Goal: Task Accomplishment & Management: Use online tool/utility

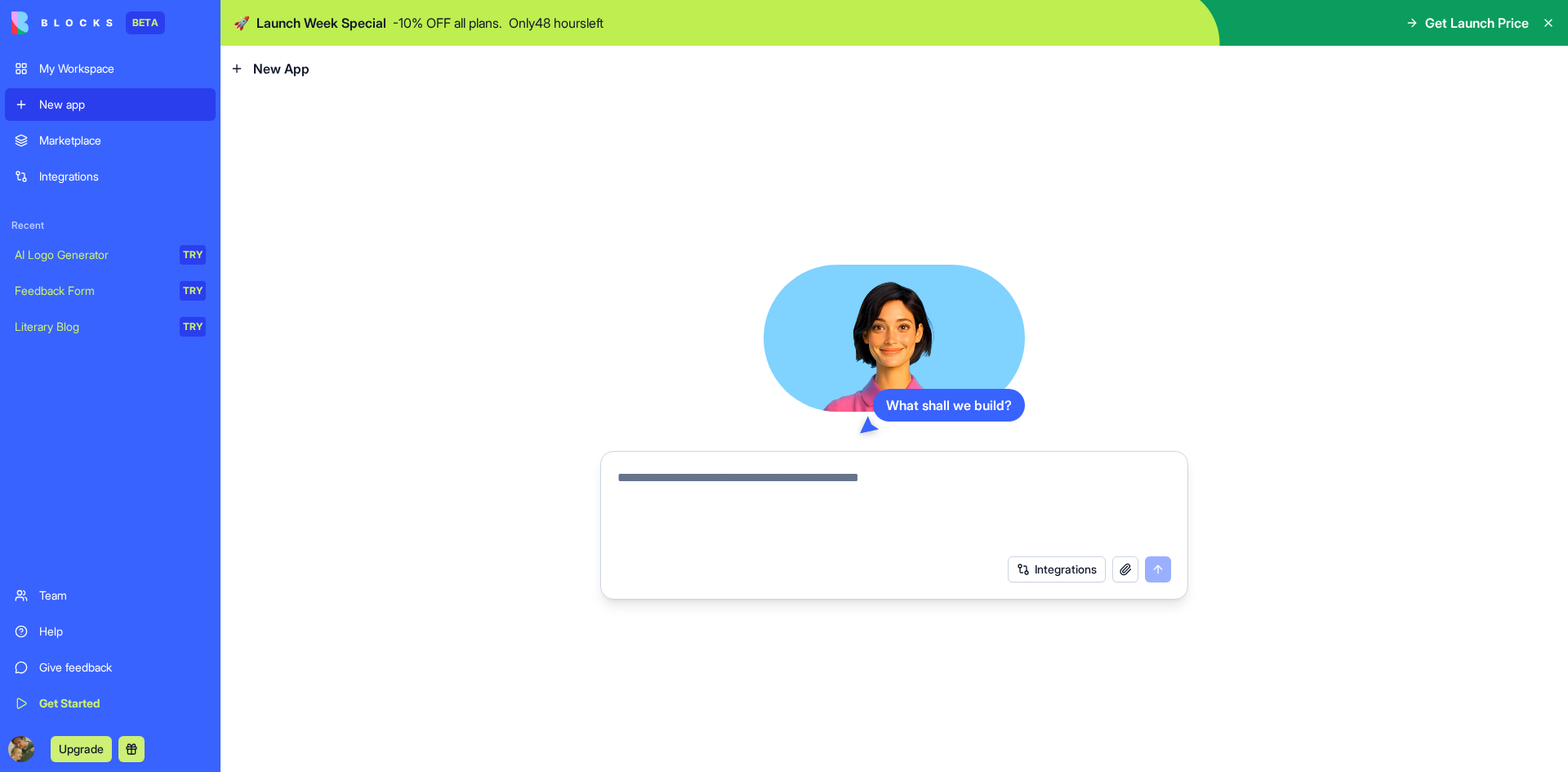
click at [1545, 22] on icon at bounding box center [1547, 23] width 13 height 13
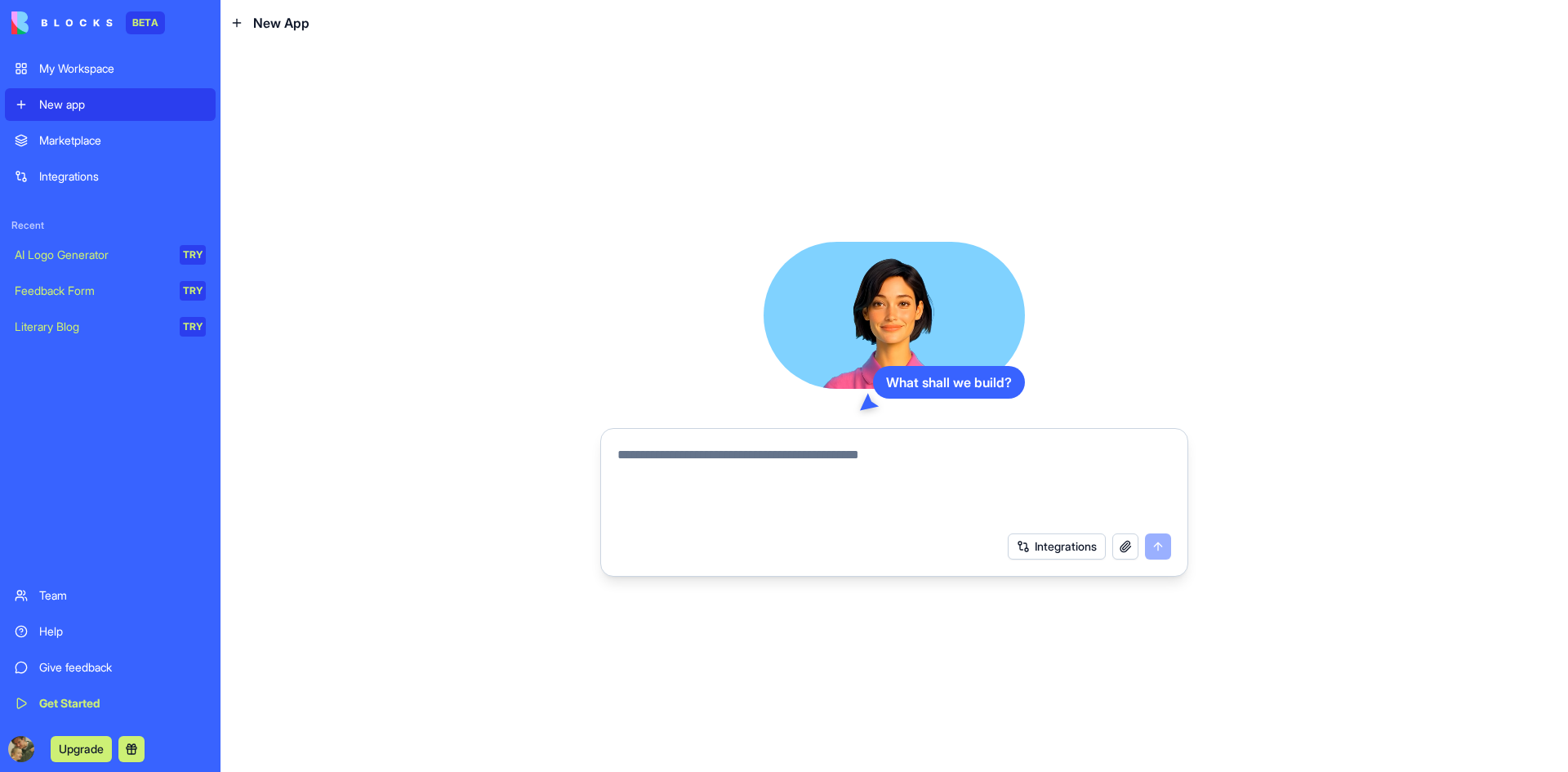
click at [60, 179] on div "Integrations" at bounding box center [122, 176] width 166 height 17
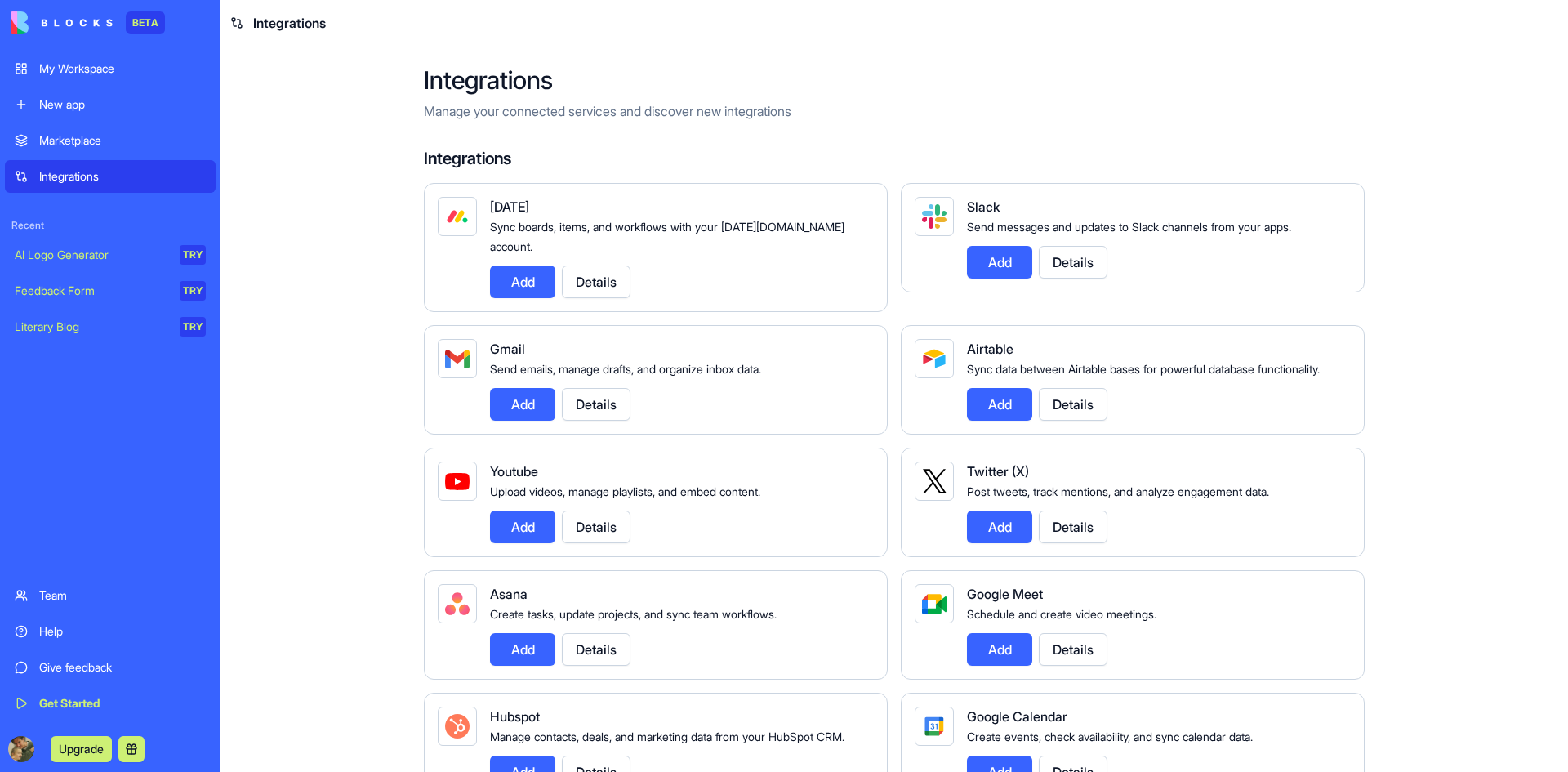
click at [53, 147] on div "Marketplace" at bounding box center [122, 140] width 166 height 17
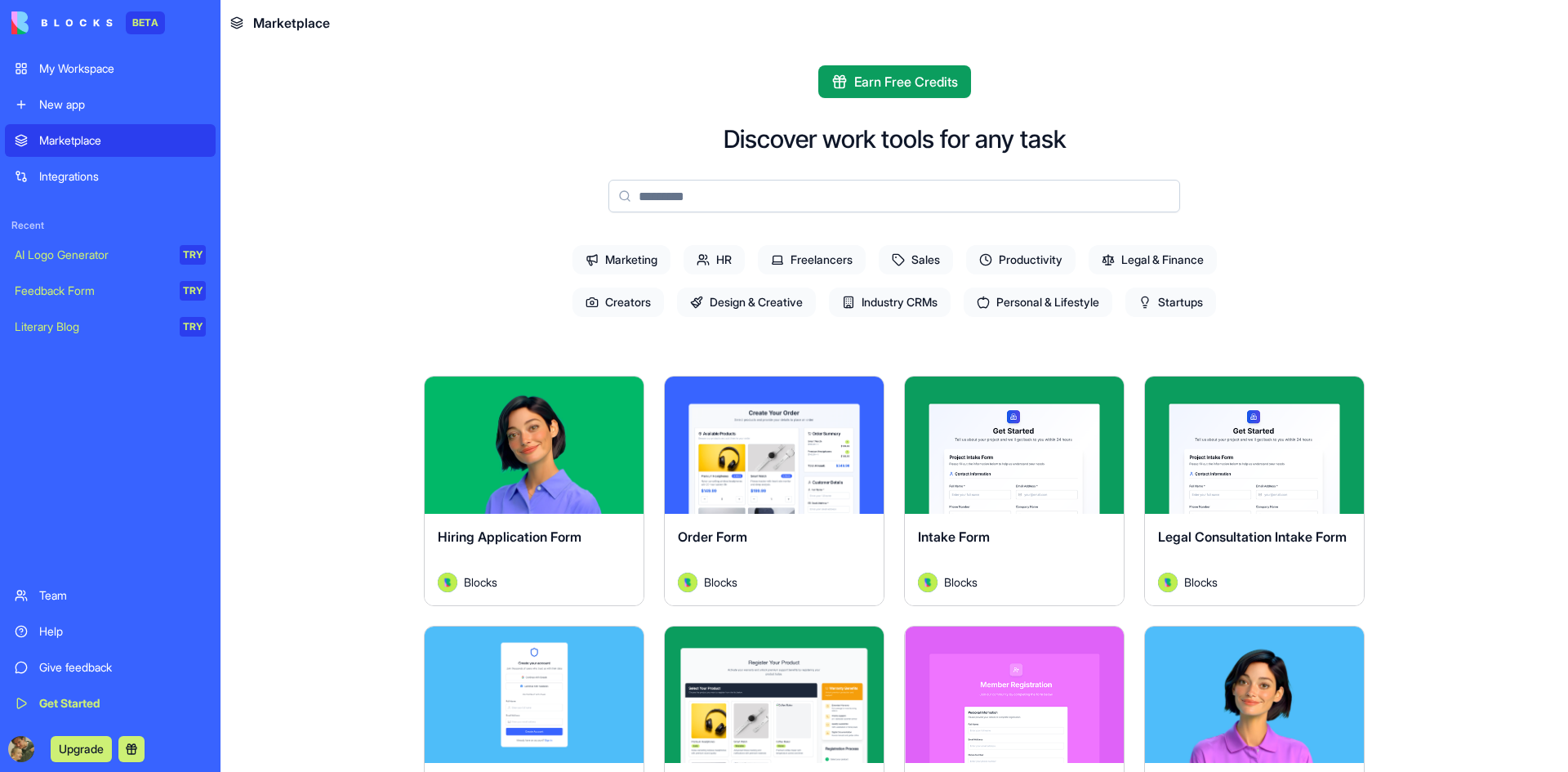
click at [53, 98] on div "New app" at bounding box center [122, 104] width 166 height 17
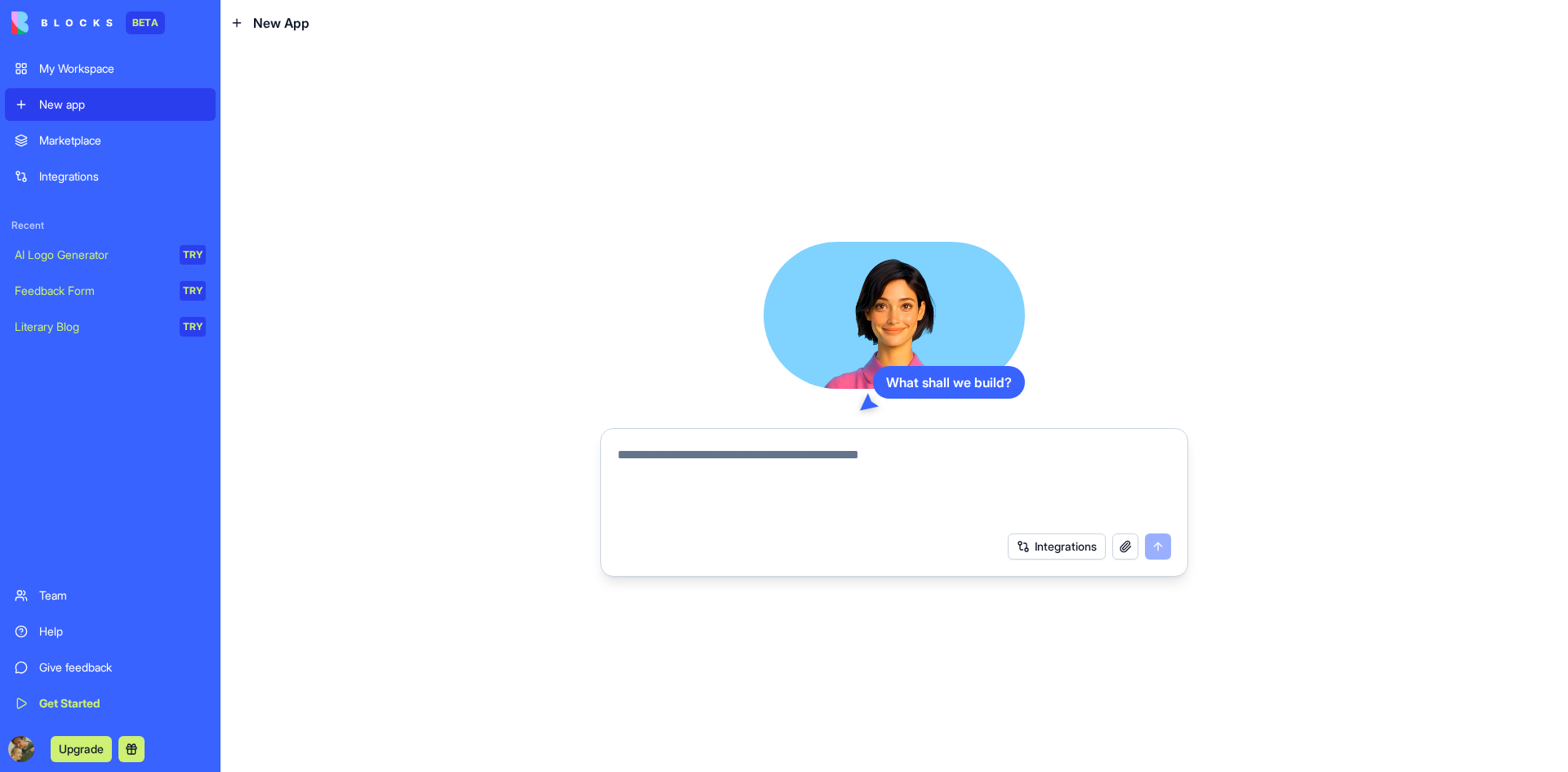
click at [405, 502] on div "What shall we build? Integrations" at bounding box center [894, 408] width 1348 height 726
click at [725, 465] on textarea at bounding box center [894, 484] width 553 height 79
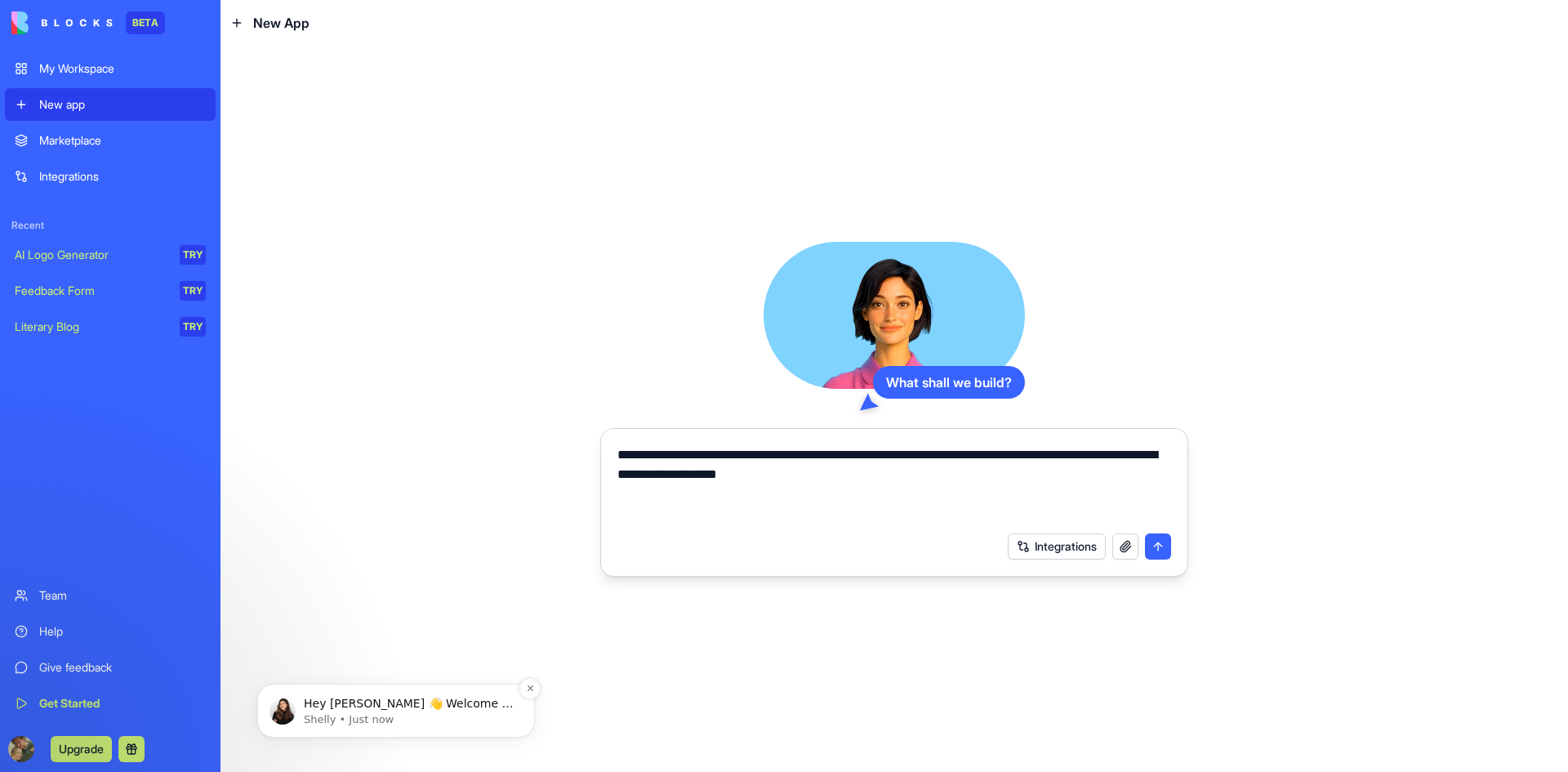
click at [322, 711] on p "Hey [PERSON_NAME] 👋 Welcome to Blocks 🙌 I'm here if you have any questions!" at bounding box center [409, 704] width 211 height 17
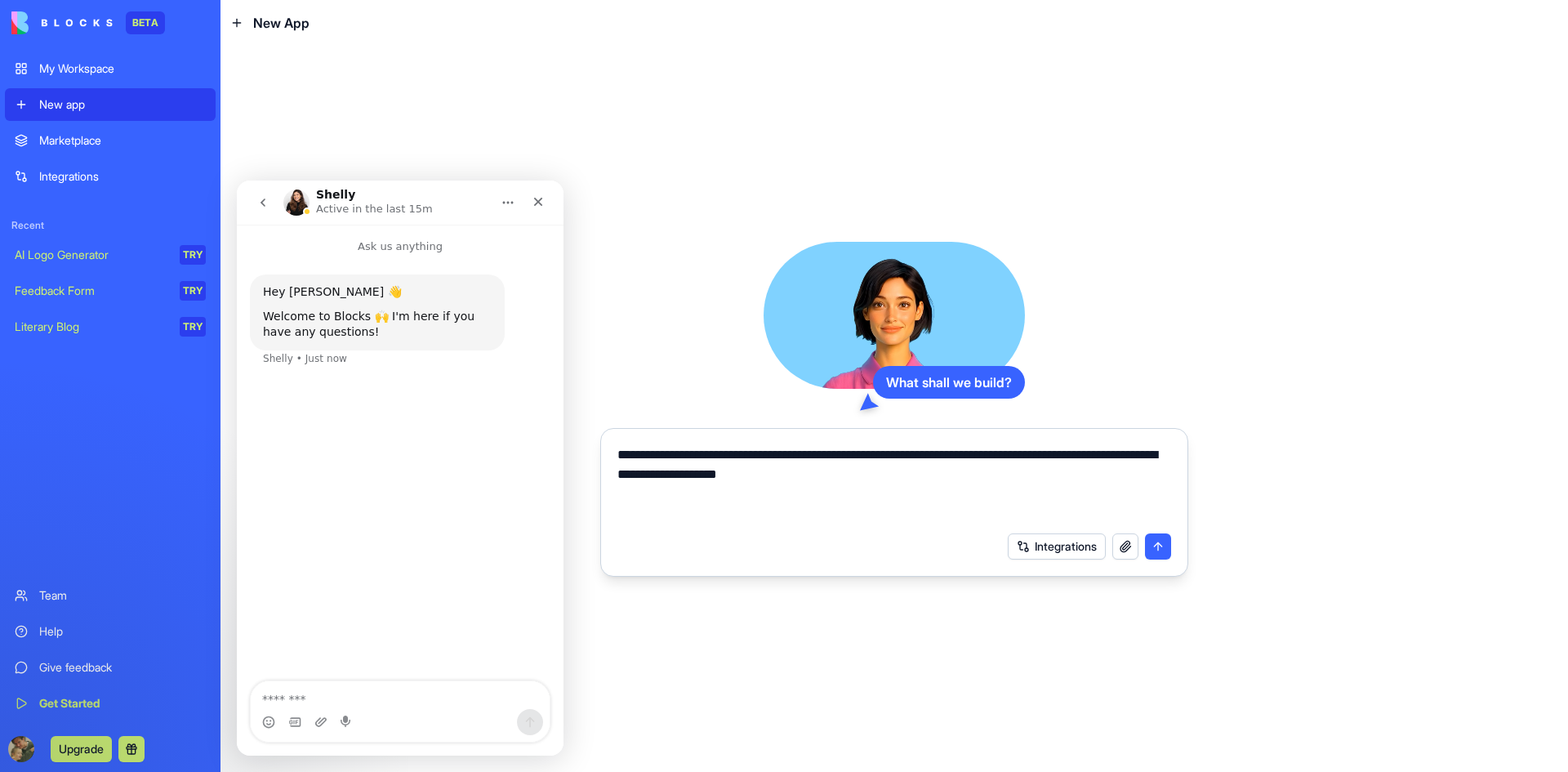
click at [294, 203] on img "Intercom messenger" at bounding box center [296, 202] width 27 height 27
click at [414, 201] on p "Active in the last 15m" at bounding box center [374, 209] width 117 height 17
click at [253, 199] on button "go back" at bounding box center [263, 203] width 31 height 32
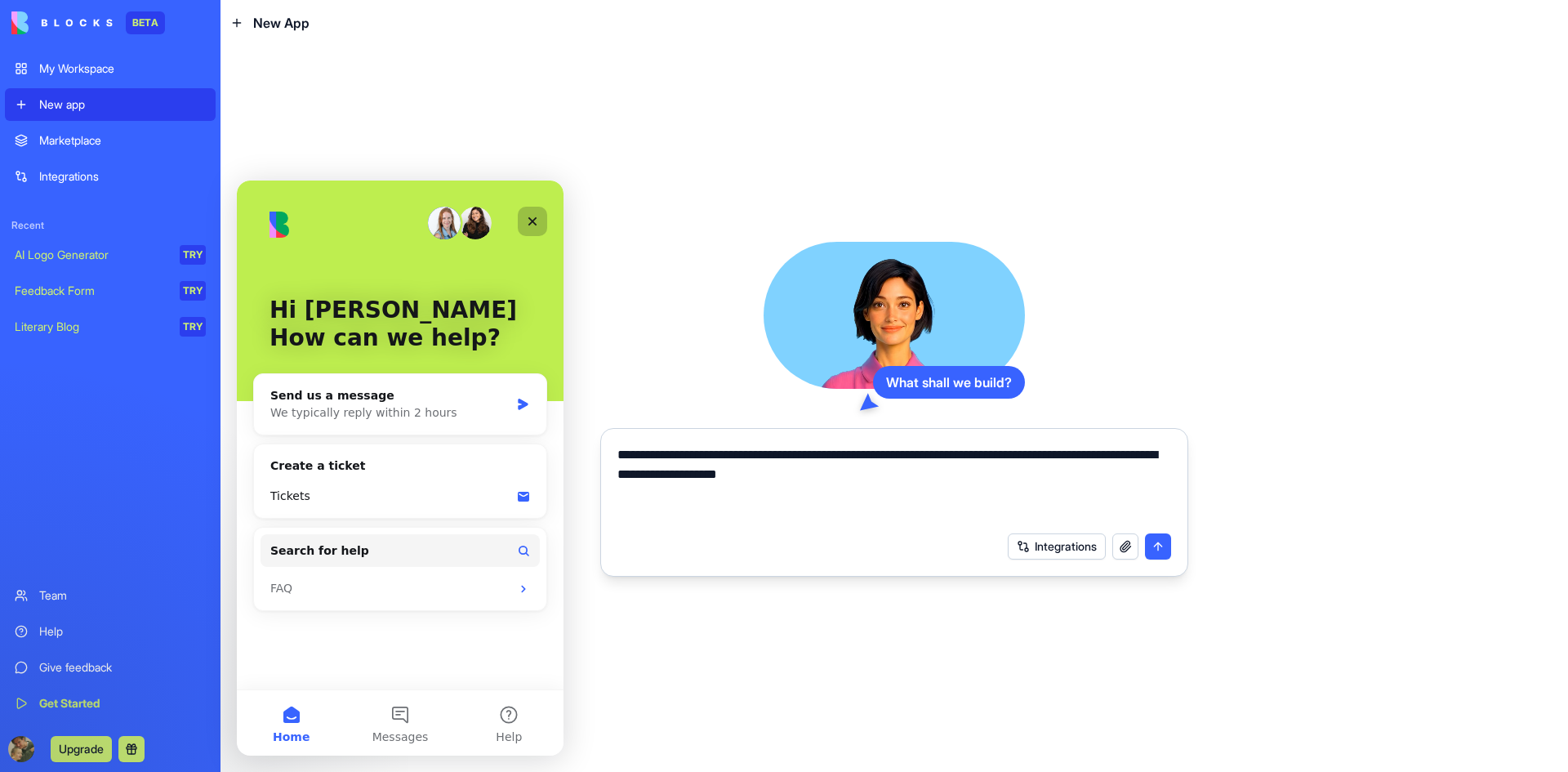
click at [536, 223] on icon "Close" at bounding box center [532, 221] width 13 height 13
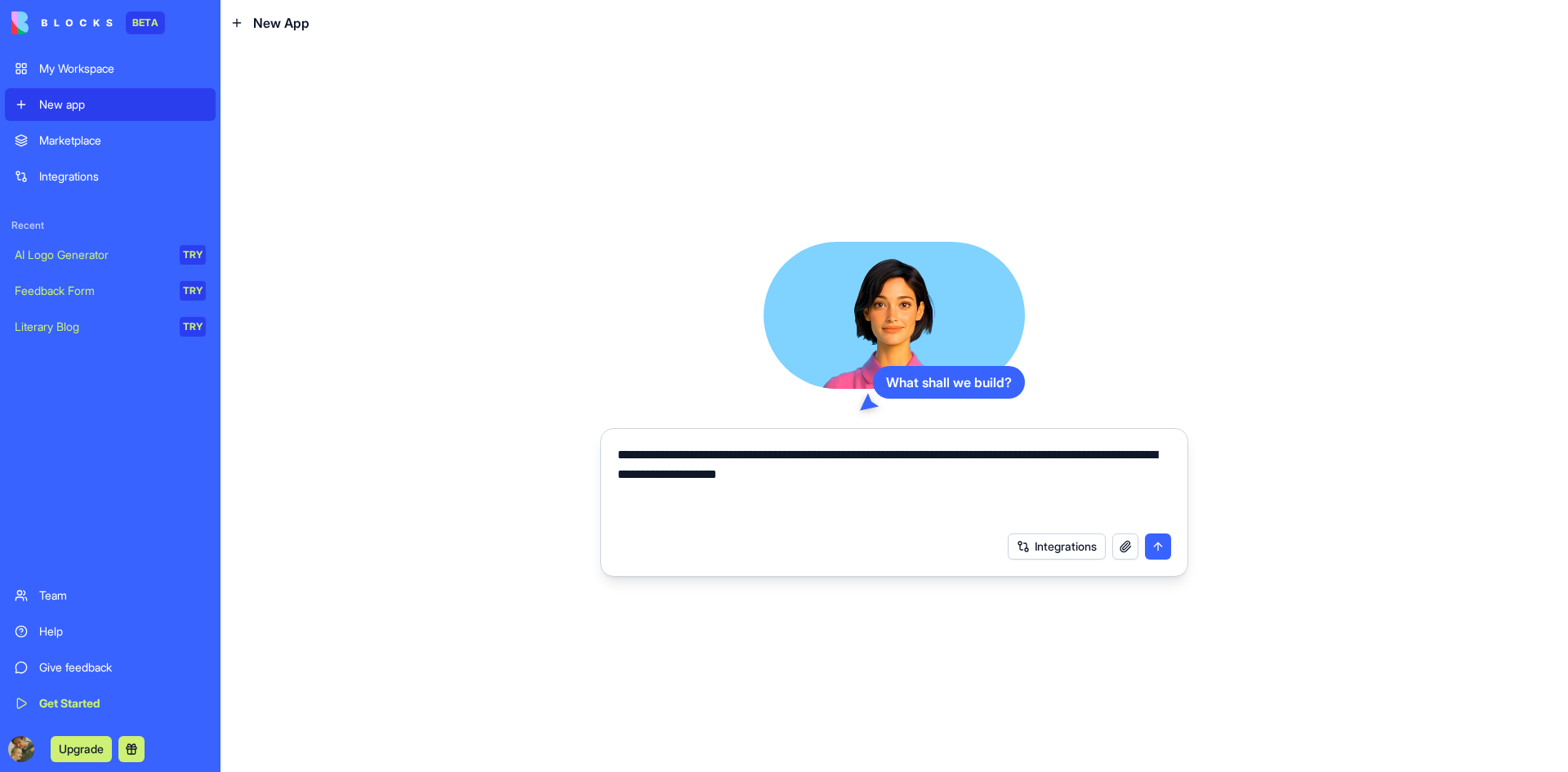
click at [480, 440] on div "**********" at bounding box center [894, 408] width 1348 height 726
click at [932, 477] on textarea "**********" at bounding box center [894, 484] width 553 height 79
click at [936, 475] on textarea "**********" at bounding box center [894, 484] width 553 height 79
type textarea "**********"
click at [1157, 553] on button "submit" at bounding box center [1158, 547] width 27 height 27
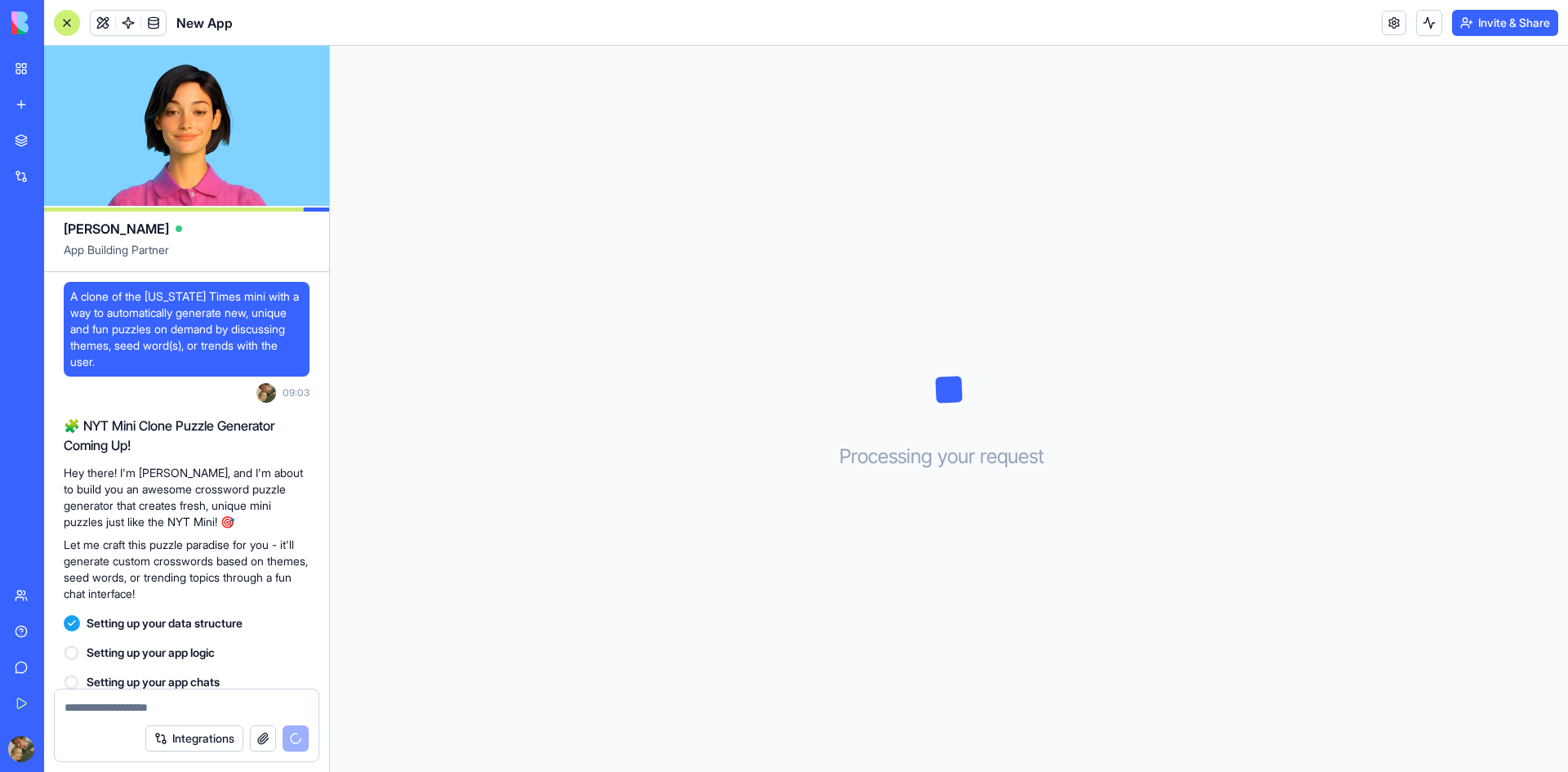
scroll to position [44, 0]
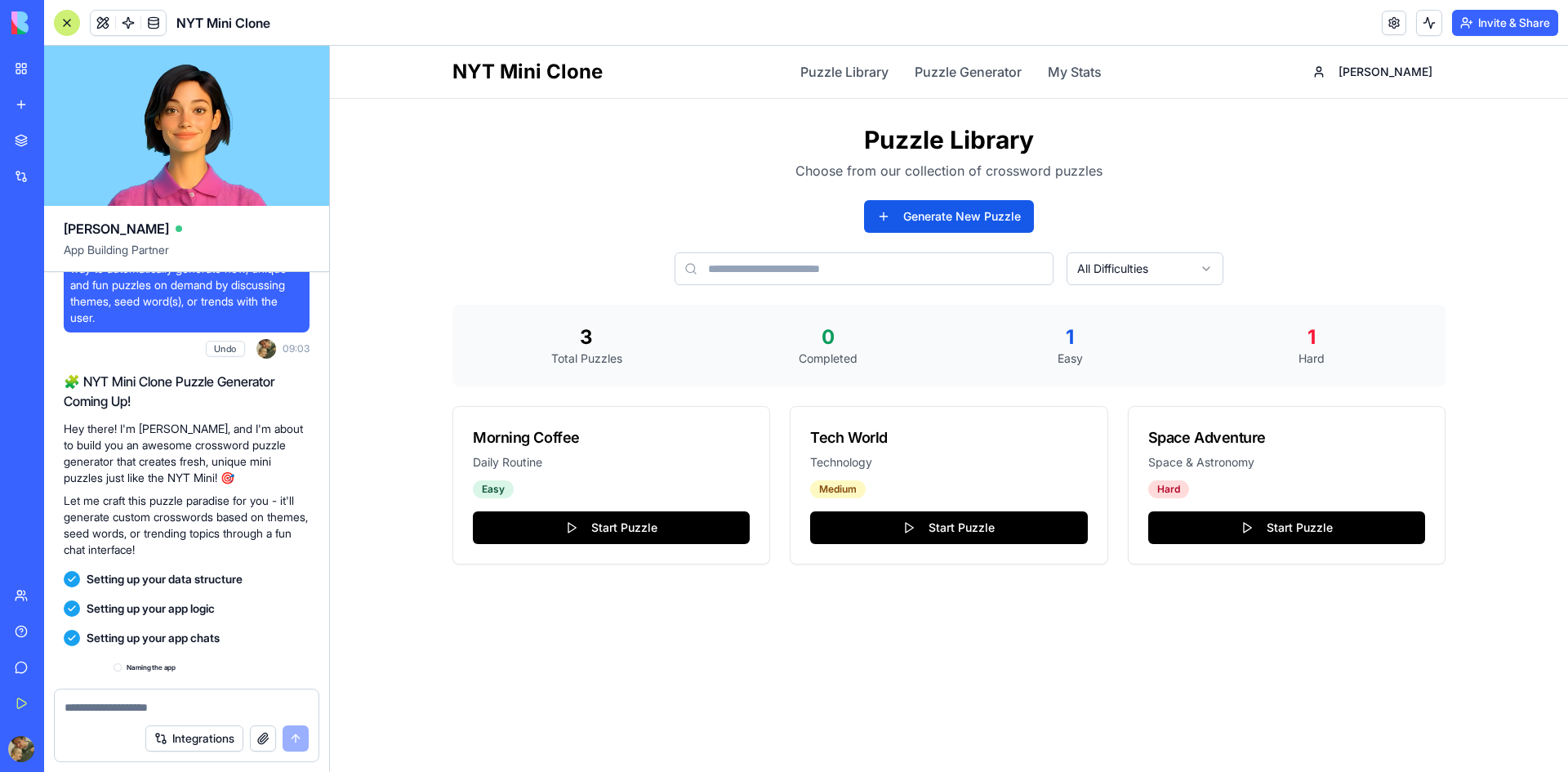
scroll to position [488, 0]
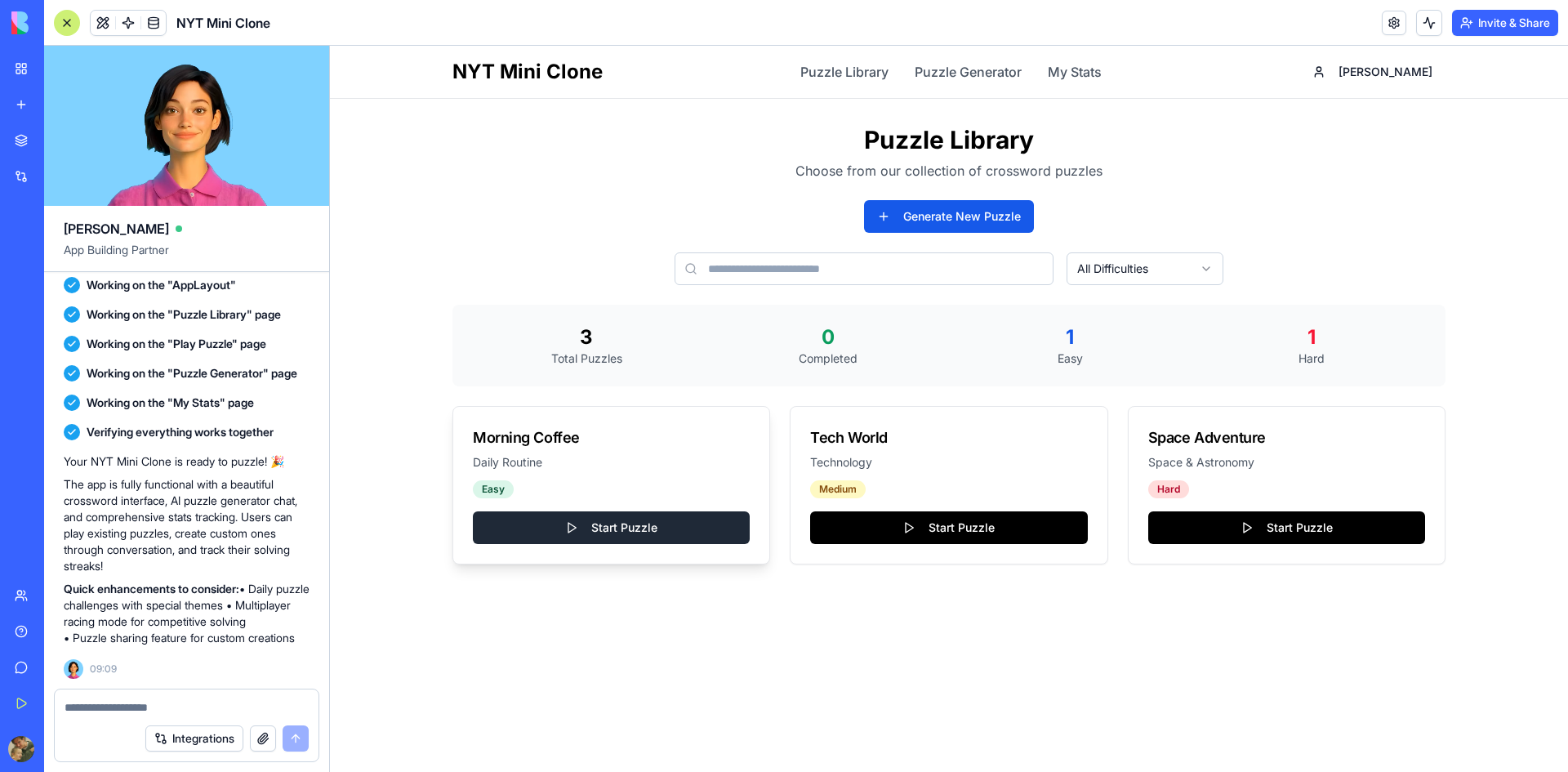
click at [587, 537] on button "Start Puzzle" at bounding box center [610, 527] width 277 height 32
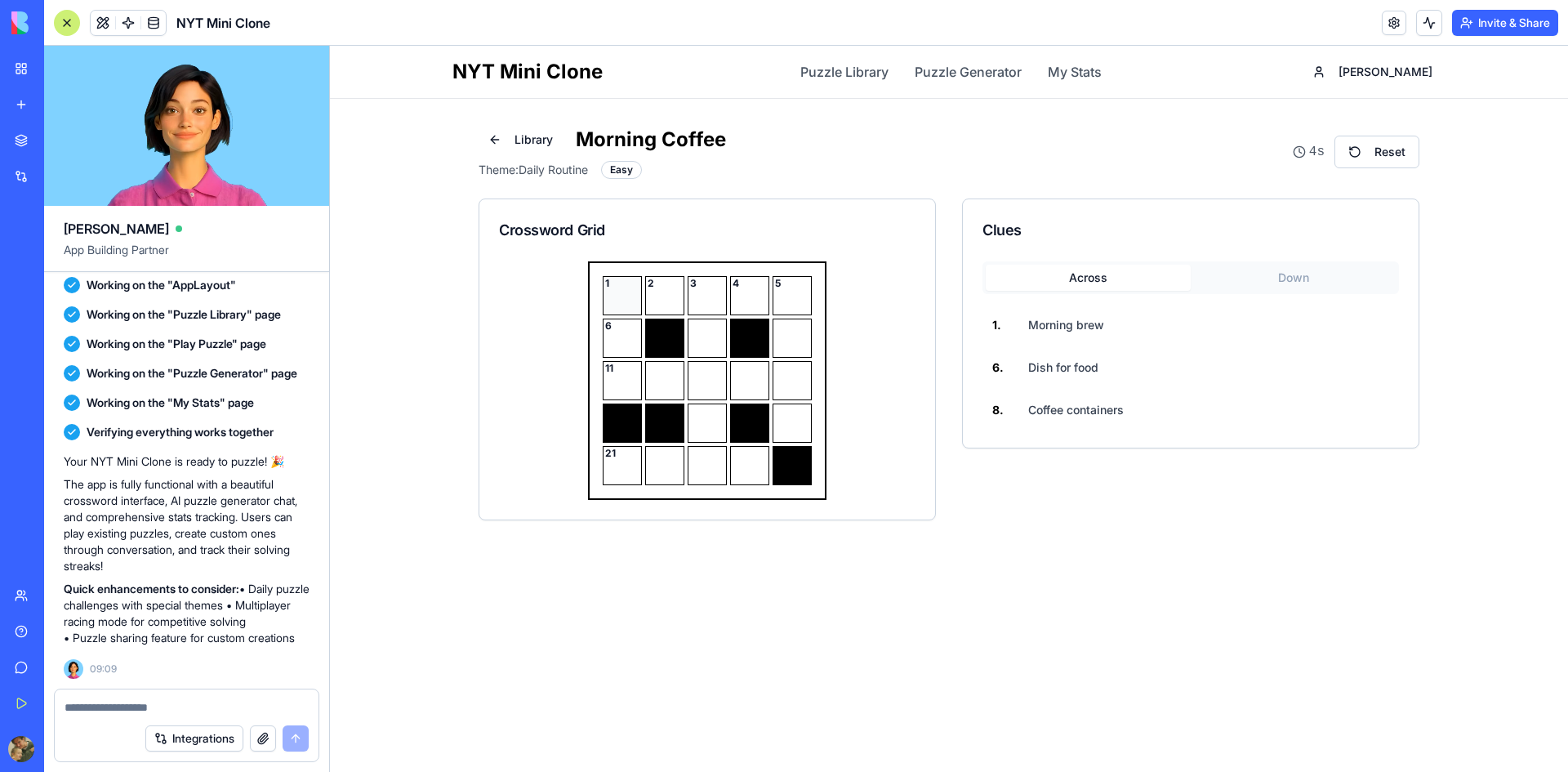
click at [618, 304] on div "1" at bounding box center [622, 295] width 39 height 39
click at [623, 308] on div "1" at bounding box center [622, 295] width 39 height 39
click at [668, 306] on div "2" at bounding box center [664, 295] width 39 height 39
click at [694, 302] on div "3" at bounding box center [707, 295] width 39 height 39
click at [741, 299] on div "4" at bounding box center [750, 295] width 39 height 39
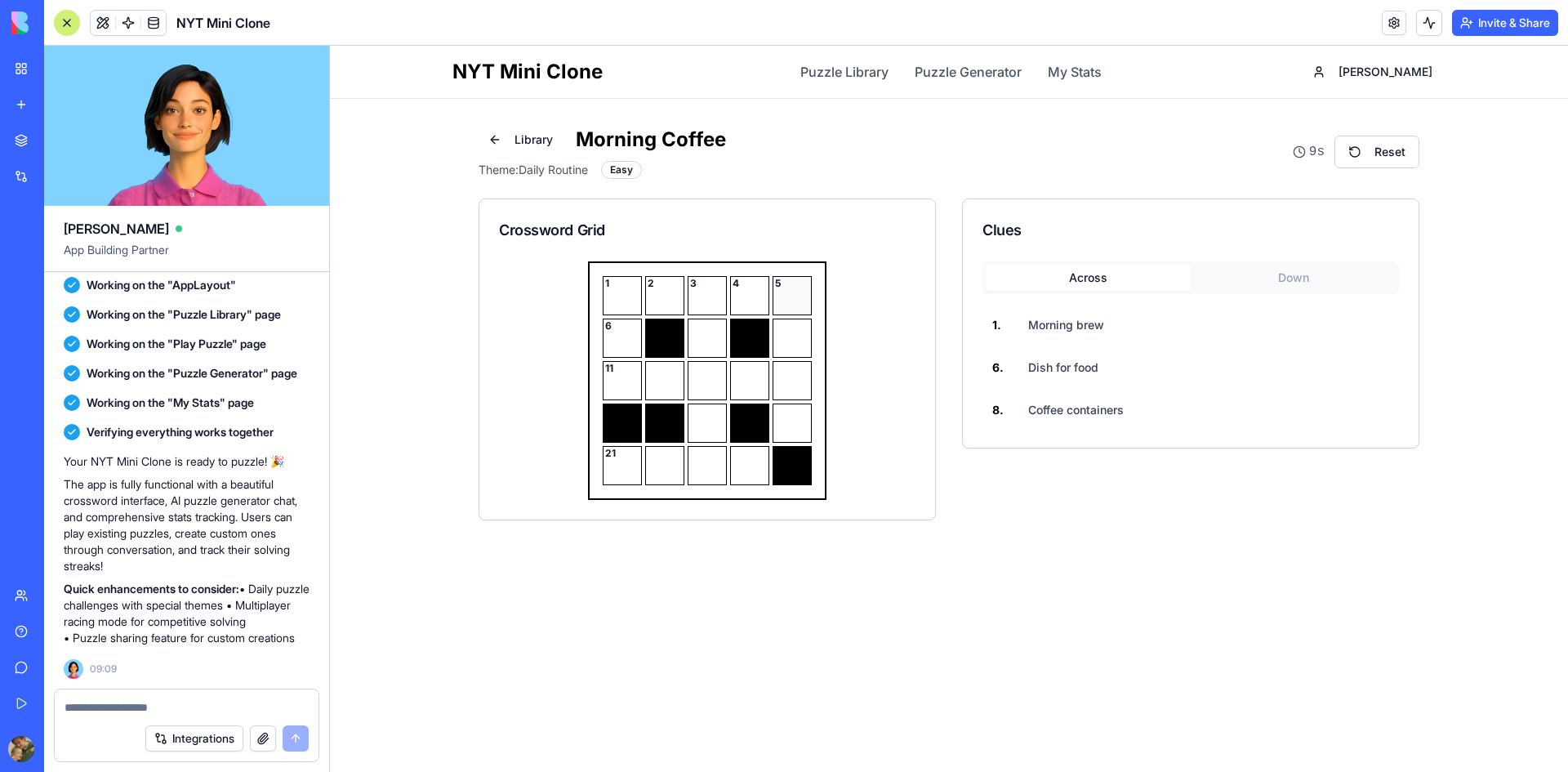
click at [789, 295] on div "5" at bounding box center [792, 295] width 39 height 39
click at [623, 299] on div "1" at bounding box center [622, 295] width 39 height 39
click at [1042, 330] on span "Morning brew" at bounding box center [1065, 325] width 76 height 17
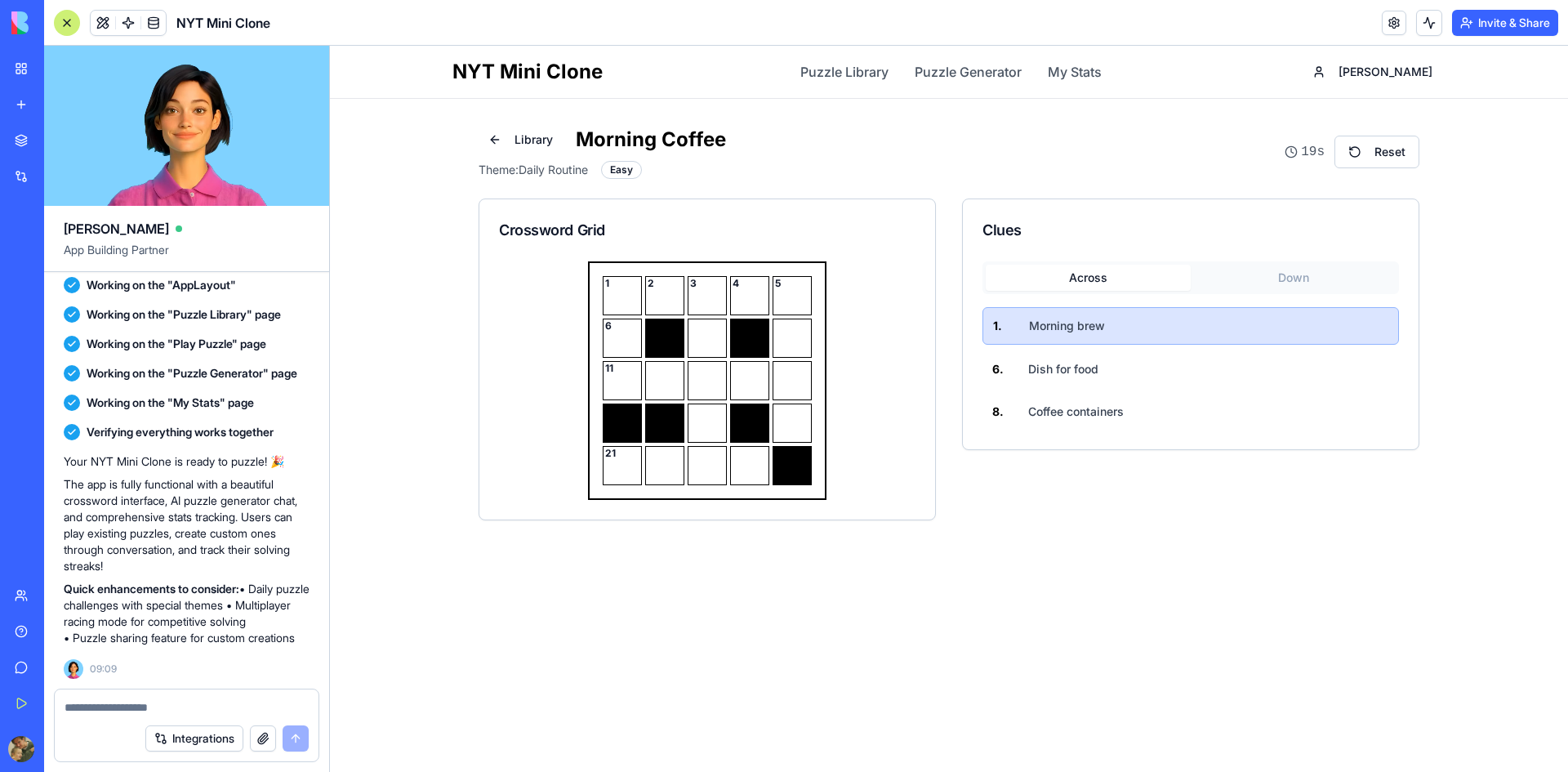
click at [1251, 274] on button "Down" at bounding box center [1292, 278] width 205 height 27
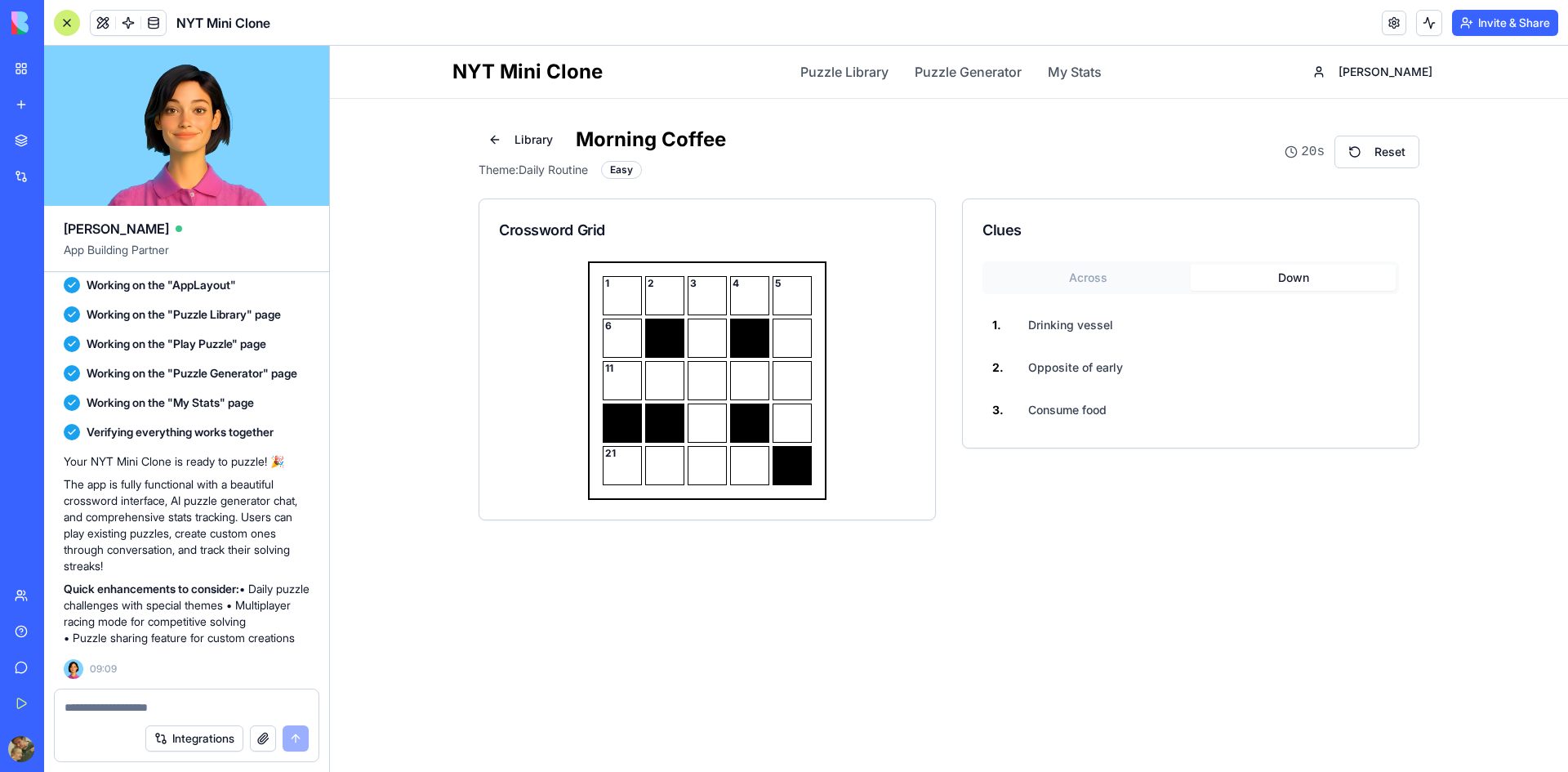
click at [1110, 279] on button "Across" at bounding box center [1088, 278] width 205 height 27
click at [1066, 329] on span "Morning brew" at bounding box center [1066, 326] width 76 height 17
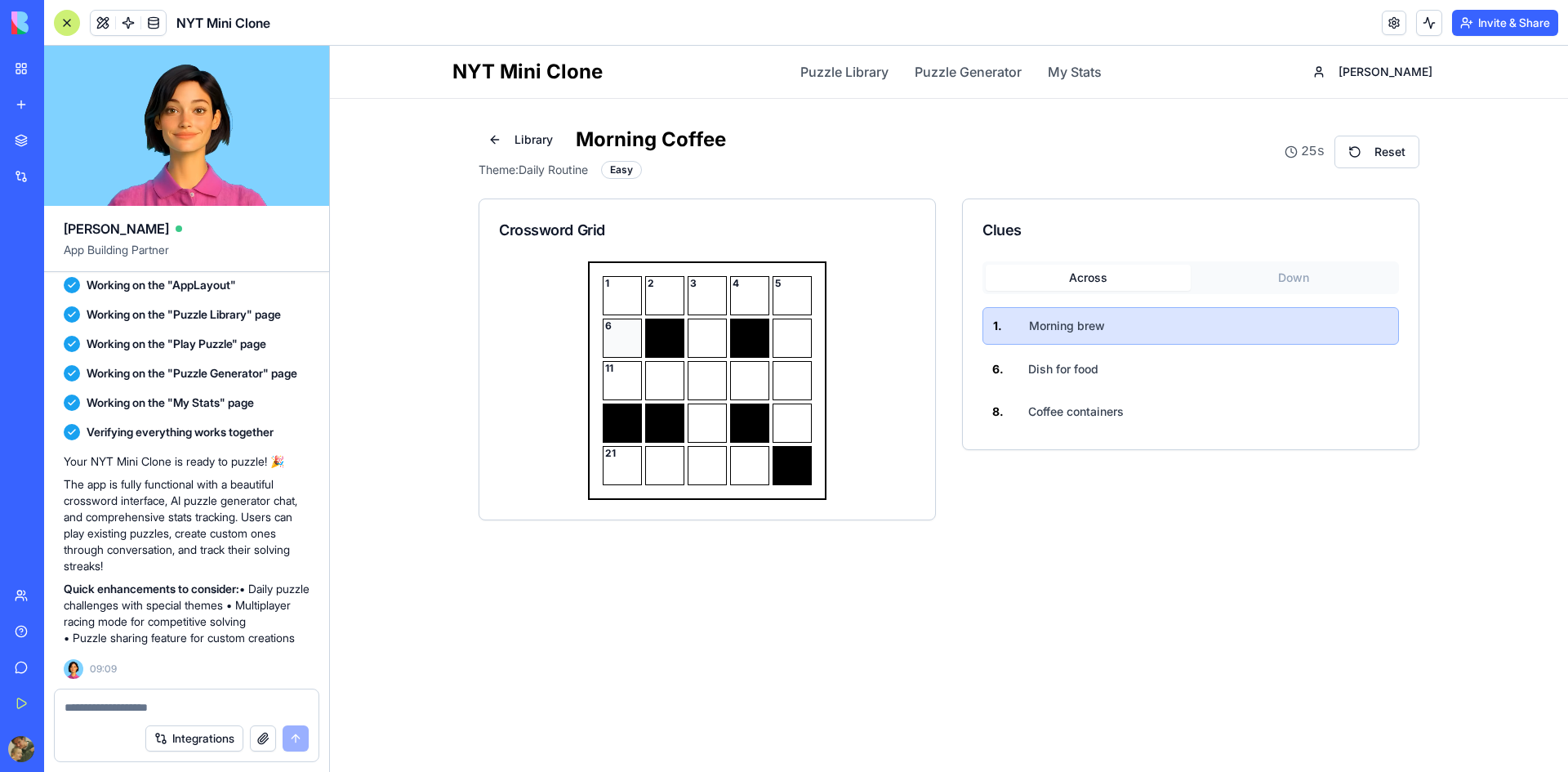
click at [618, 333] on div "6" at bounding box center [622, 339] width 39 height 39
click at [625, 382] on div "11" at bounding box center [622, 381] width 39 height 39
click at [525, 132] on button "Library" at bounding box center [520, 140] width 84 height 30
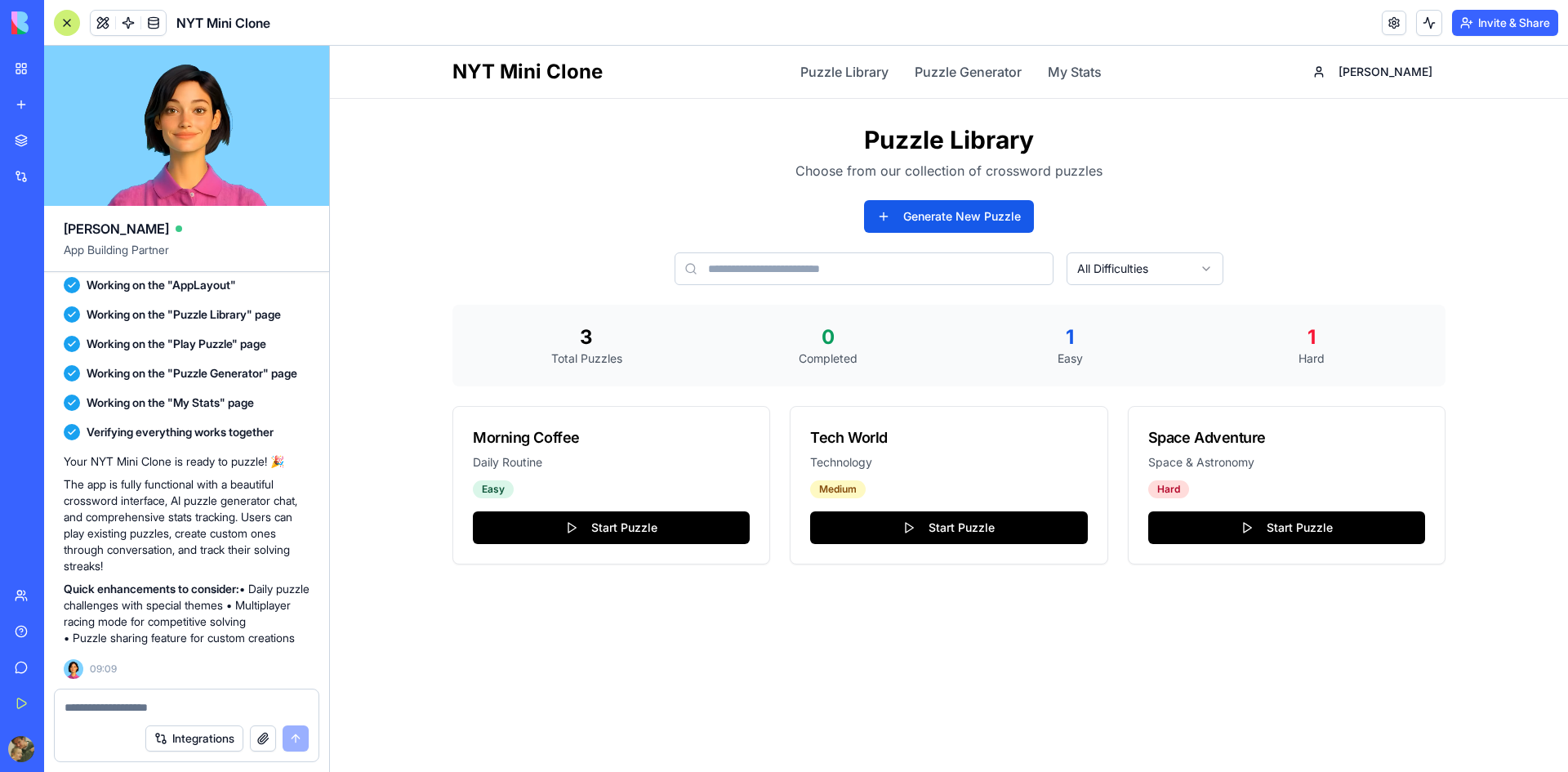
click at [548, 222] on div "Generate New Puzzle" at bounding box center [949, 216] width 993 height 32
click at [1142, 266] on html "NYT Mini Clone Puzzle Library Puzzle Generator My Stats [PERSON_NAME] Puzzle Li…" at bounding box center [949, 408] width 1238 height 726
click at [1260, 235] on div "Puzzle Library Choose from our collection of crossword puzzles Generate New Puz…" at bounding box center [949, 345] width 993 height 439
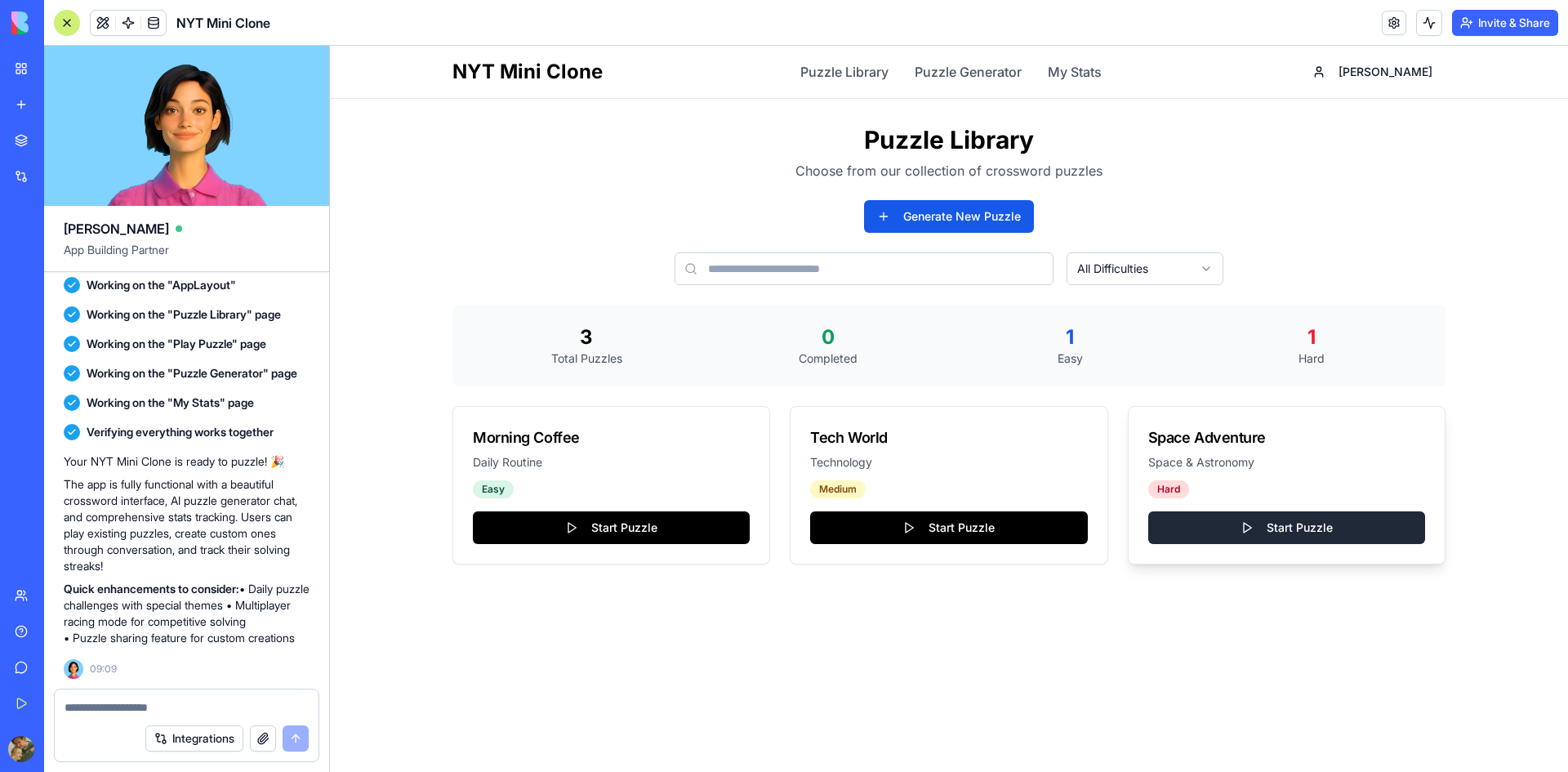
click at [1250, 522] on button "Start Puzzle" at bounding box center [1286, 527] width 277 height 32
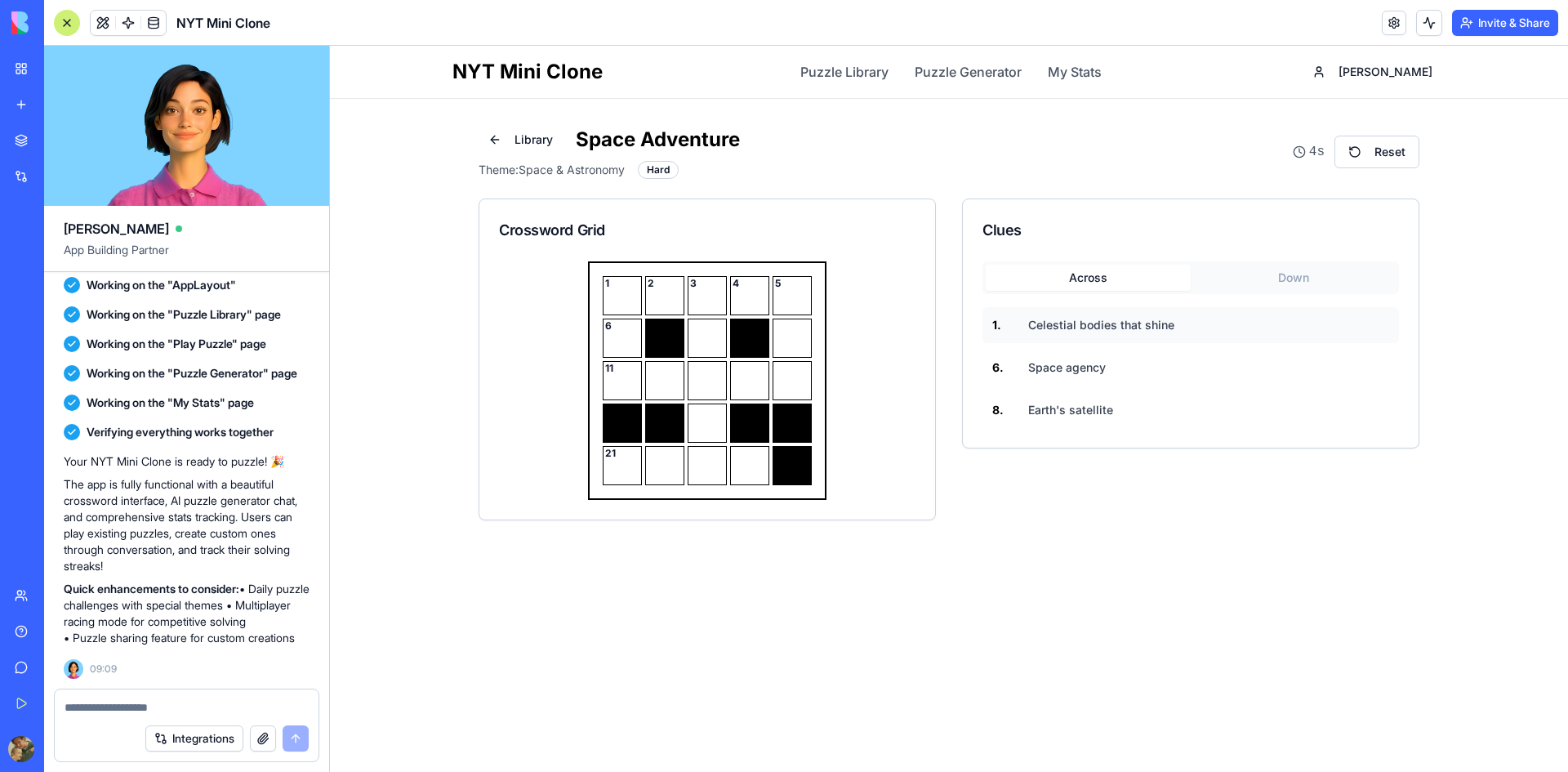
click at [1095, 330] on span "Celestial bodies that shine" at bounding box center [1100, 325] width 146 height 17
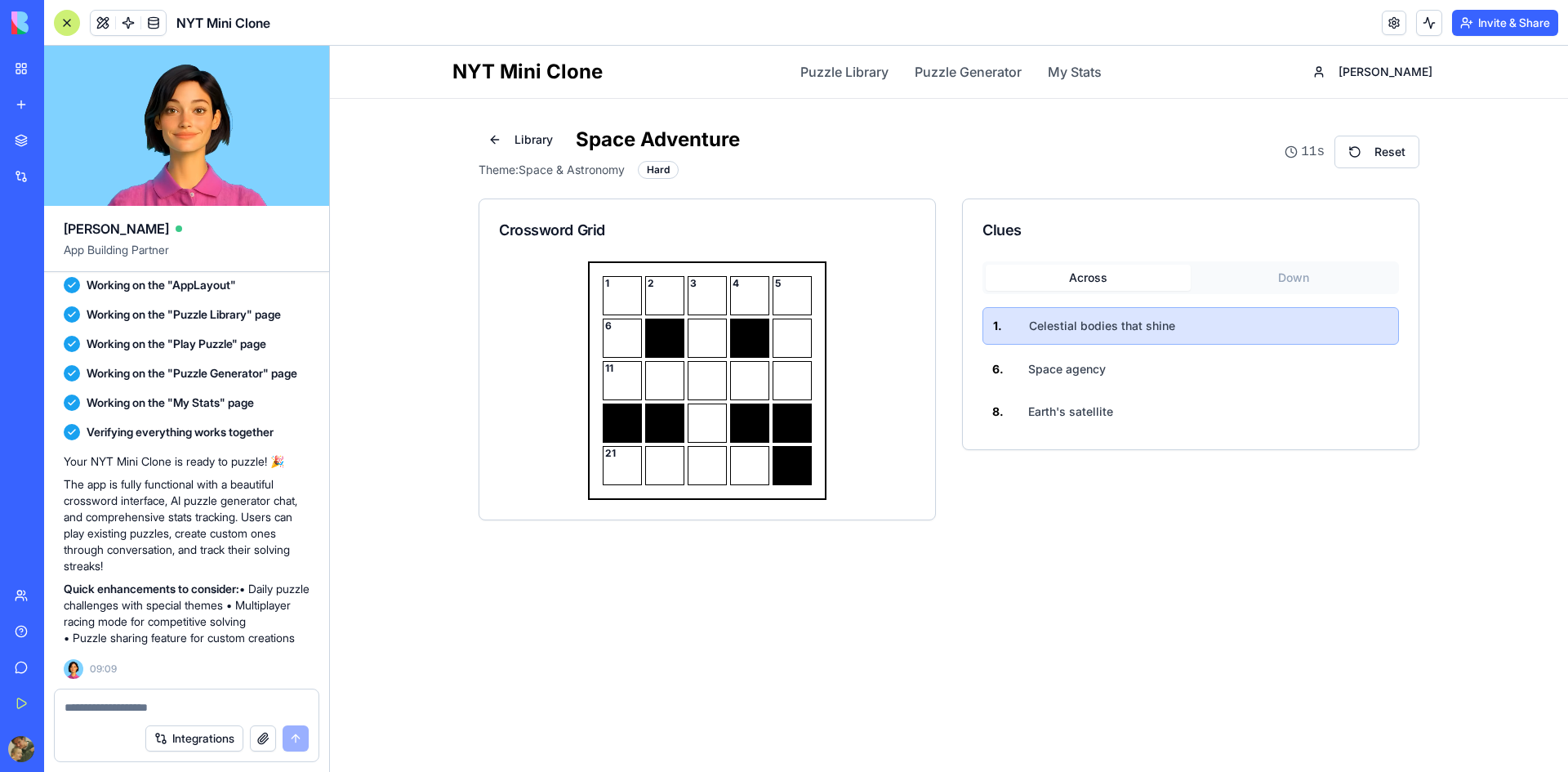
scroll to position [488, 0]
click at [553, 173] on span "Theme: Space & Astronomy" at bounding box center [551, 169] width 146 height 17
click at [629, 300] on div "1" at bounding box center [622, 295] width 39 height 39
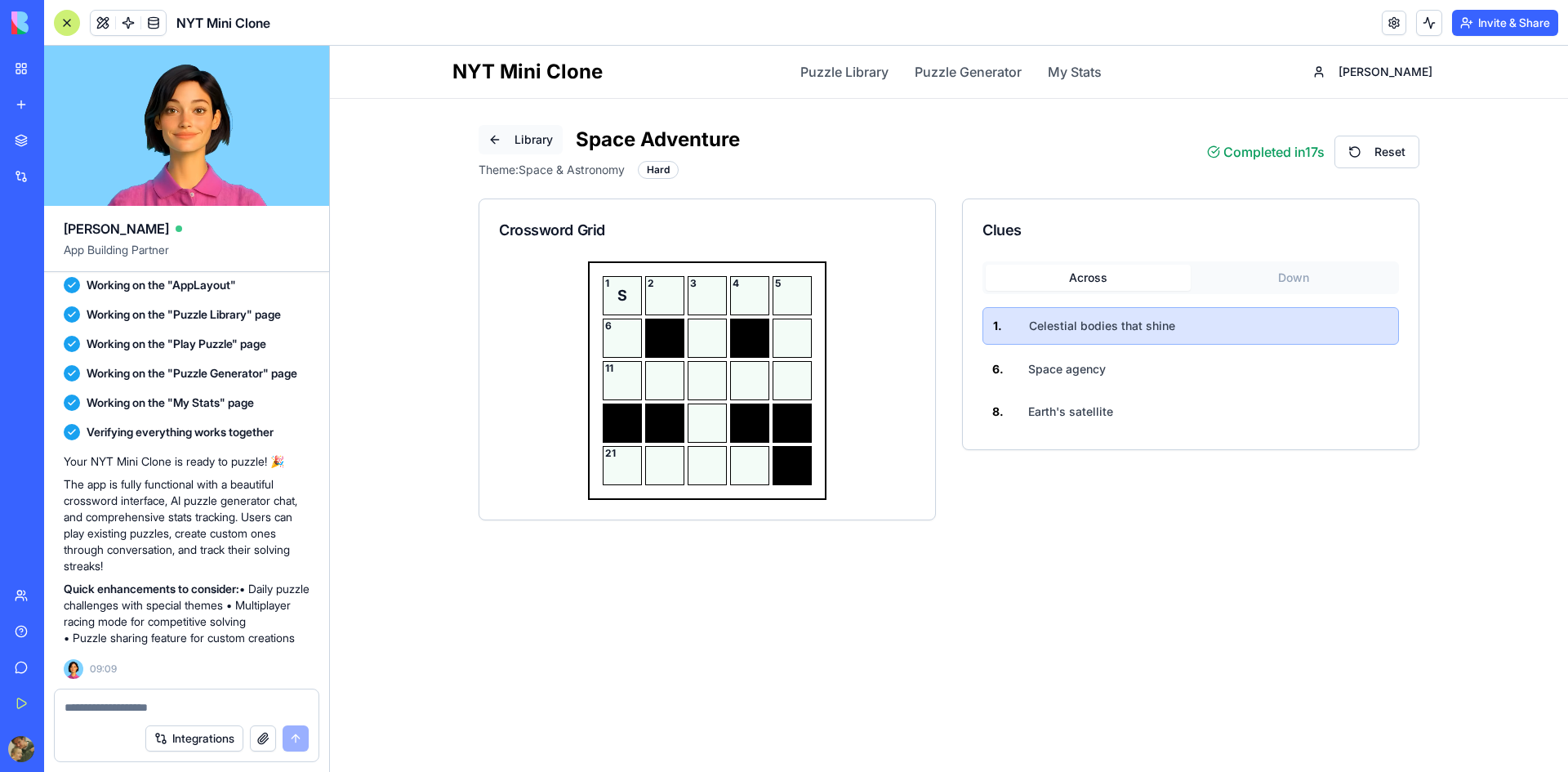
click at [496, 140] on button "Library" at bounding box center [520, 140] width 84 height 30
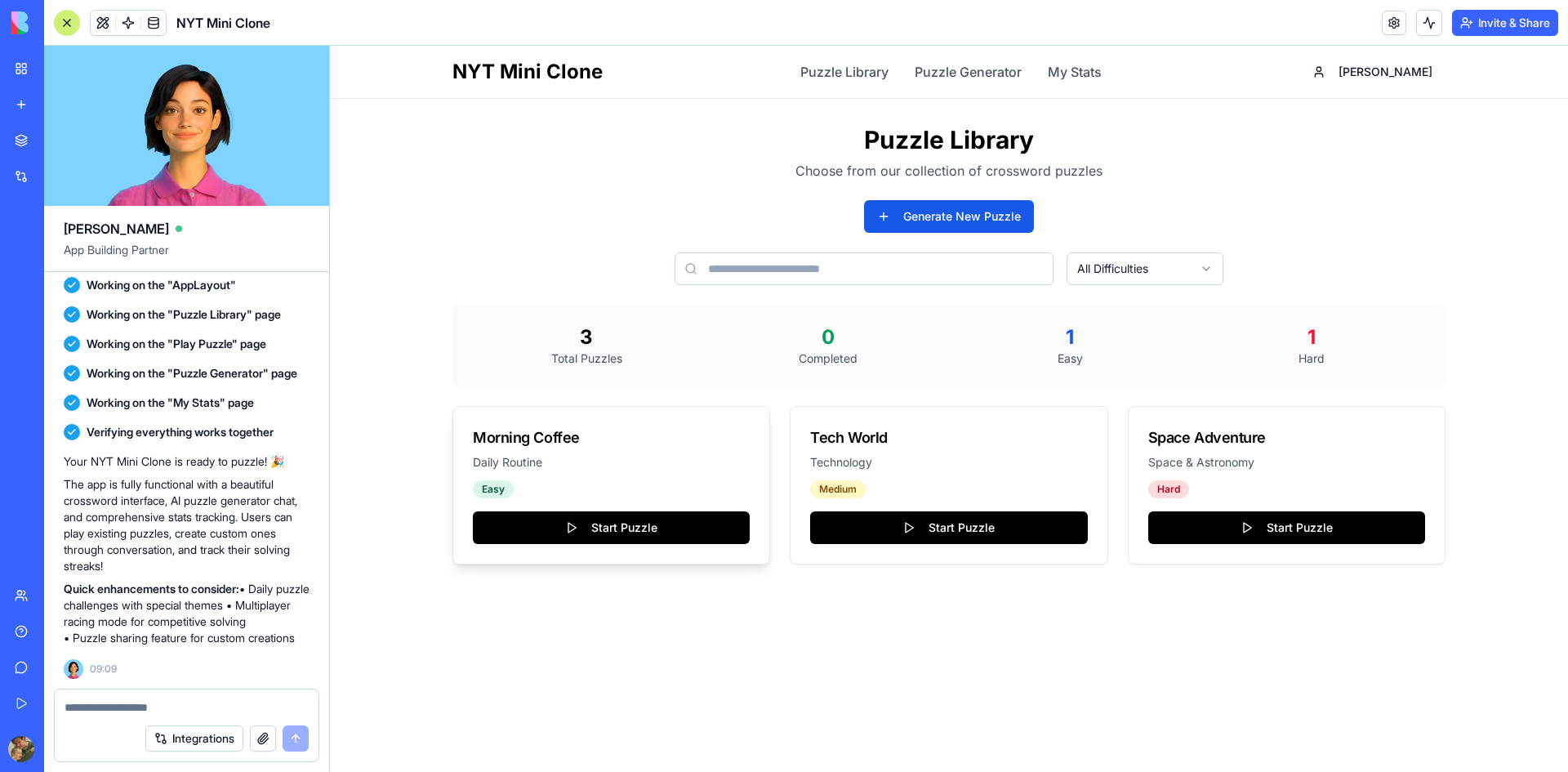
click at [578, 468] on p "Daily Routine" at bounding box center [610, 462] width 277 height 17
click at [592, 535] on button "Start Puzzle" at bounding box center [610, 527] width 277 height 32
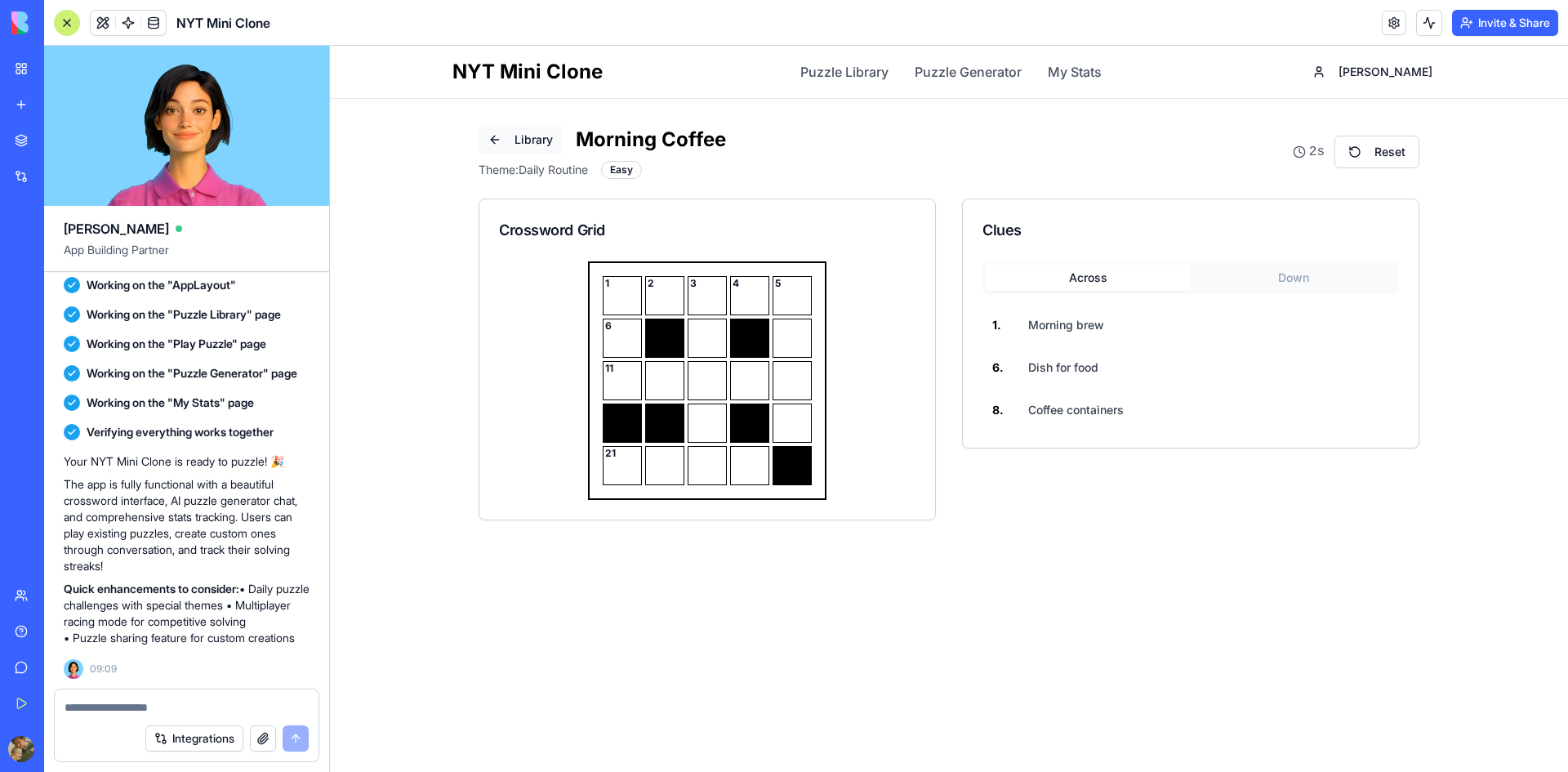
click at [512, 136] on button "Library" at bounding box center [520, 140] width 84 height 30
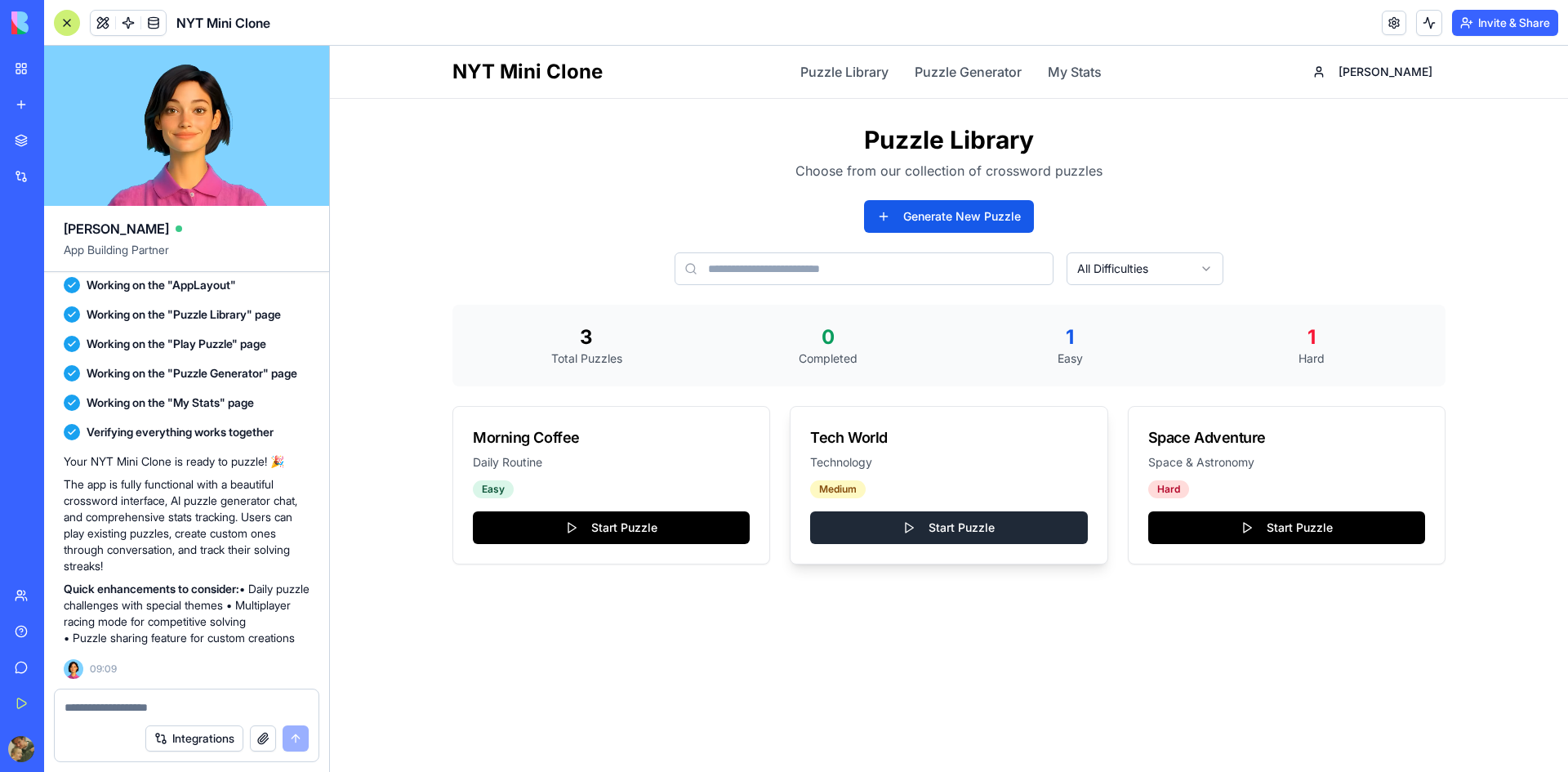
click at [865, 517] on button "Start Puzzle" at bounding box center [948, 527] width 277 height 32
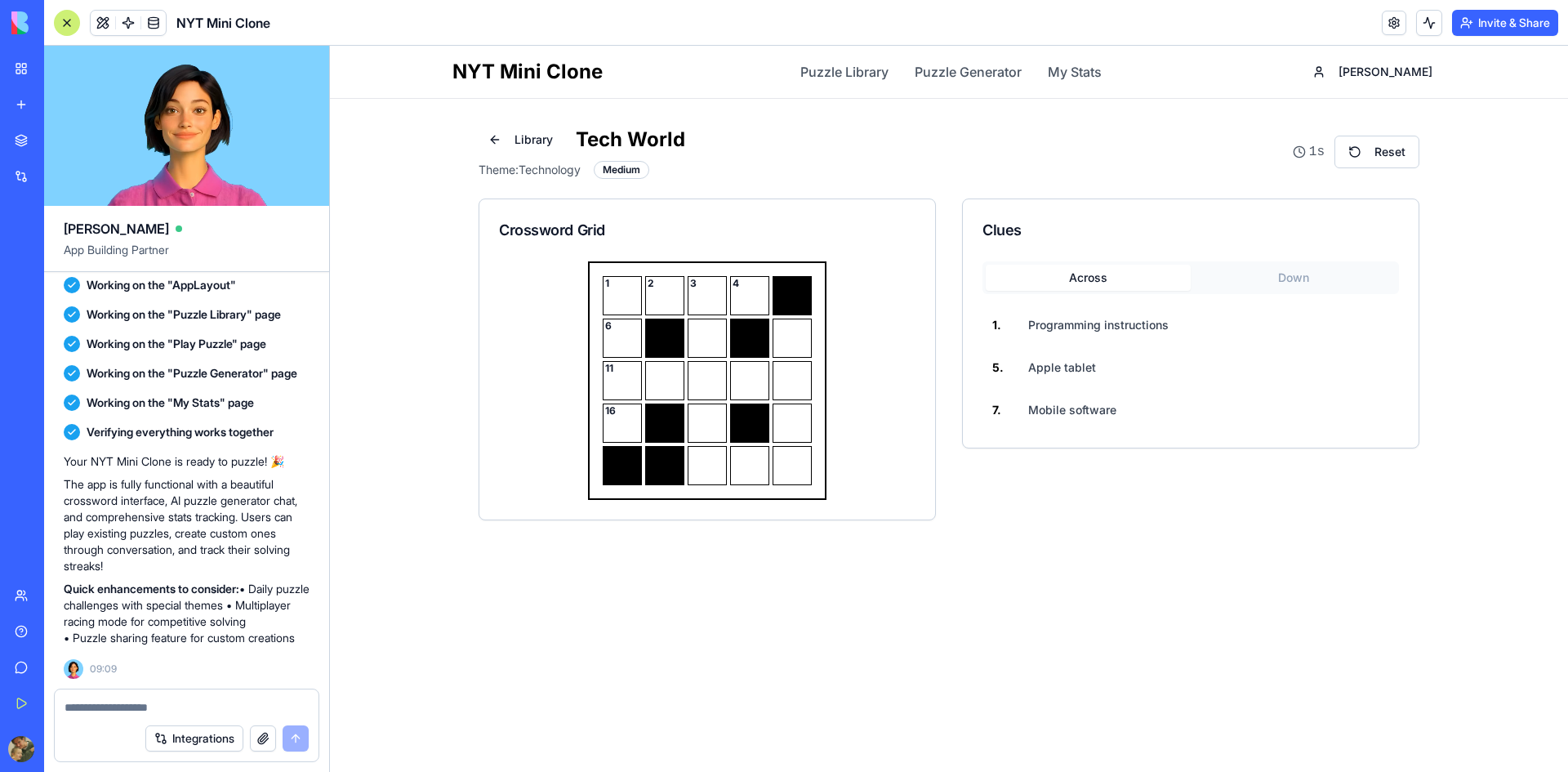
click at [1018, 540] on main "Library Tech World Theme: Technology Medium 1s Reset Crossword Grid 1 2 3 4 6 1…" at bounding box center [949, 322] width 1045 height 448
click at [879, 73] on link "Puzzle Library" at bounding box center [845, 72] width 89 height 20
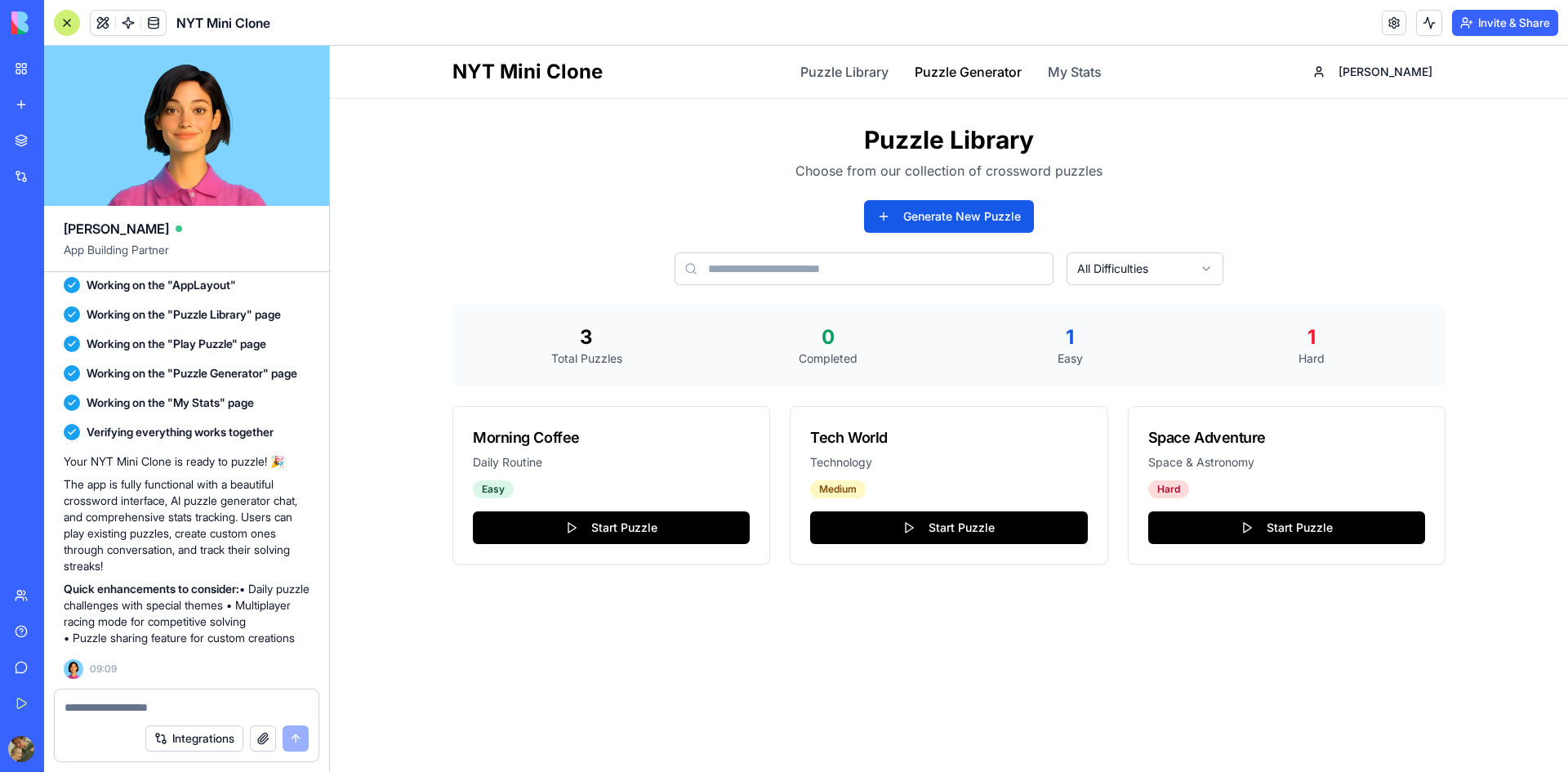
click at [973, 65] on link "Puzzle Generator" at bounding box center [968, 72] width 107 height 20
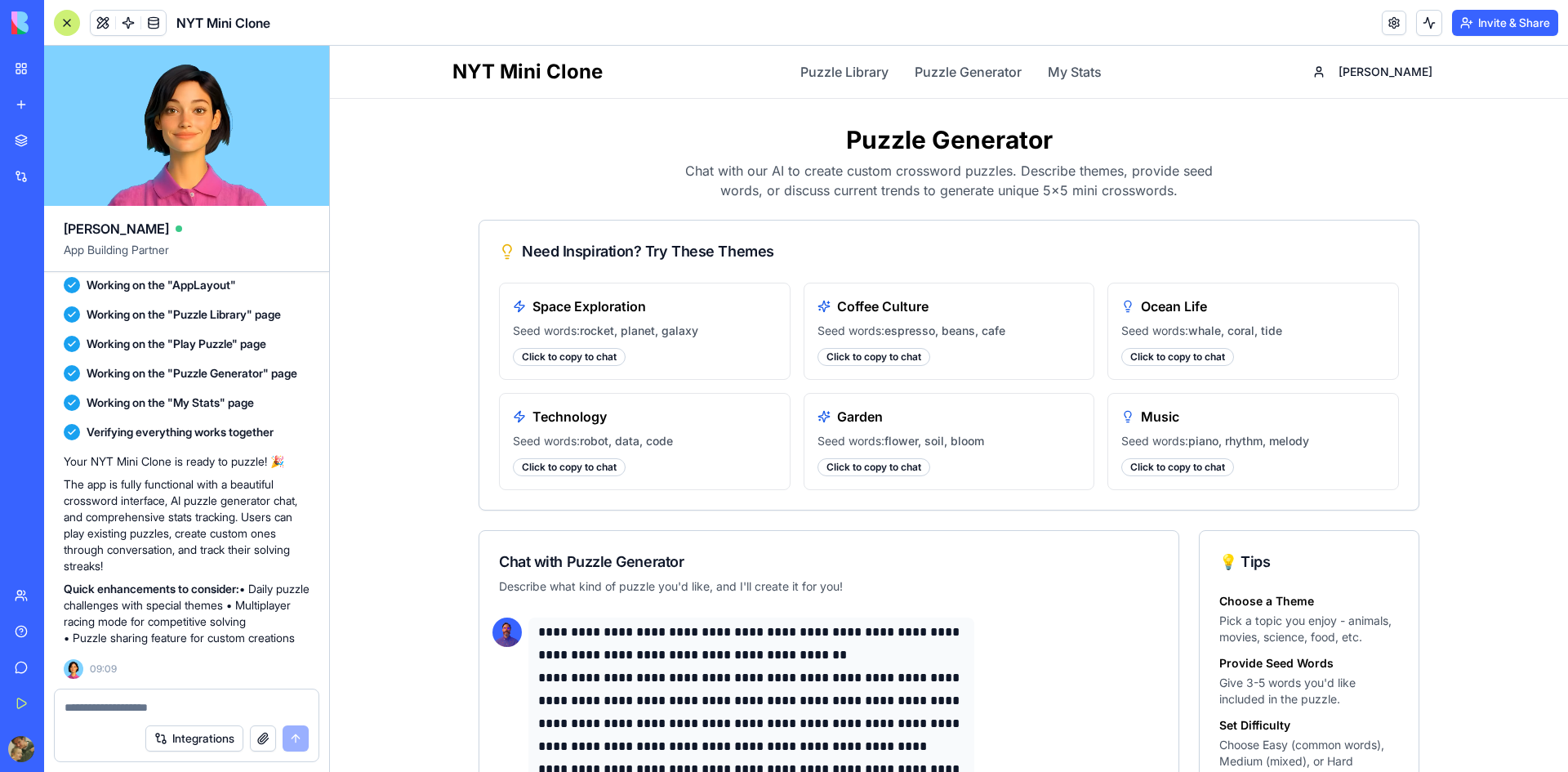
click at [1111, 84] on div "NYT Mini Clone Puzzle Library Puzzle Generator My Stats [PERSON_NAME]" at bounding box center [949, 71] width 993 height 52
click at [1101, 69] on link "My Stats" at bounding box center [1074, 72] width 54 height 20
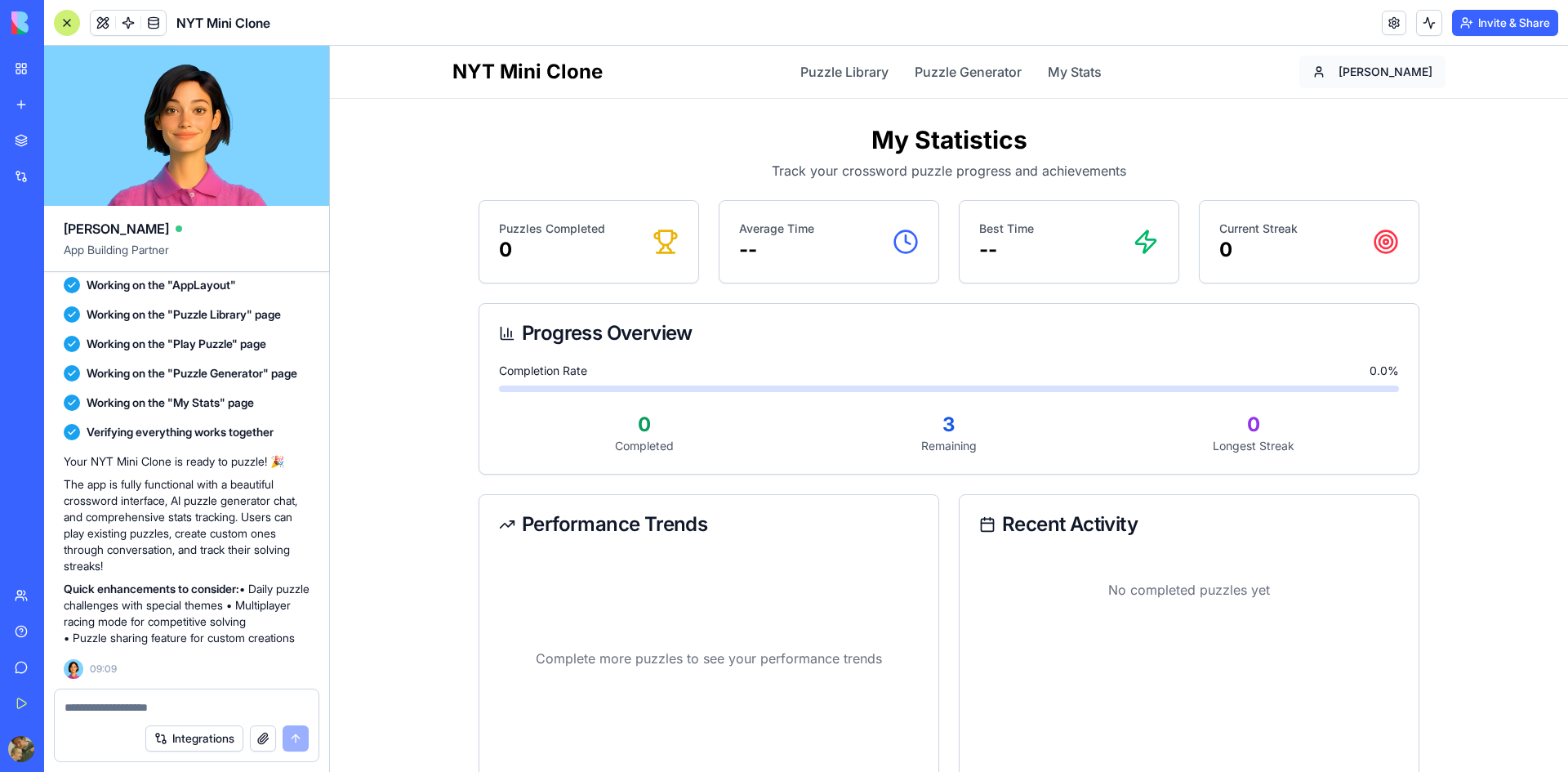
click at [1390, 73] on html "NYT Mini Clone Puzzle Library Puzzle Generator My Stats [PERSON_NAME] My Statis…" at bounding box center [949, 641] width 1238 height 1191
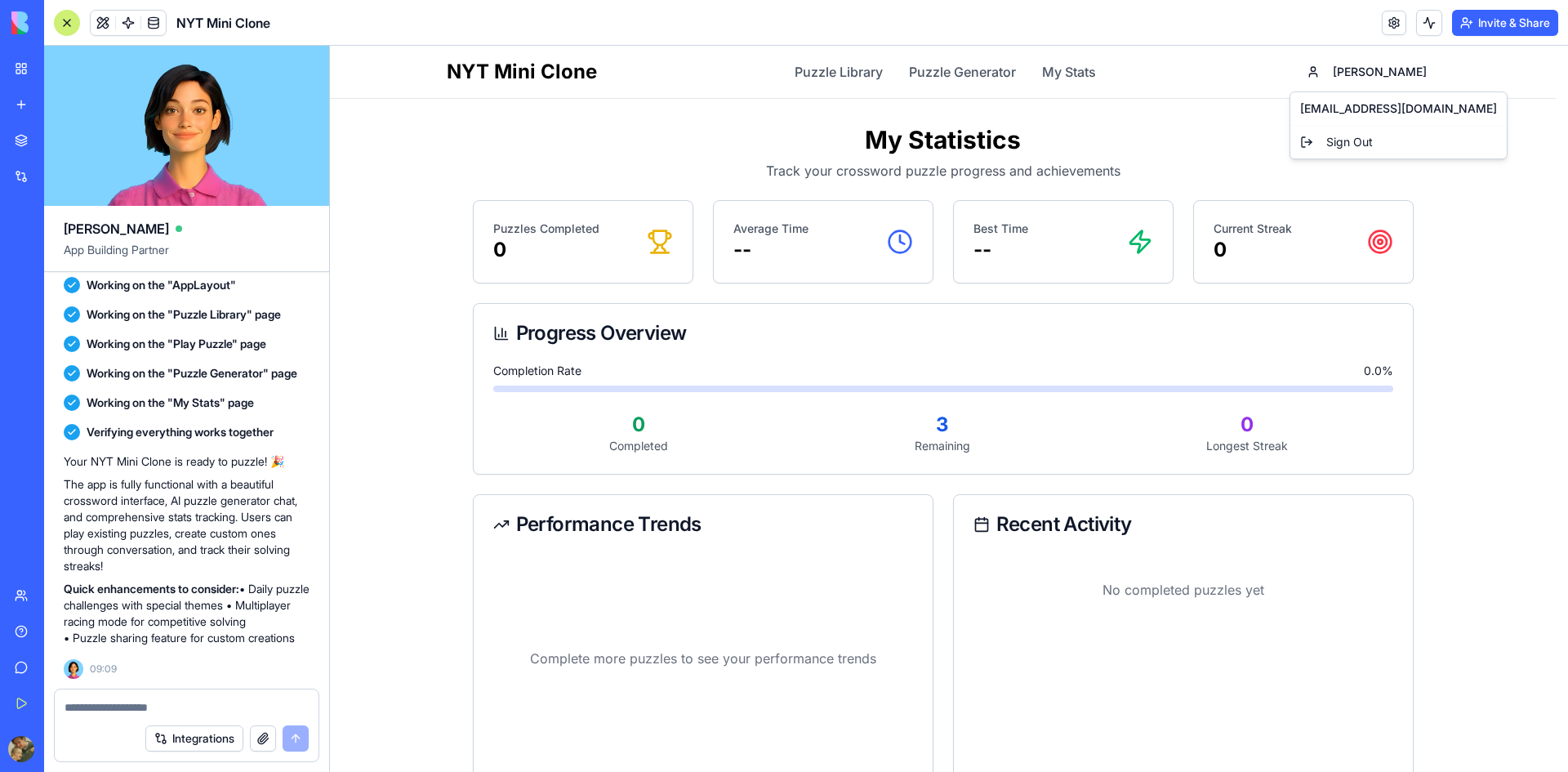
click at [1189, 161] on html "NYT Mini Clone Puzzle Library Puzzle Generator My Stats [PERSON_NAME] My Statis…" at bounding box center [949, 641] width 1238 height 1191
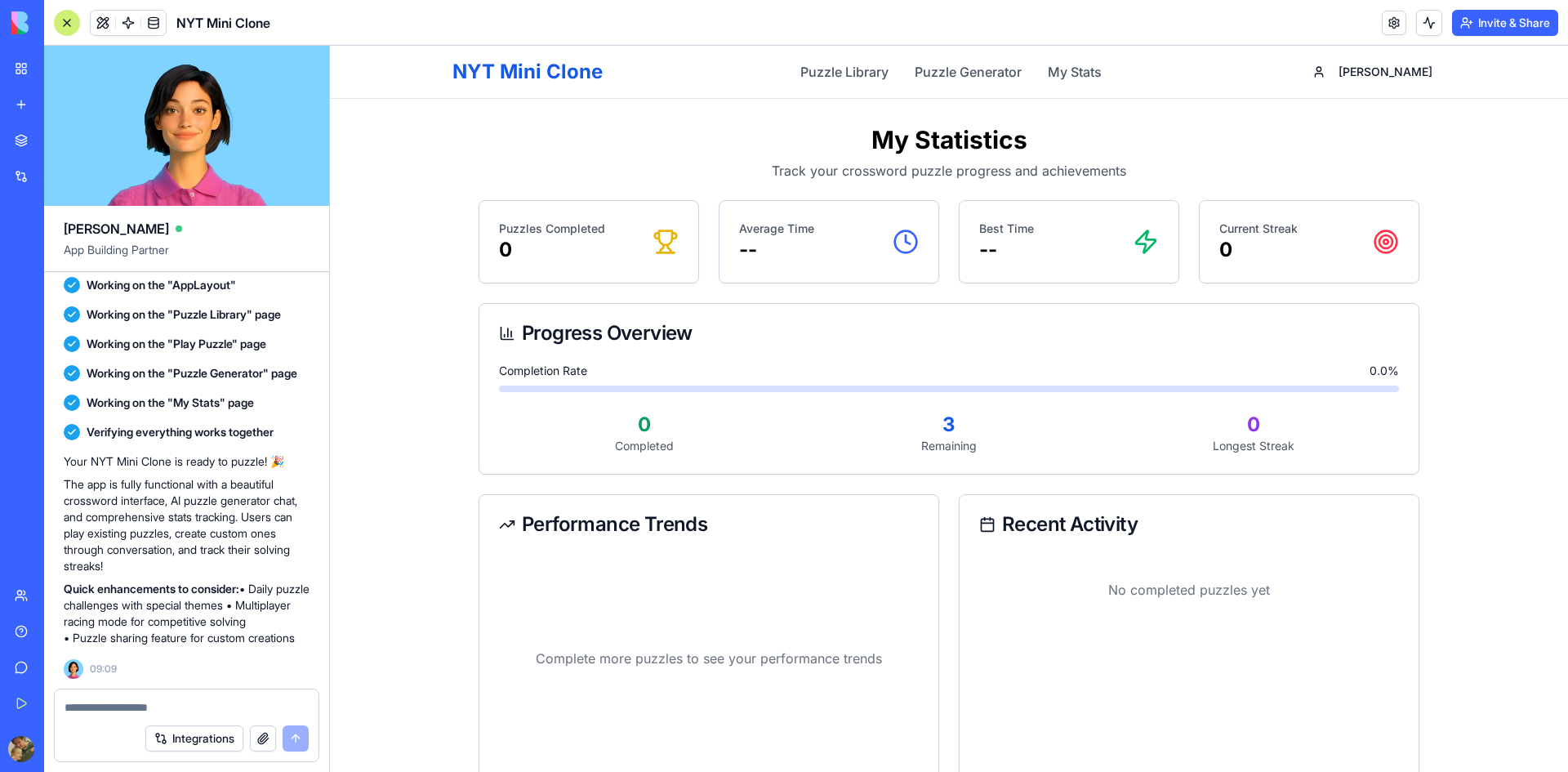
click at [542, 80] on h1 "NYT Mini Clone" at bounding box center [528, 72] width 151 height 27
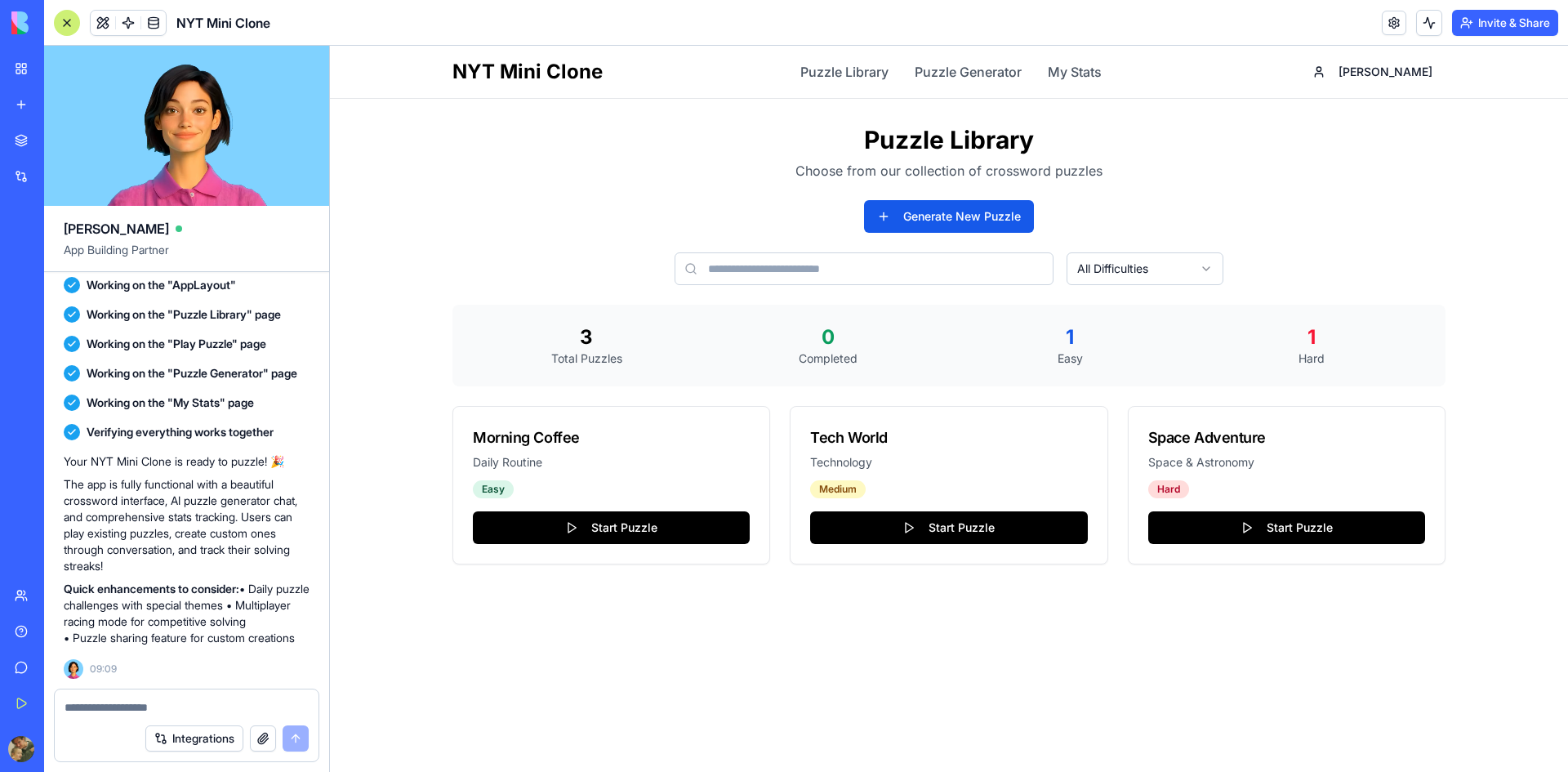
click at [551, 142] on h1 "Puzzle Library" at bounding box center [949, 140] width 993 height 30
click at [548, 76] on h1 "NYT Mini Clone" at bounding box center [528, 72] width 151 height 27
click at [1389, 27] on link at bounding box center [1394, 23] width 25 height 25
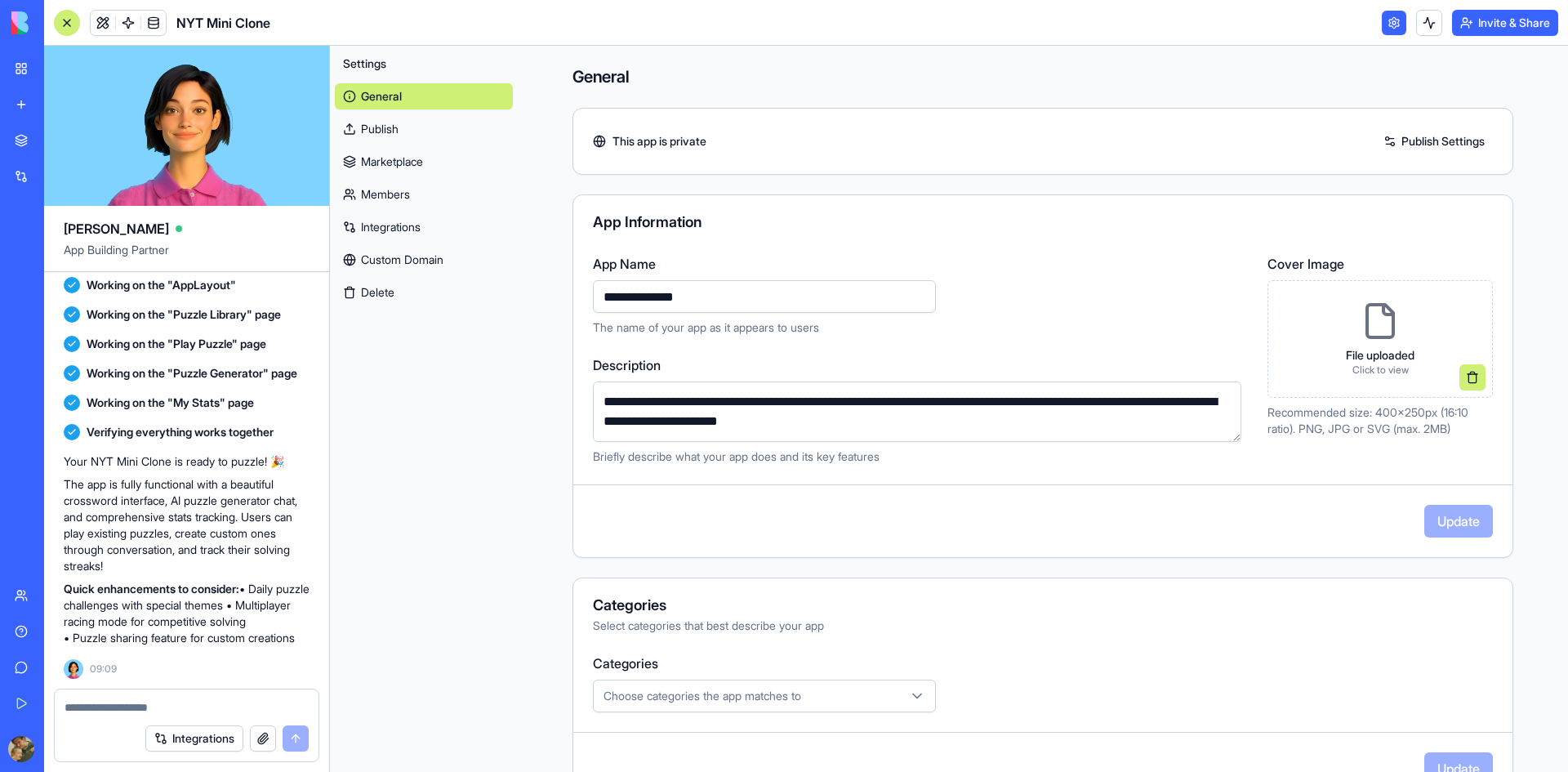
click at [422, 131] on link "Publish" at bounding box center [423, 129] width 178 height 27
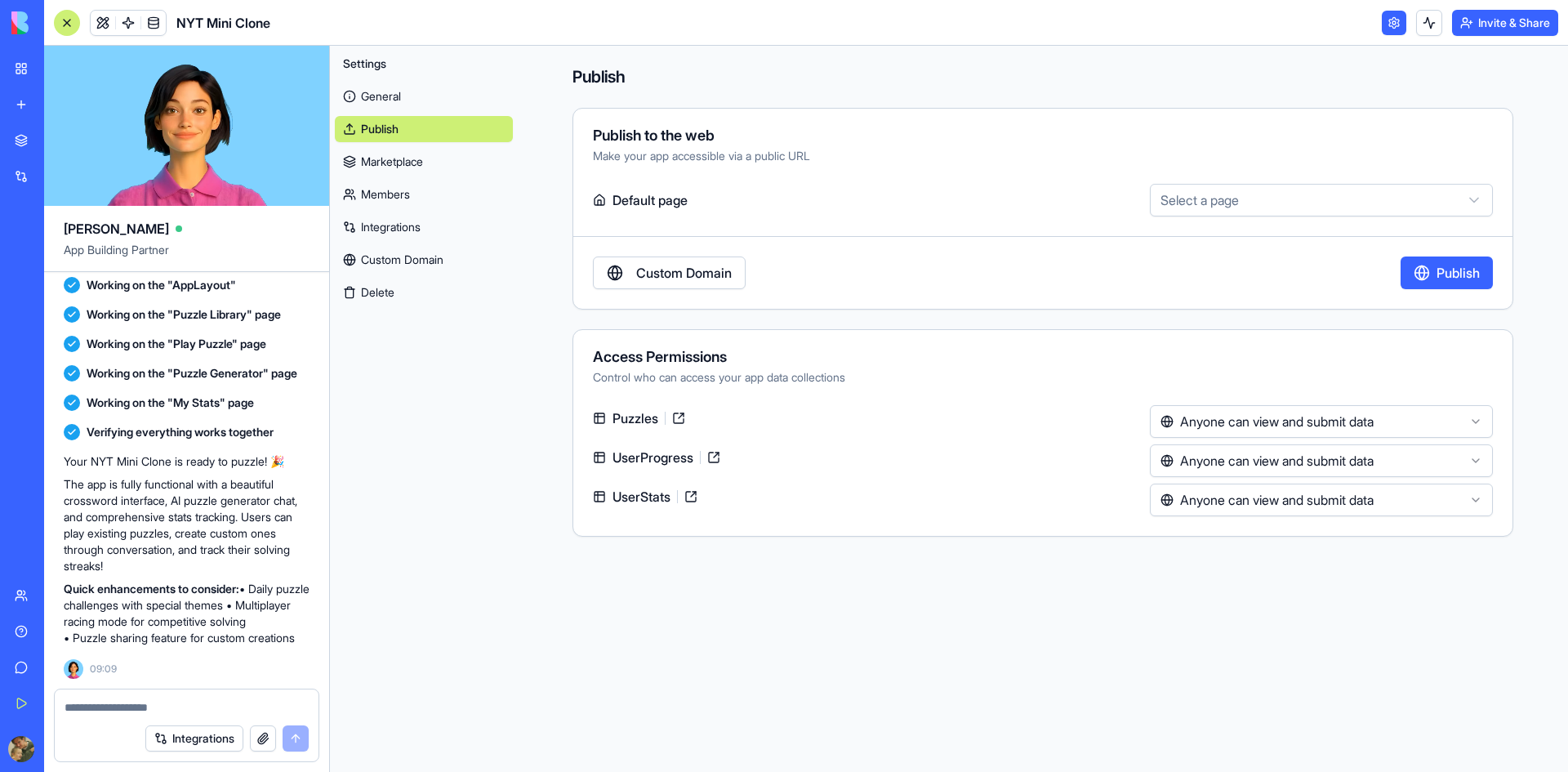
click at [404, 161] on link "Marketplace" at bounding box center [423, 161] width 178 height 27
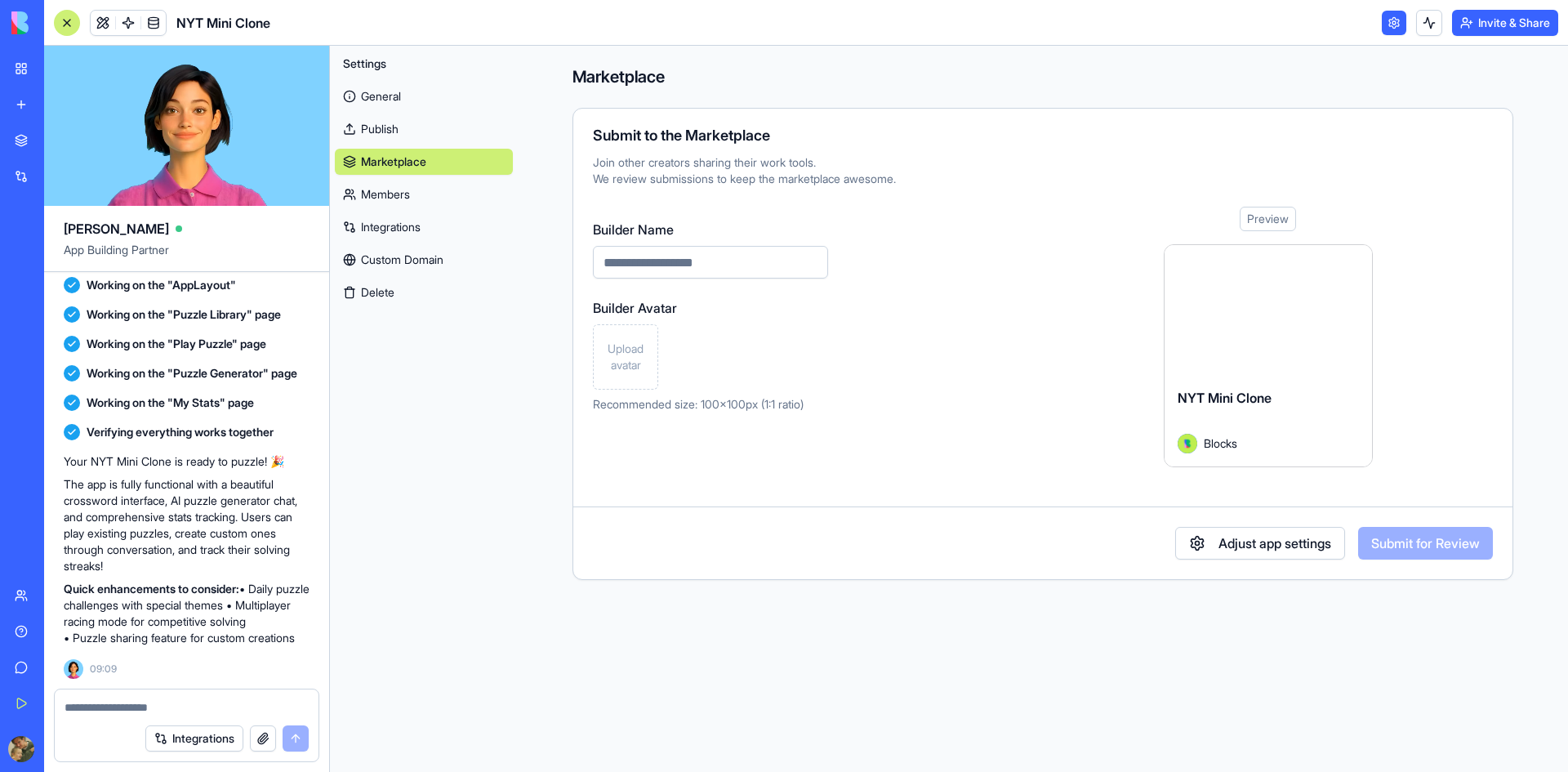
click at [394, 204] on link "Members" at bounding box center [423, 194] width 178 height 27
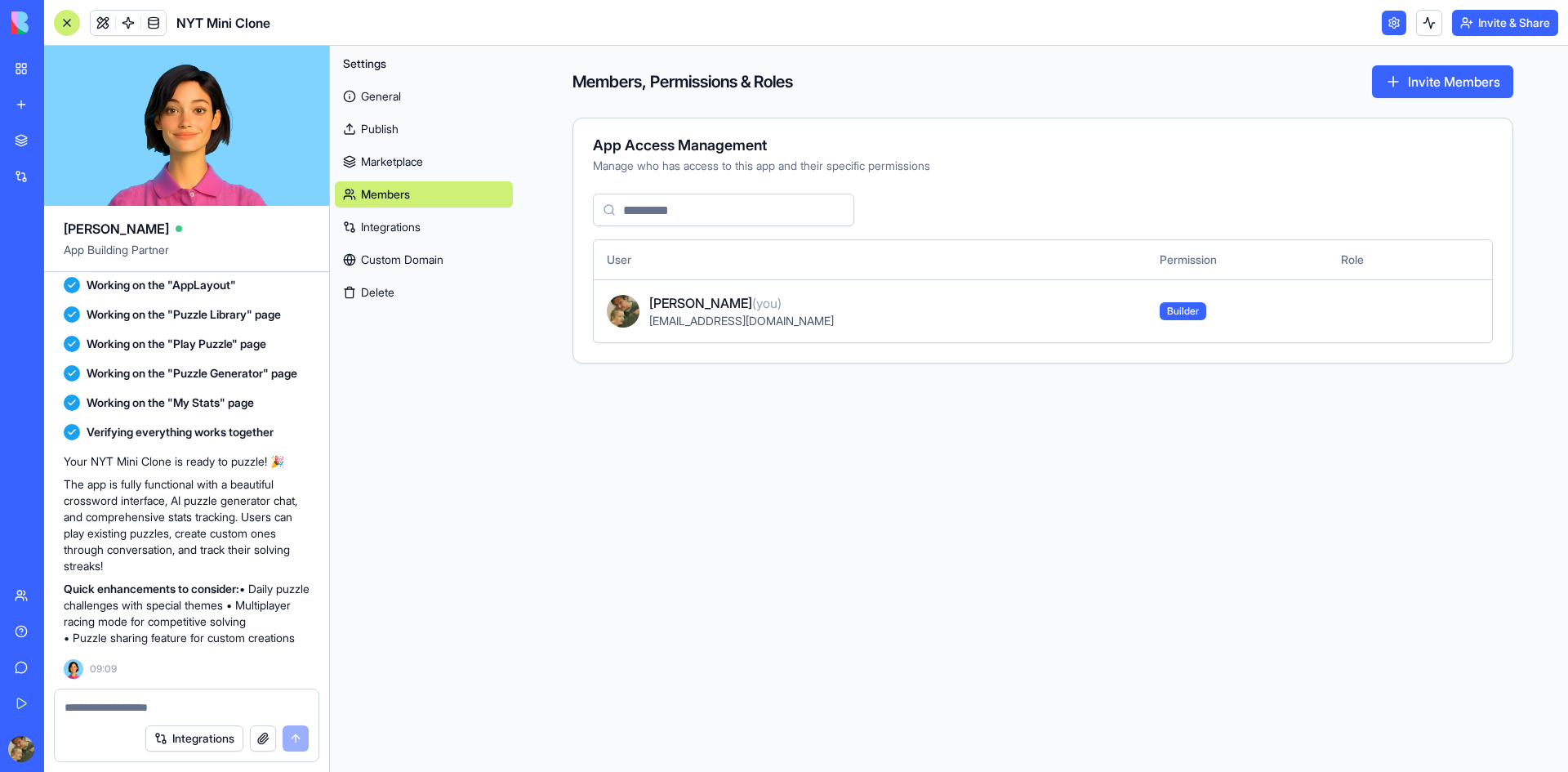
click at [391, 232] on link "Integrations" at bounding box center [423, 226] width 178 height 27
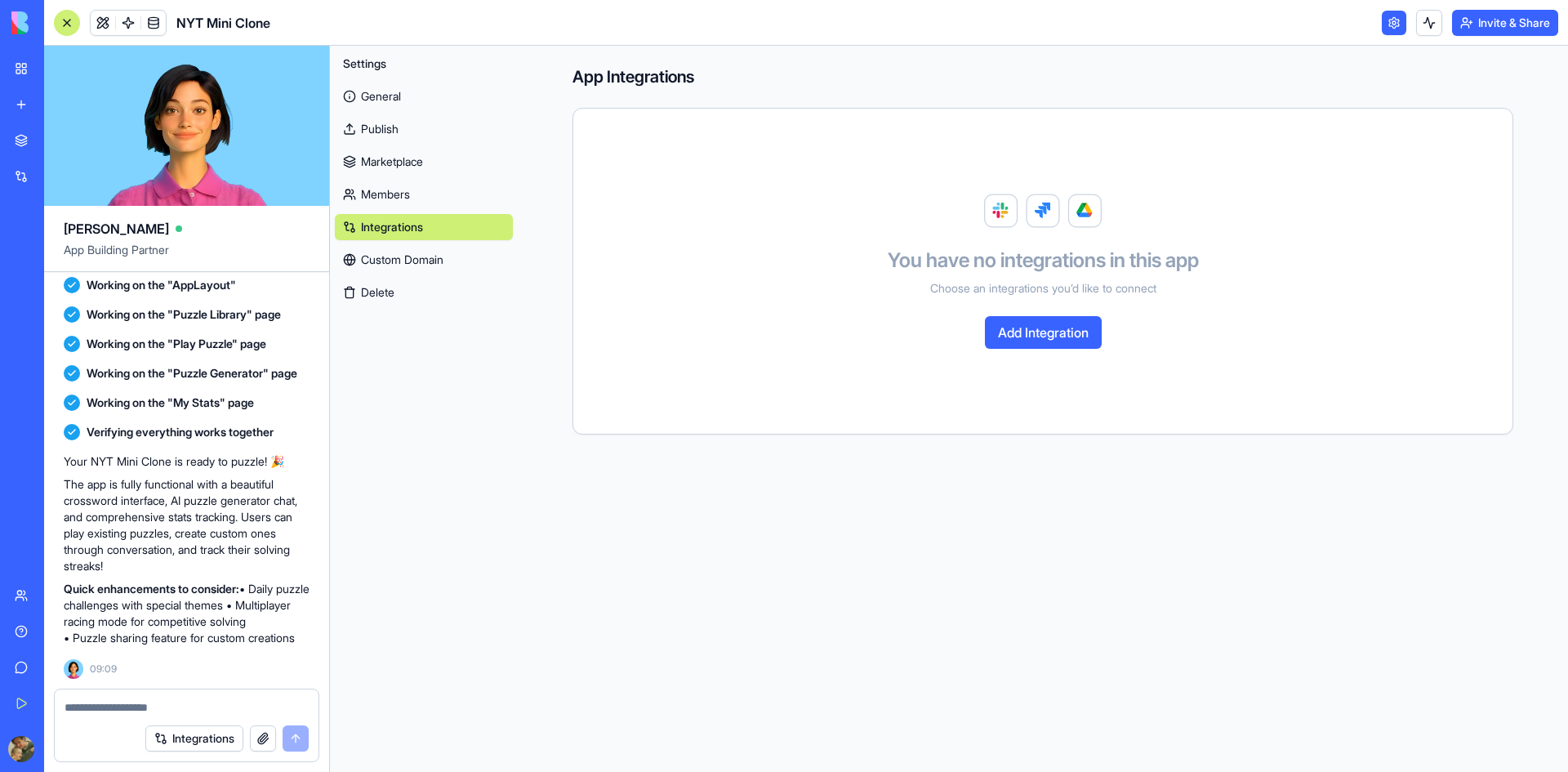
click at [402, 264] on link "Custom Domain" at bounding box center [423, 260] width 178 height 27
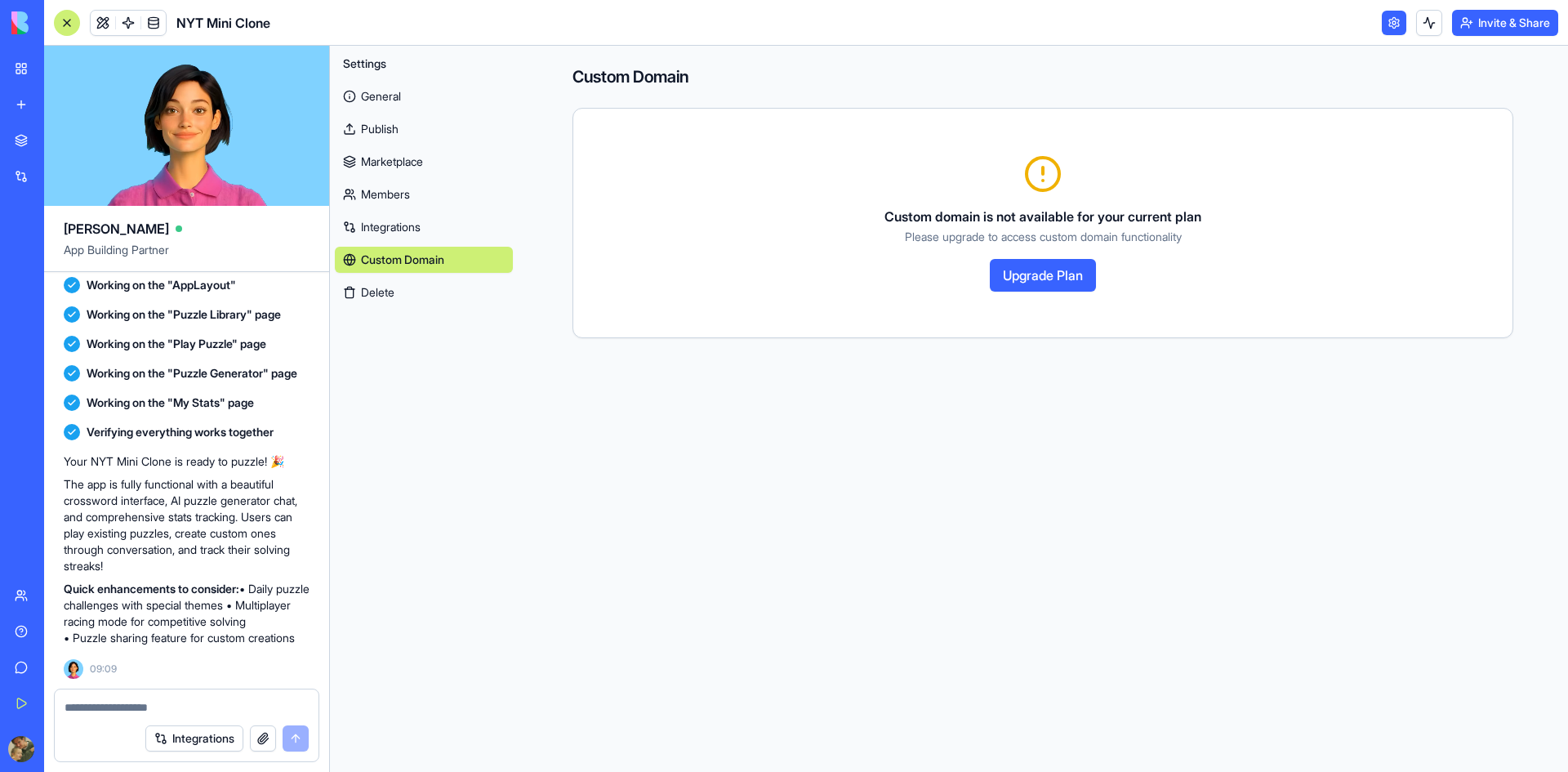
click at [809, 316] on div "Custom domain is not available for your current plan Please upgrade to access c…" at bounding box center [1042, 223] width 939 height 189
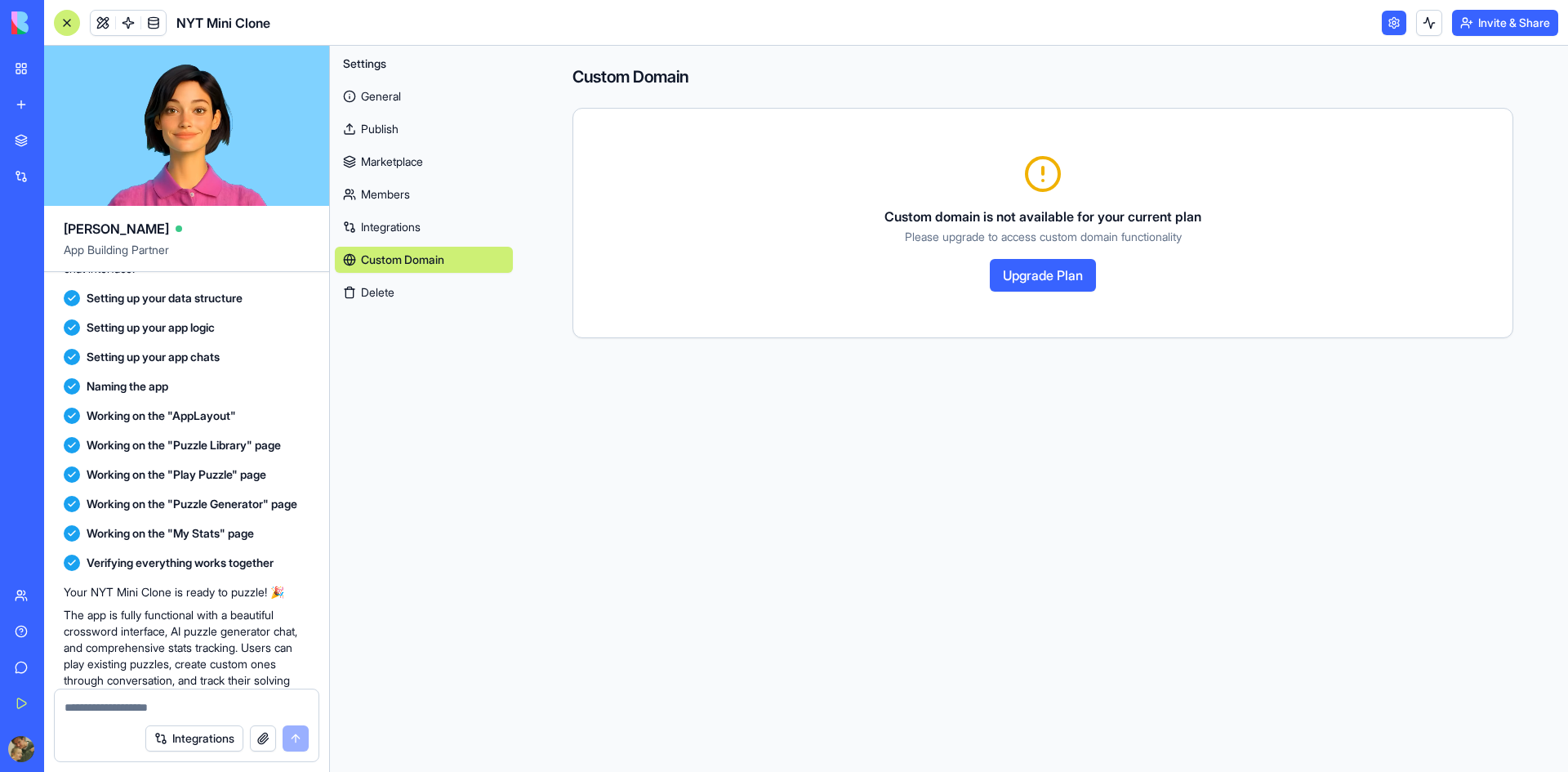
scroll to position [243, 0]
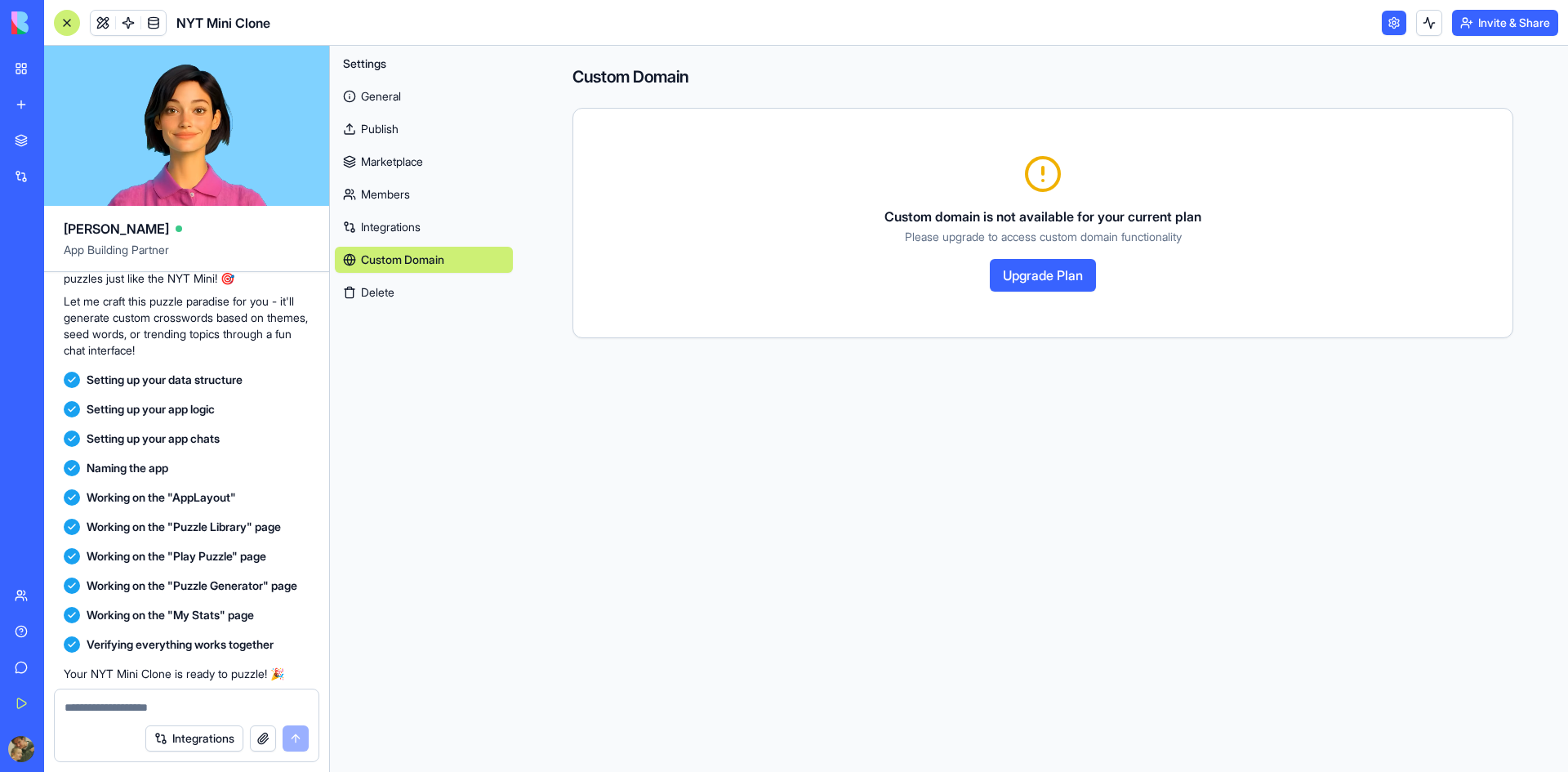
click at [388, 225] on link "Integrations" at bounding box center [423, 226] width 178 height 27
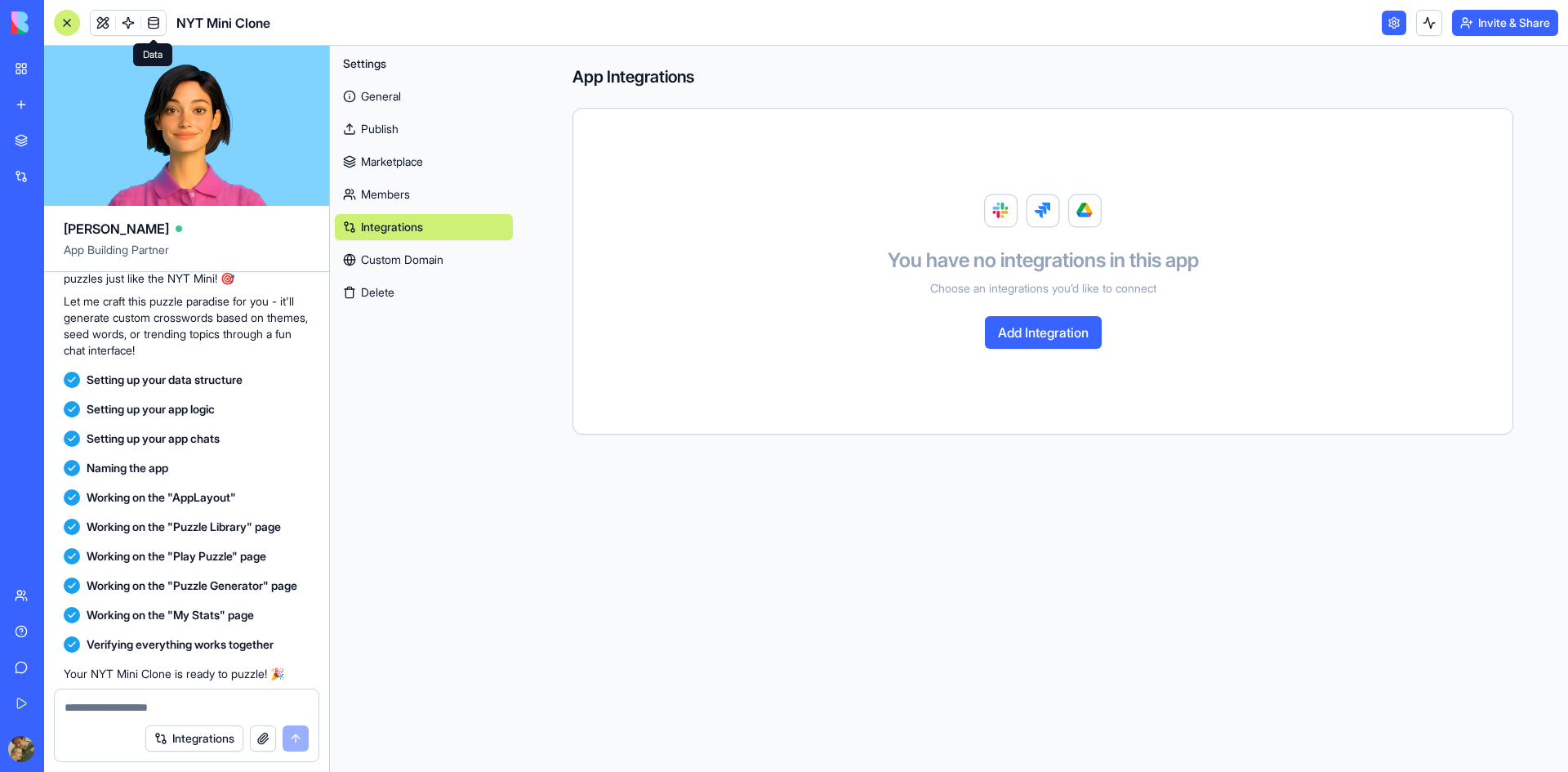
click at [151, 27] on span at bounding box center [154, 23] width 45 height 45
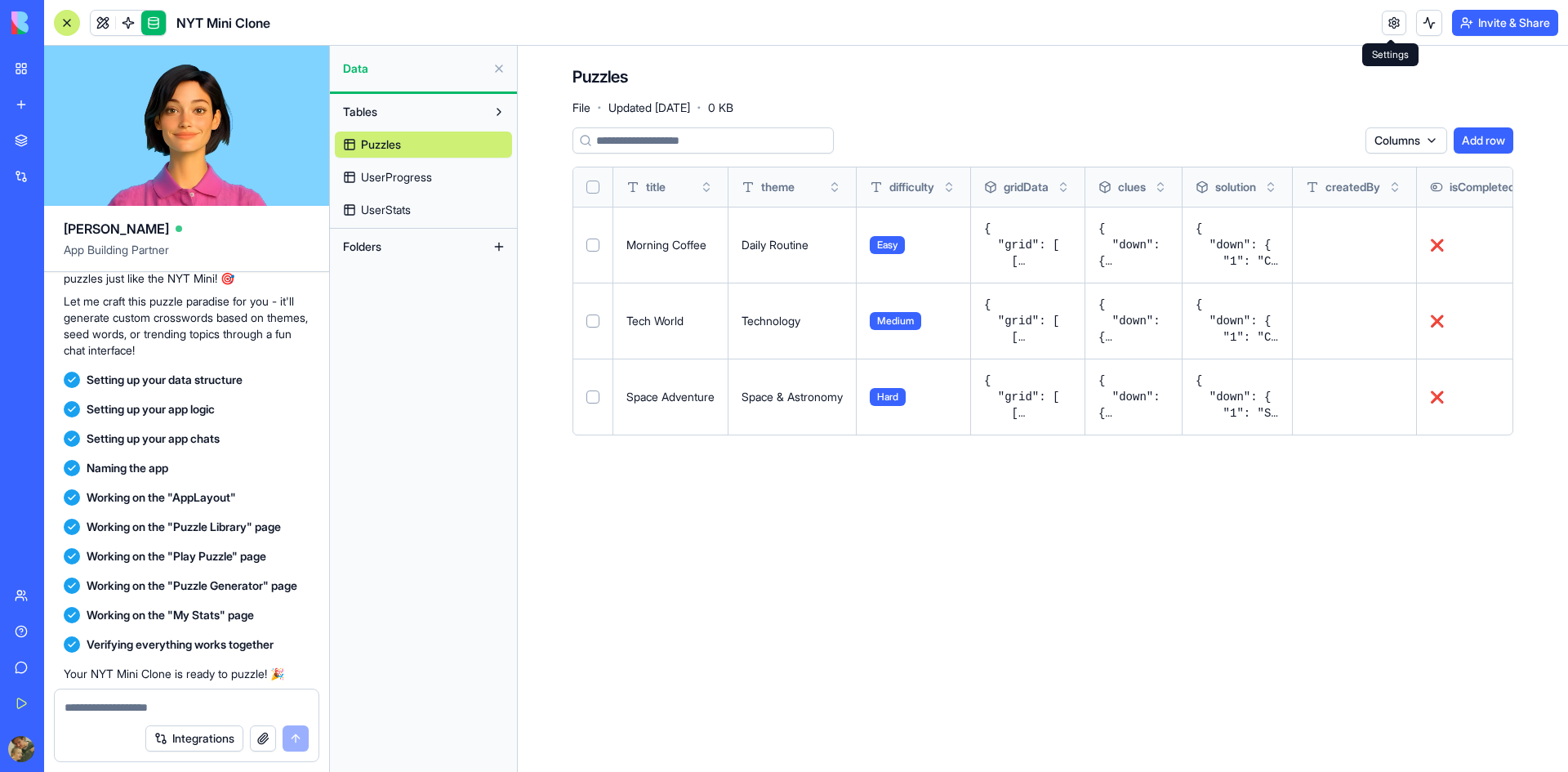
click at [376, 175] on span "UserProgress" at bounding box center [397, 177] width 71 height 17
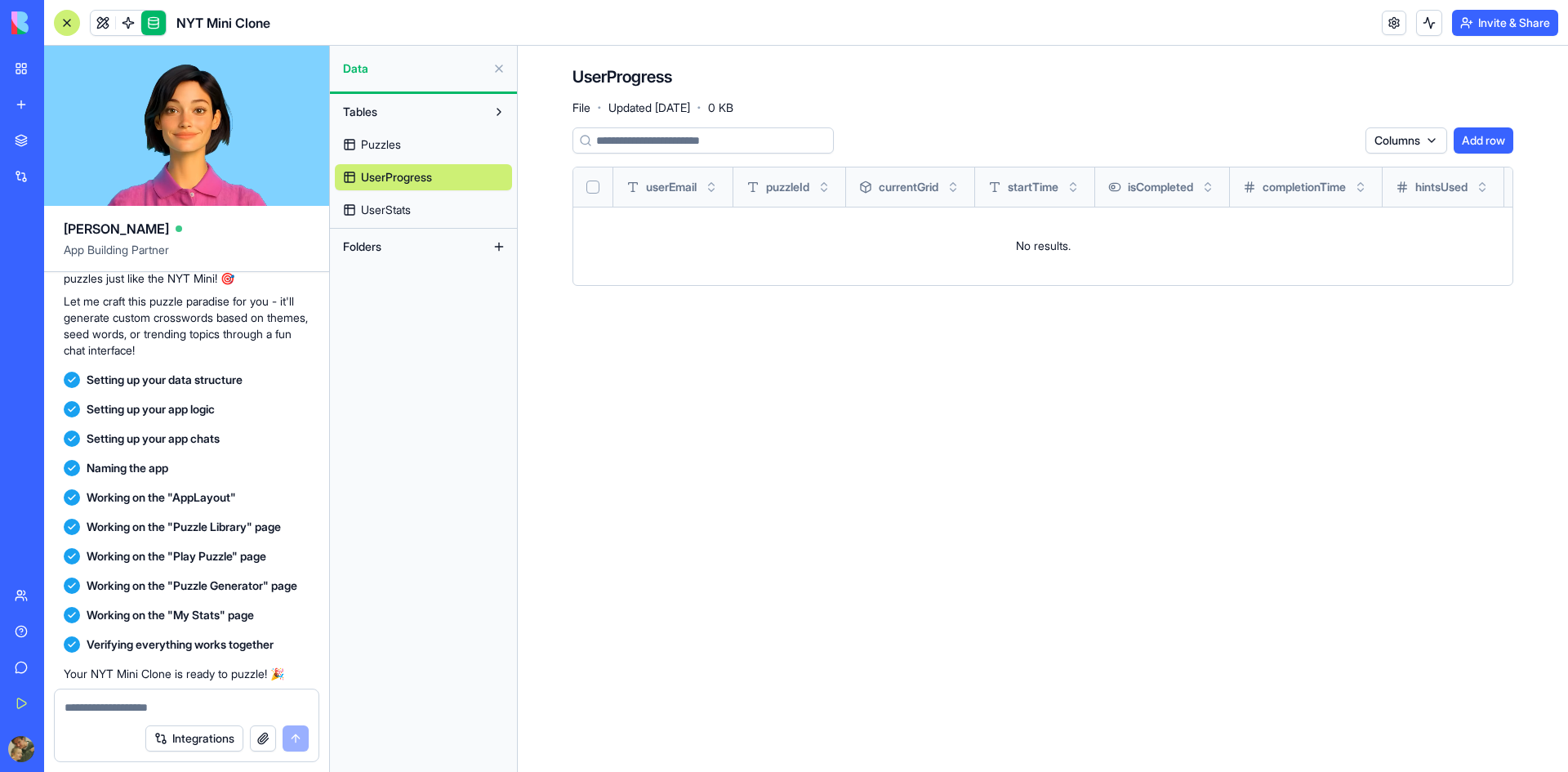
click at [390, 212] on span "UserStats" at bounding box center [386, 210] width 50 height 17
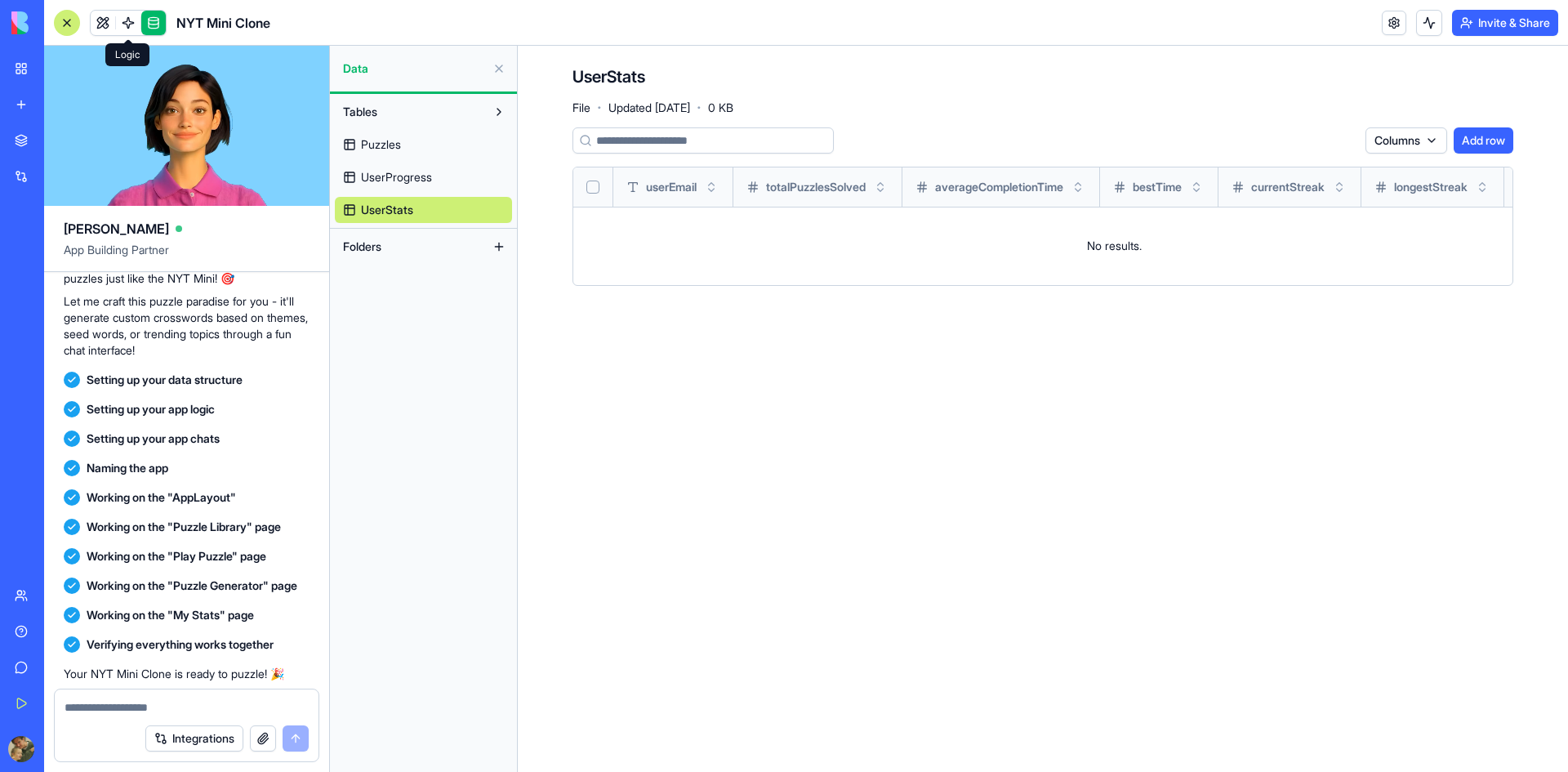
click at [125, 29] on span at bounding box center [128, 23] width 45 height 45
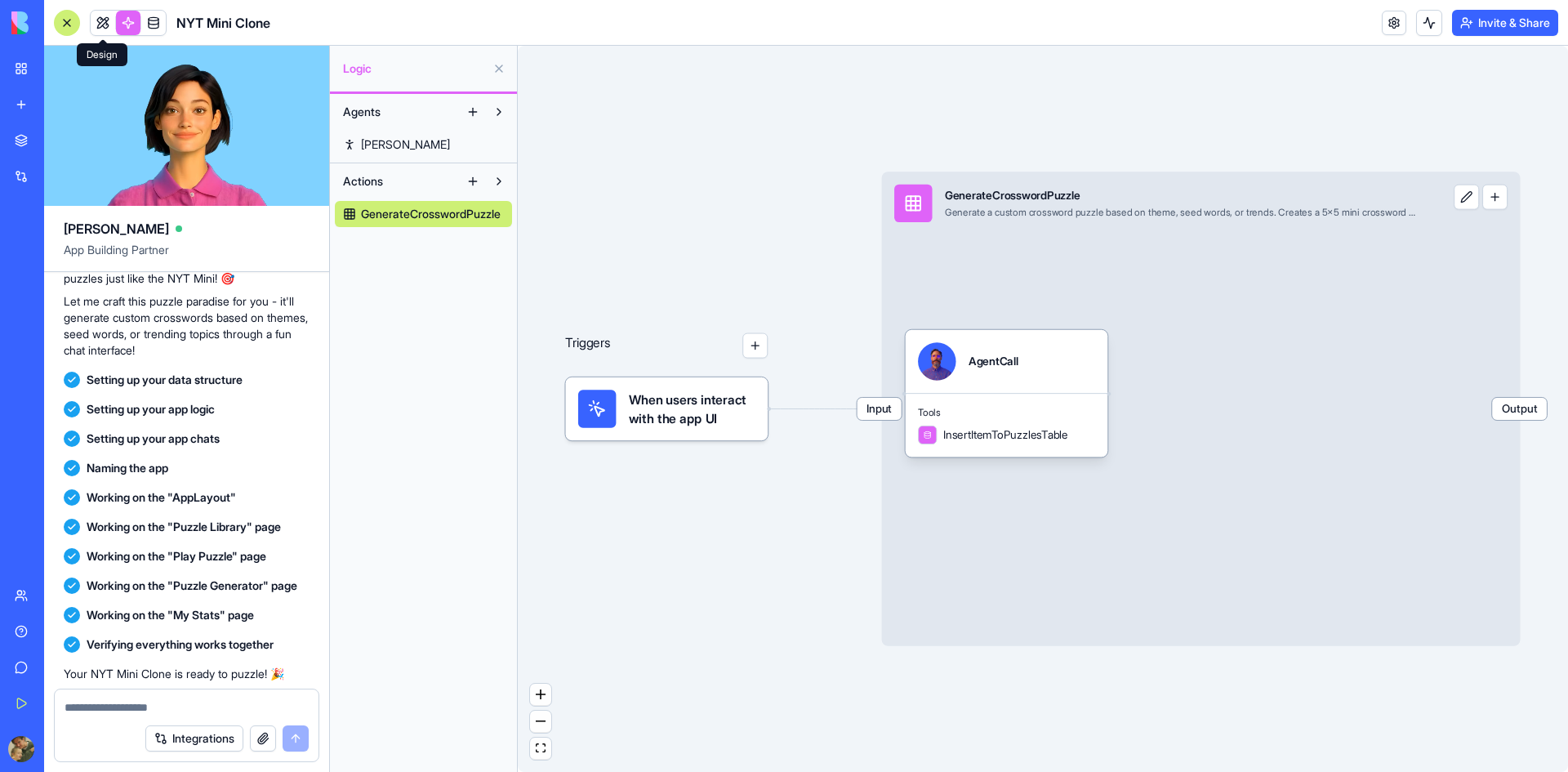
click at [101, 24] on link at bounding box center [102, 23] width 25 height 25
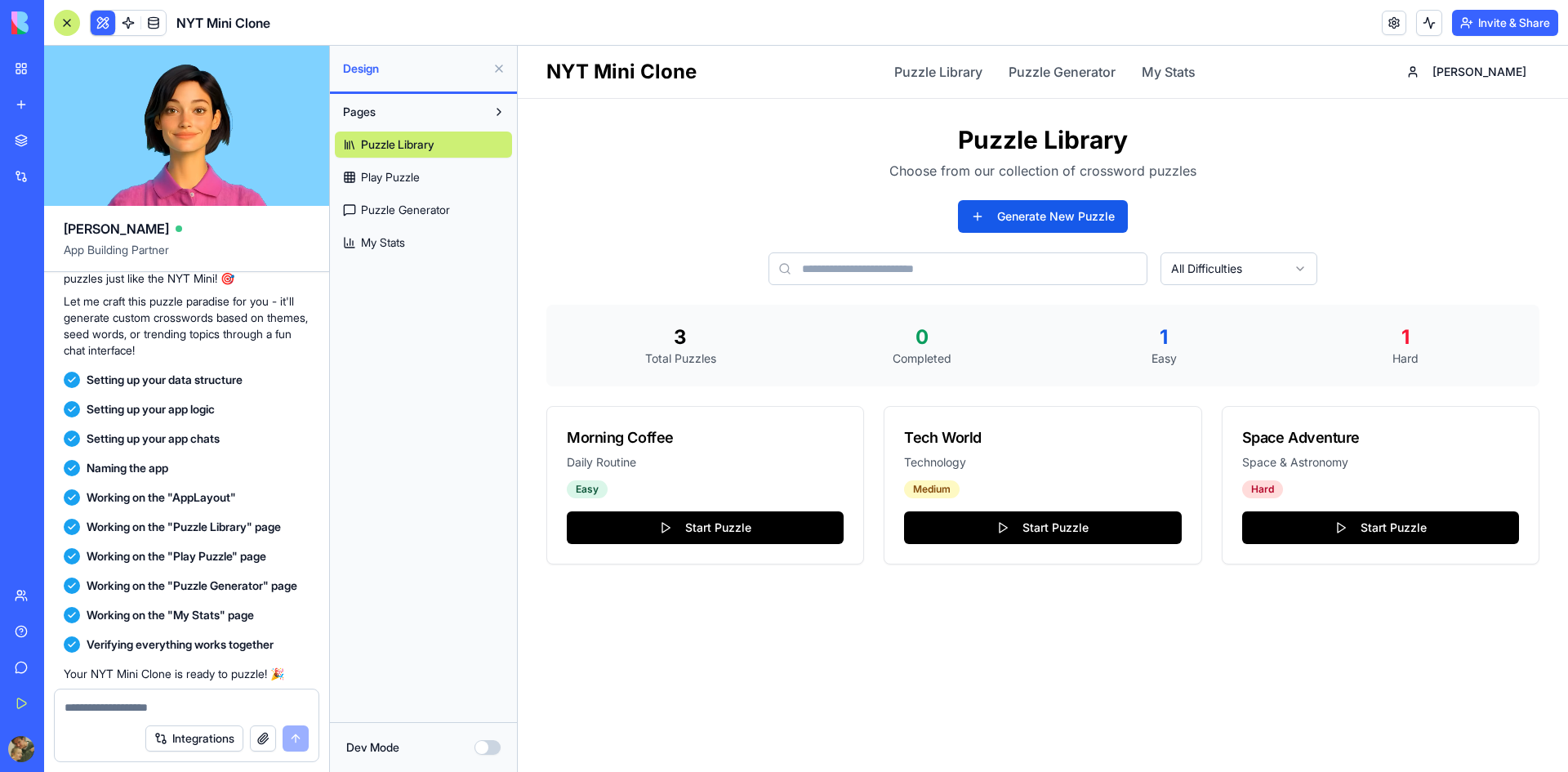
click at [365, 113] on span "Pages" at bounding box center [358, 111] width 32 height 17
click at [376, 172] on span "Play Puzzle" at bounding box center [391, 177] width 59 height 17
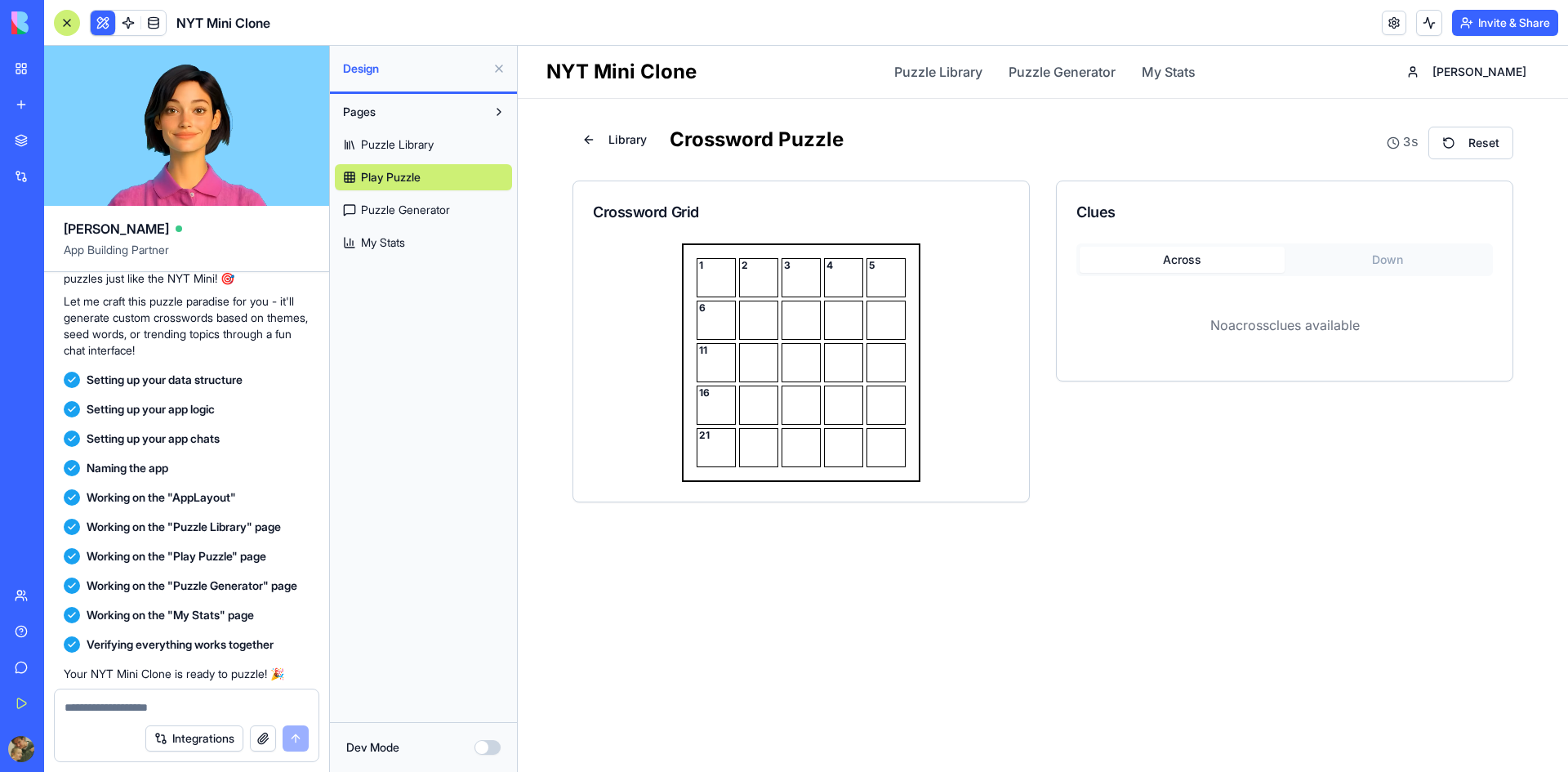
click at [406, 209] on span "Puzzle Generator" at bounding box center [406, 210] width 89 height 17
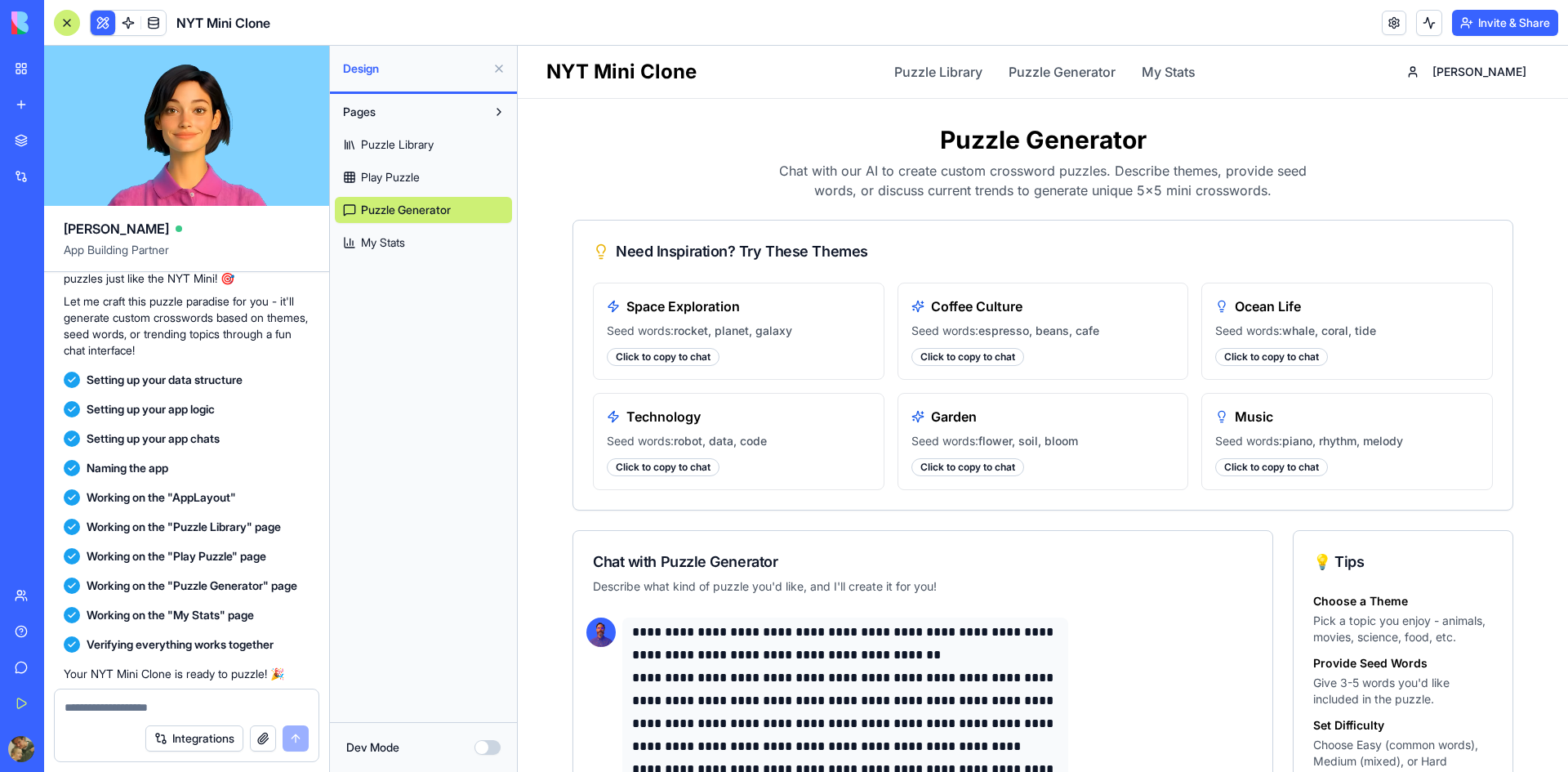
click at [396, 245] on span "My Stats" at bounding box center [383, 242] width 44 height 17
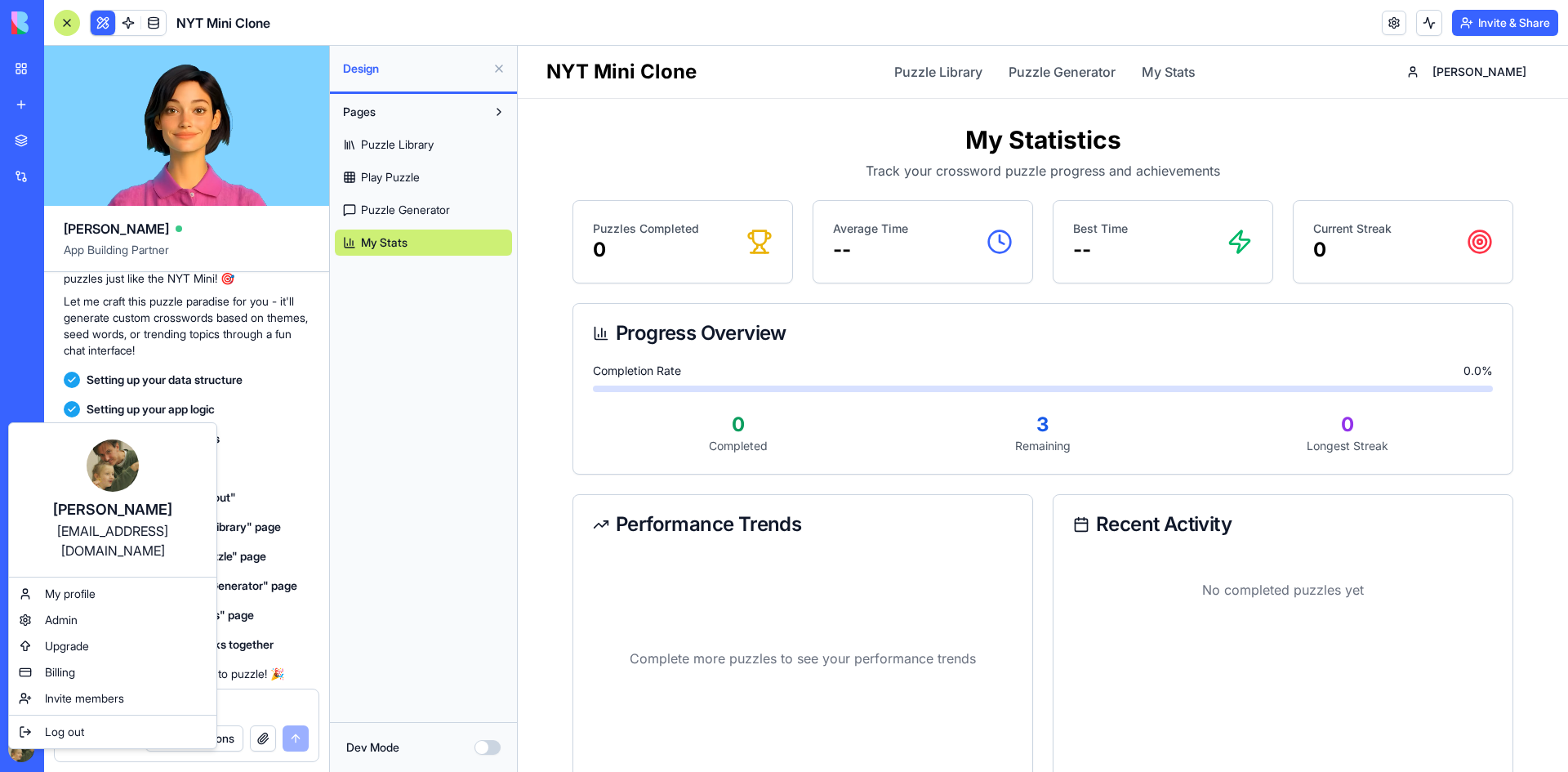
click at [23, 752] on html "BETA My Workspace New app Marketplace Integrations Recent New App AI Logo Gener…" at bounding box center [784, 386] width 1568 height 772
click at [57, 586] on span "My profile" at bounding box center [70, 594] width 50 height 17
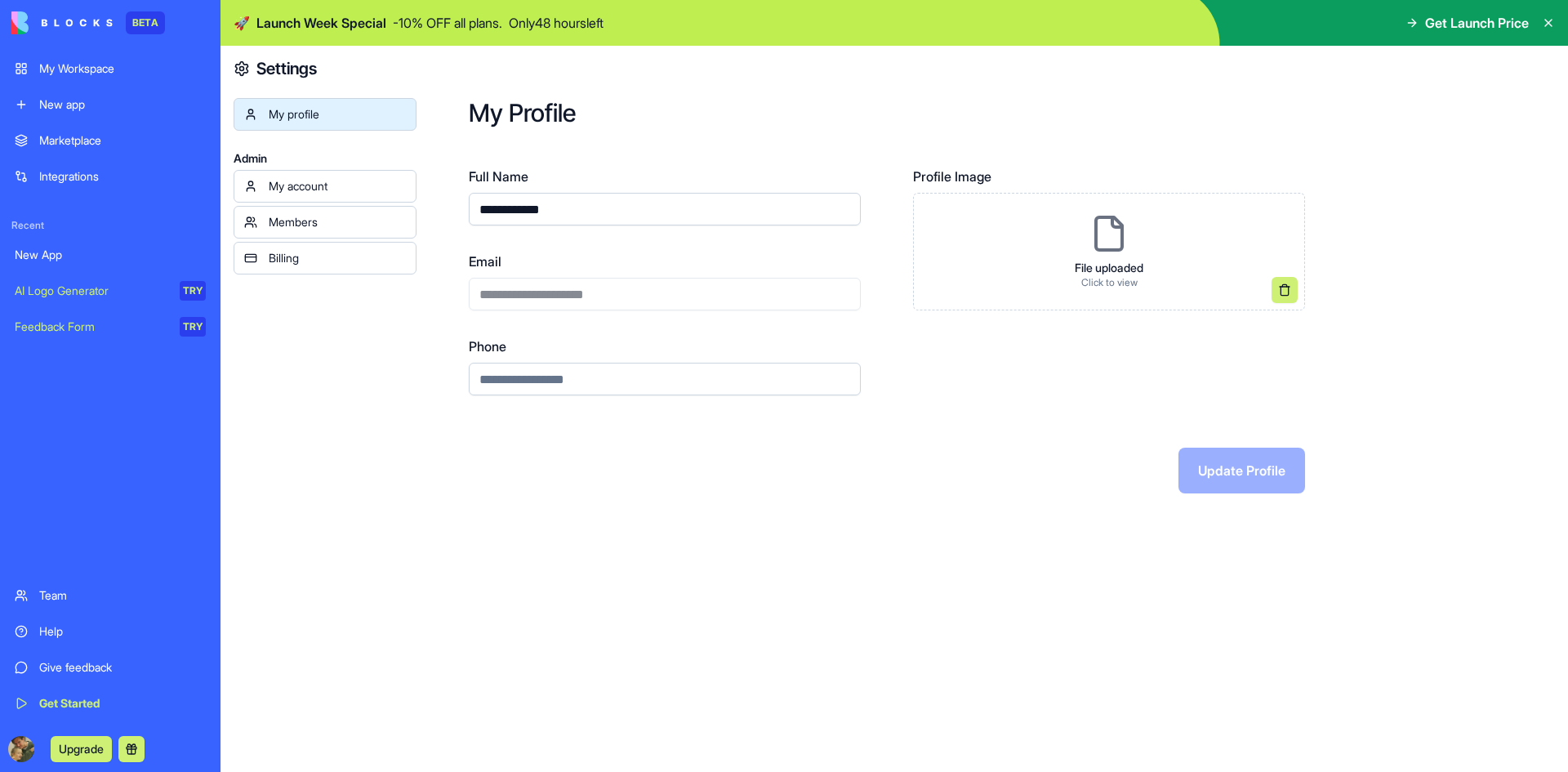
click at [310, 184] on div "My account" at bounding box center [337, 186] width 137 height 17
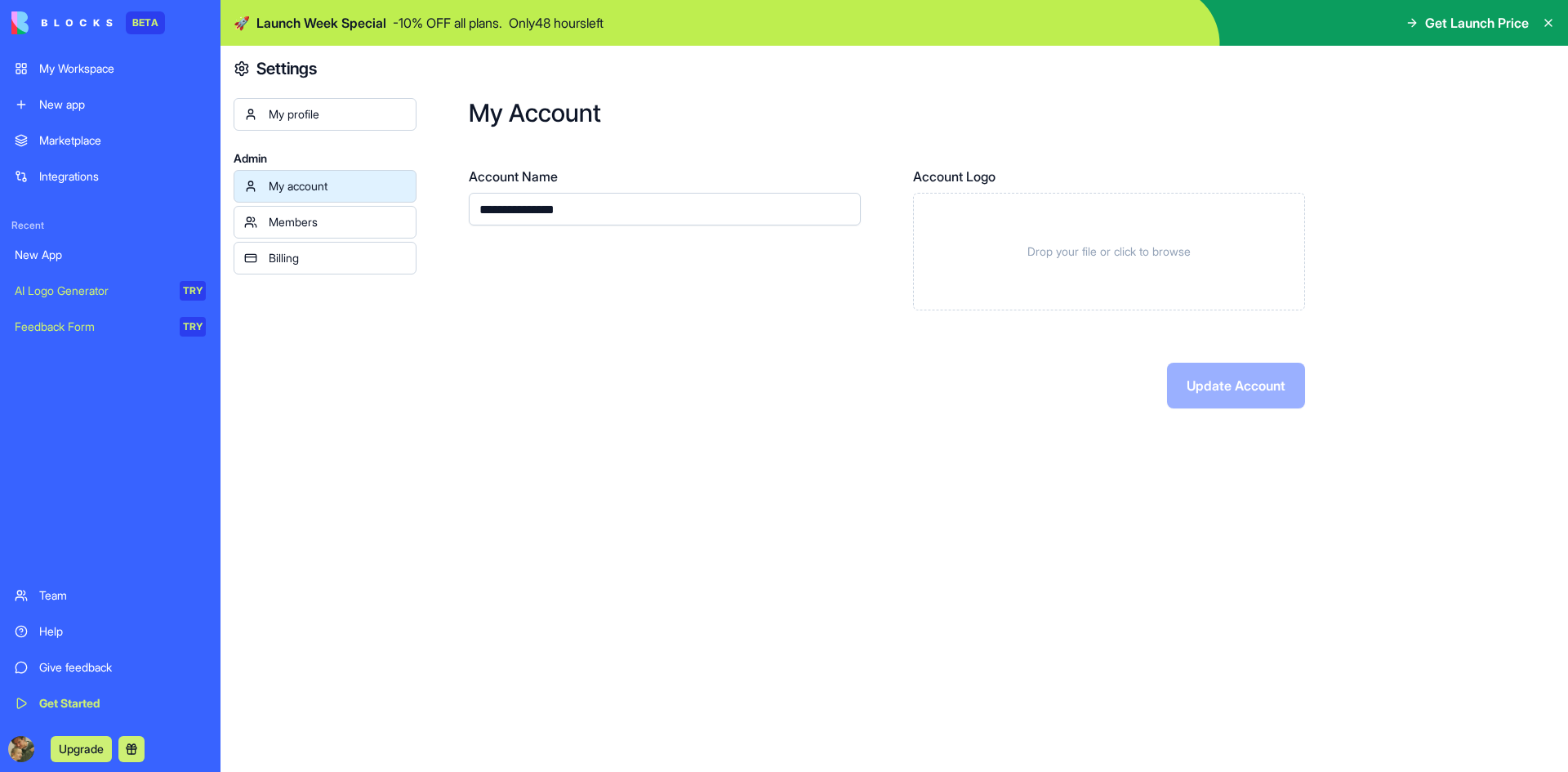
click at [308, 240] on div "My account Members Billing" at bounding box center [325, 223] width 183 height 104
click at [305, 232] on link "Members" at bounding box center [325, 222] width 183 height 32
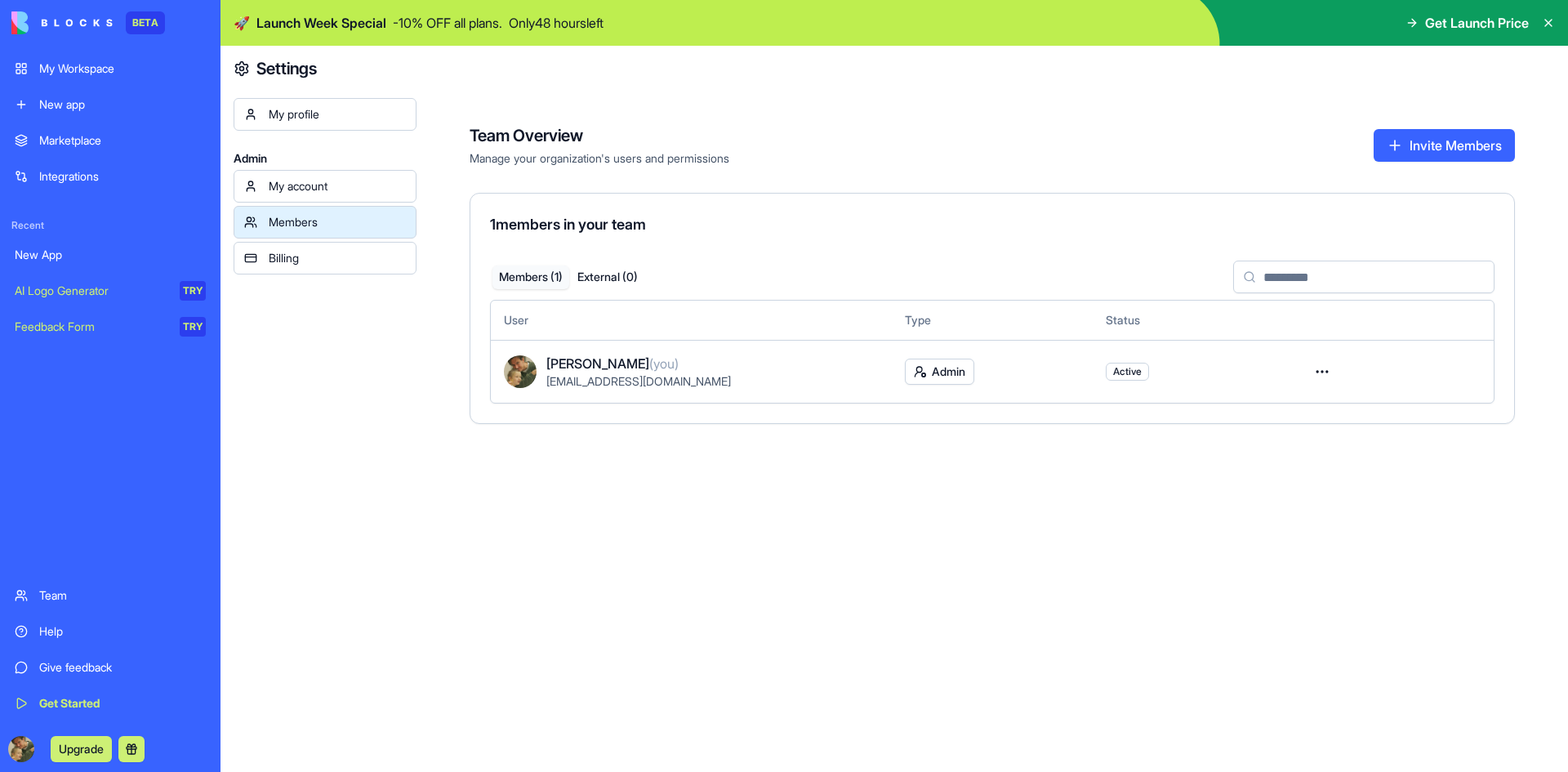
click at [299, 253] on div "Billing" at bounding box center [337, 258] width 137 height 17
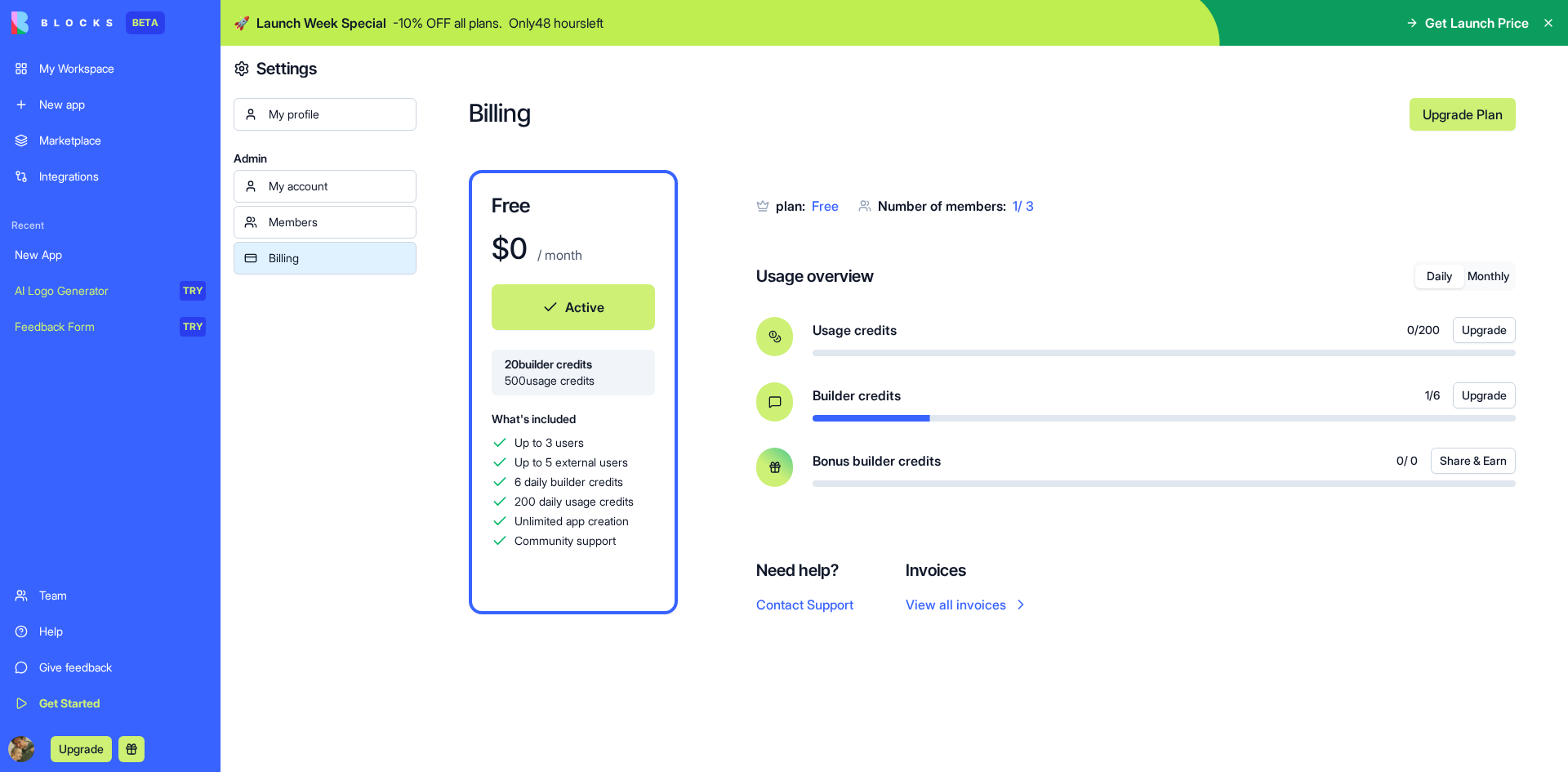
click at [305, 391] on div "My profile Admin My account Members Billing" at bounding box center [325, 461] width 183 height 726
click at [88, 751] on button "Upgrade" at bounding box center [81, 748] width 61 height 27
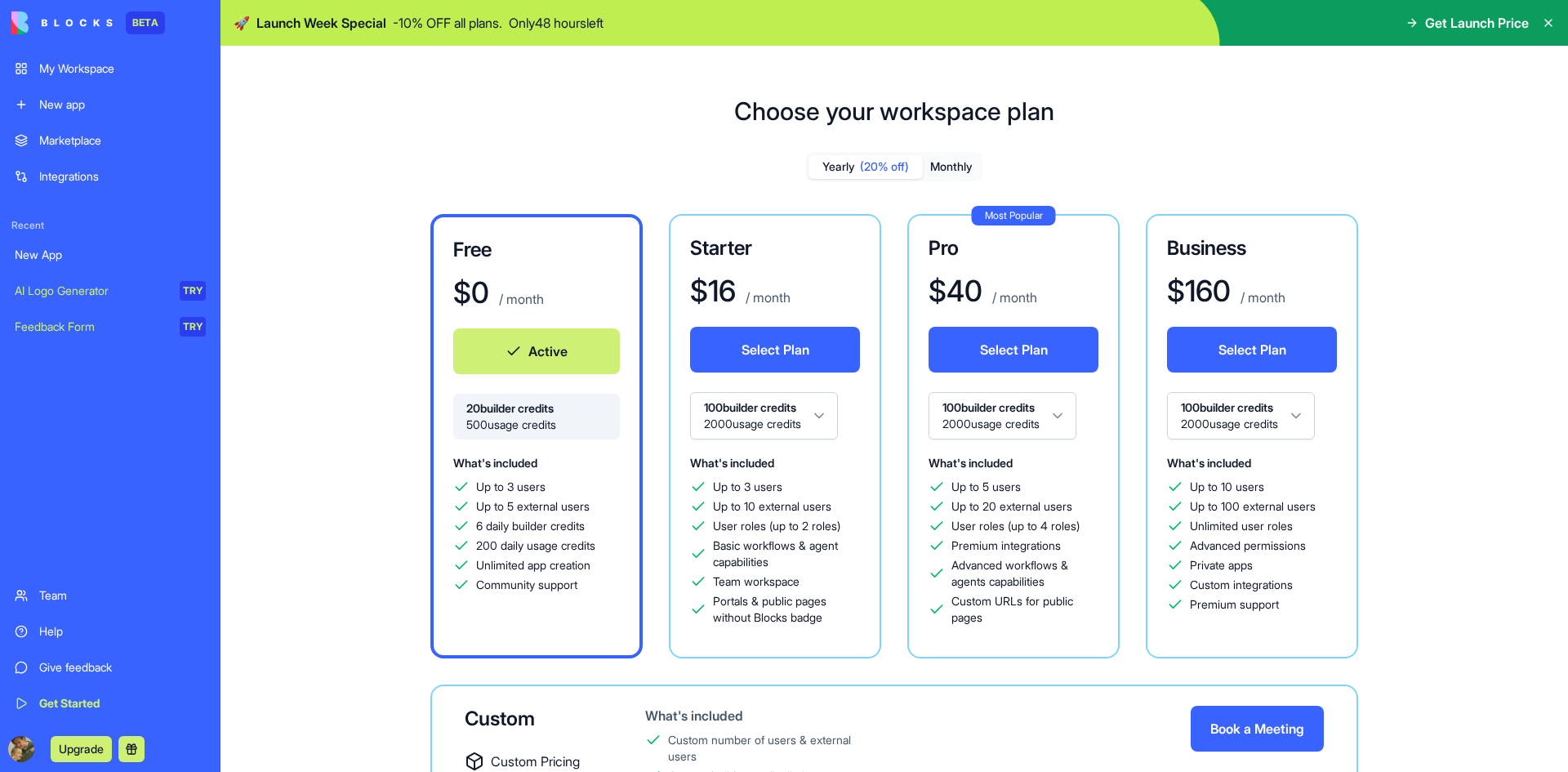
click at [50, 254] on div "New App" at bounding box center [110, 255] width 191 height 17
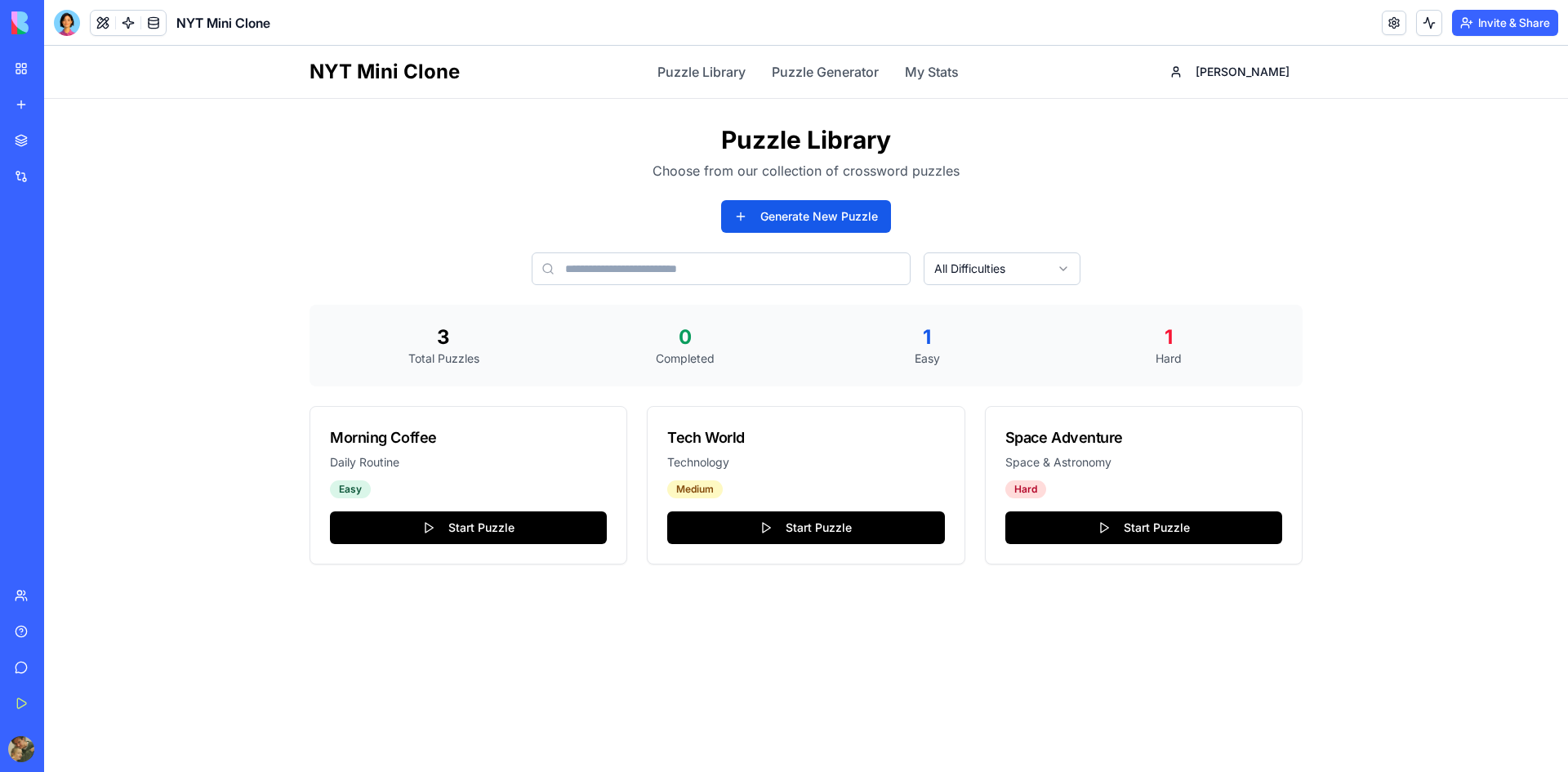
click at [74, 747] on button "Upgrade" at bounding box center [81, 748] width 61 height 27
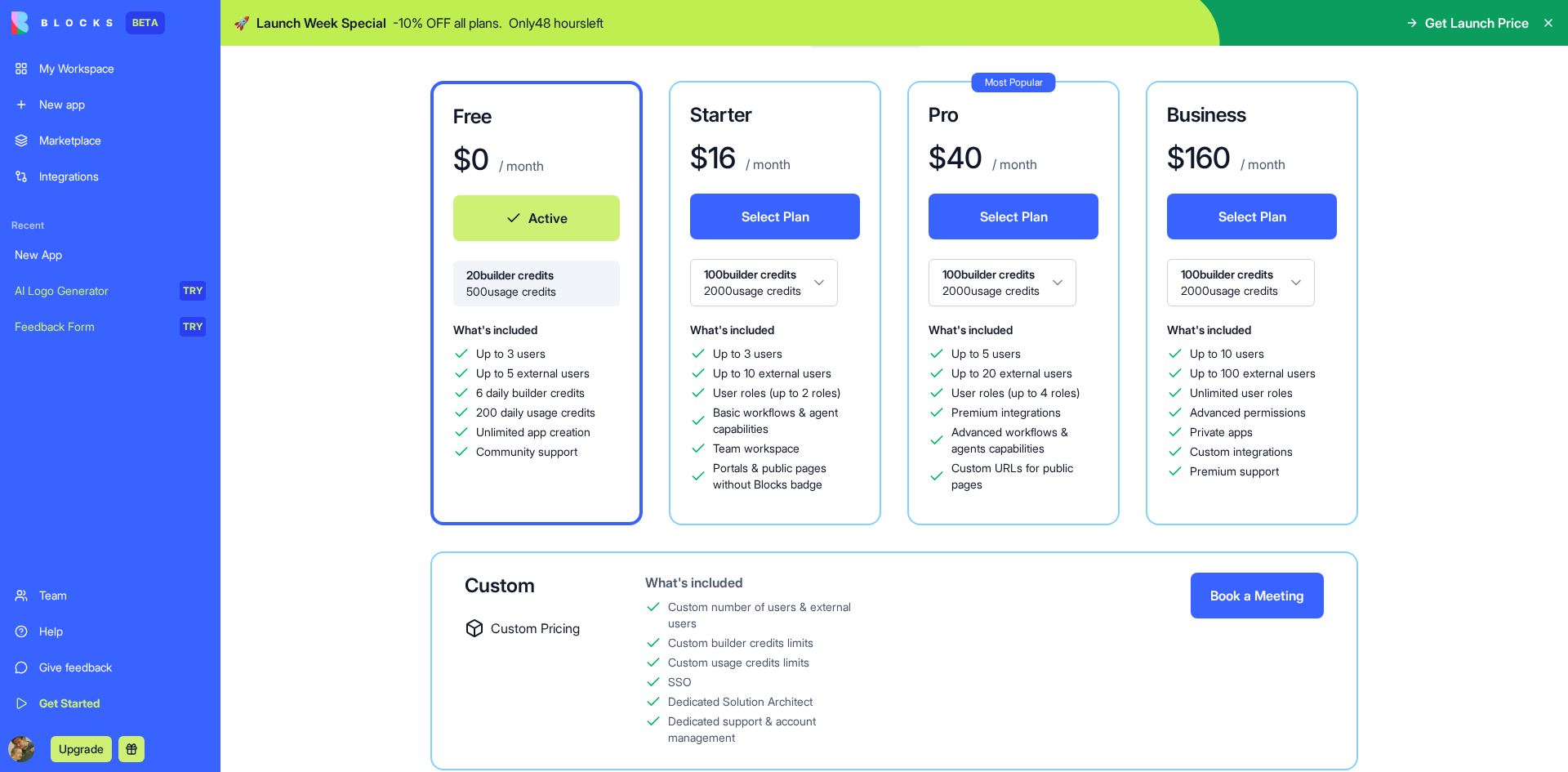
scroll to position [138, 0]
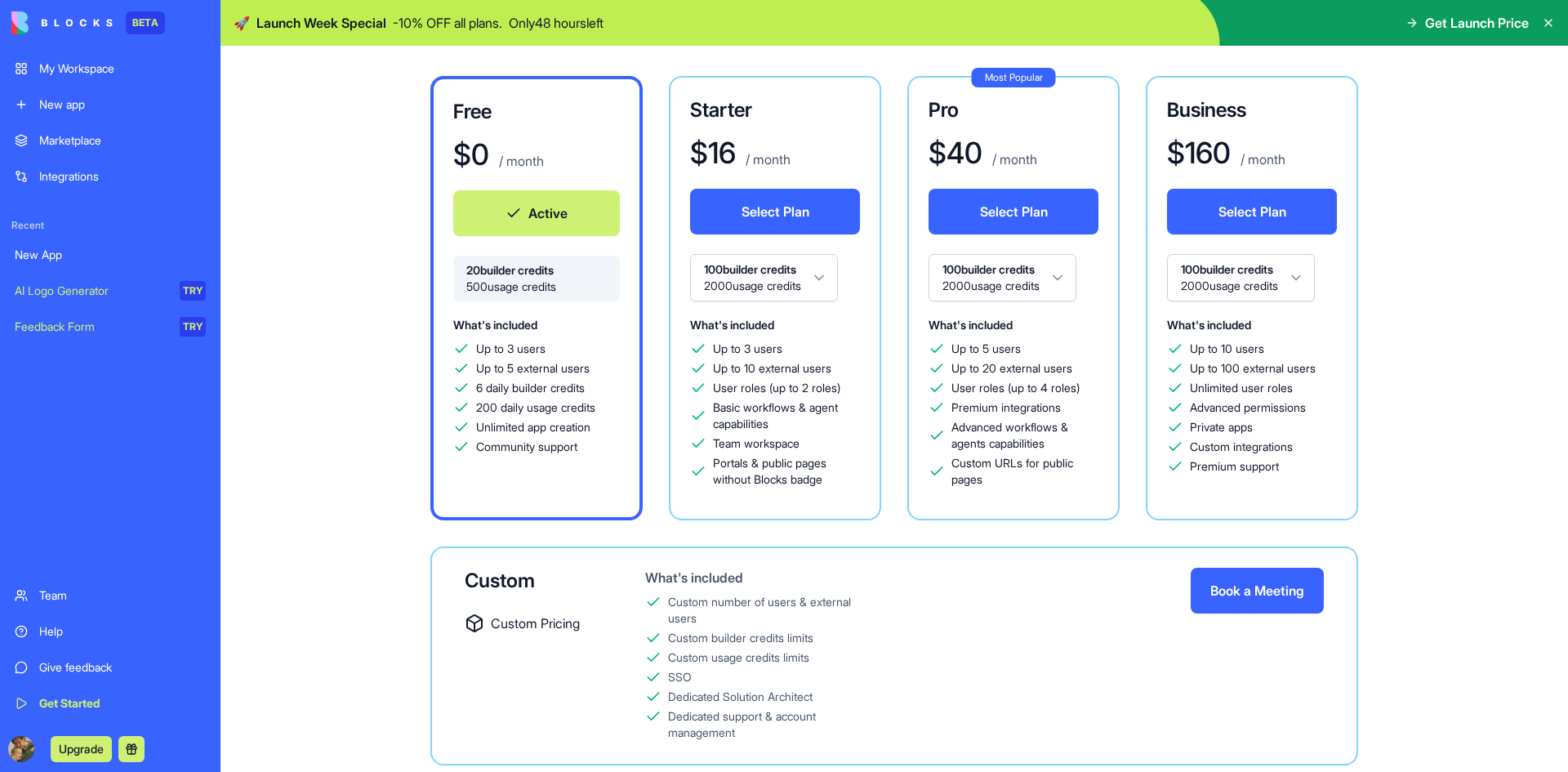
click at [82, 168] on div "Integrations" at bounding box center [122, 176] width 166 height 17
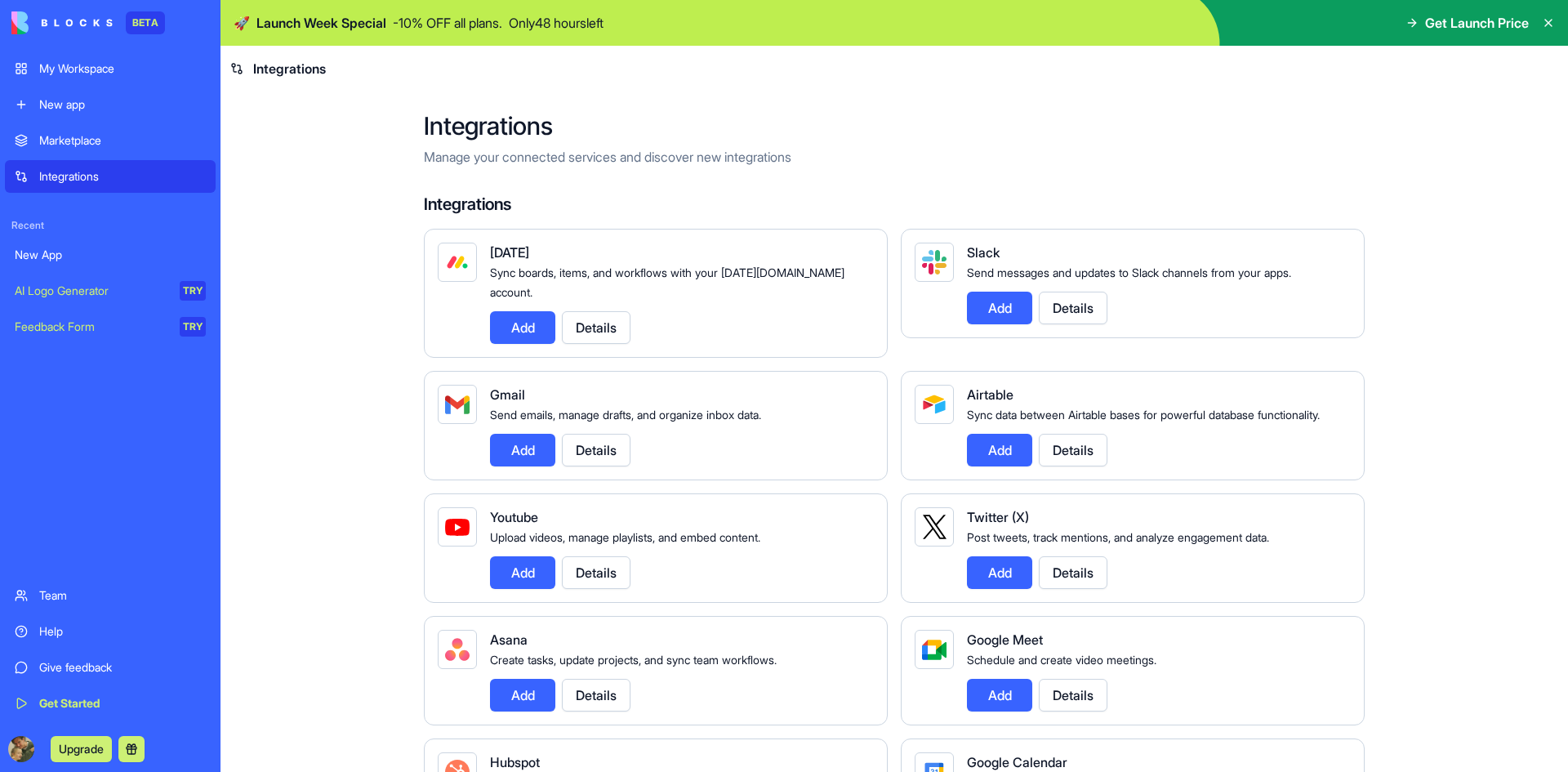
click at [1545, 24] on icon at bounding box center [1547, 23] width 13 height 13
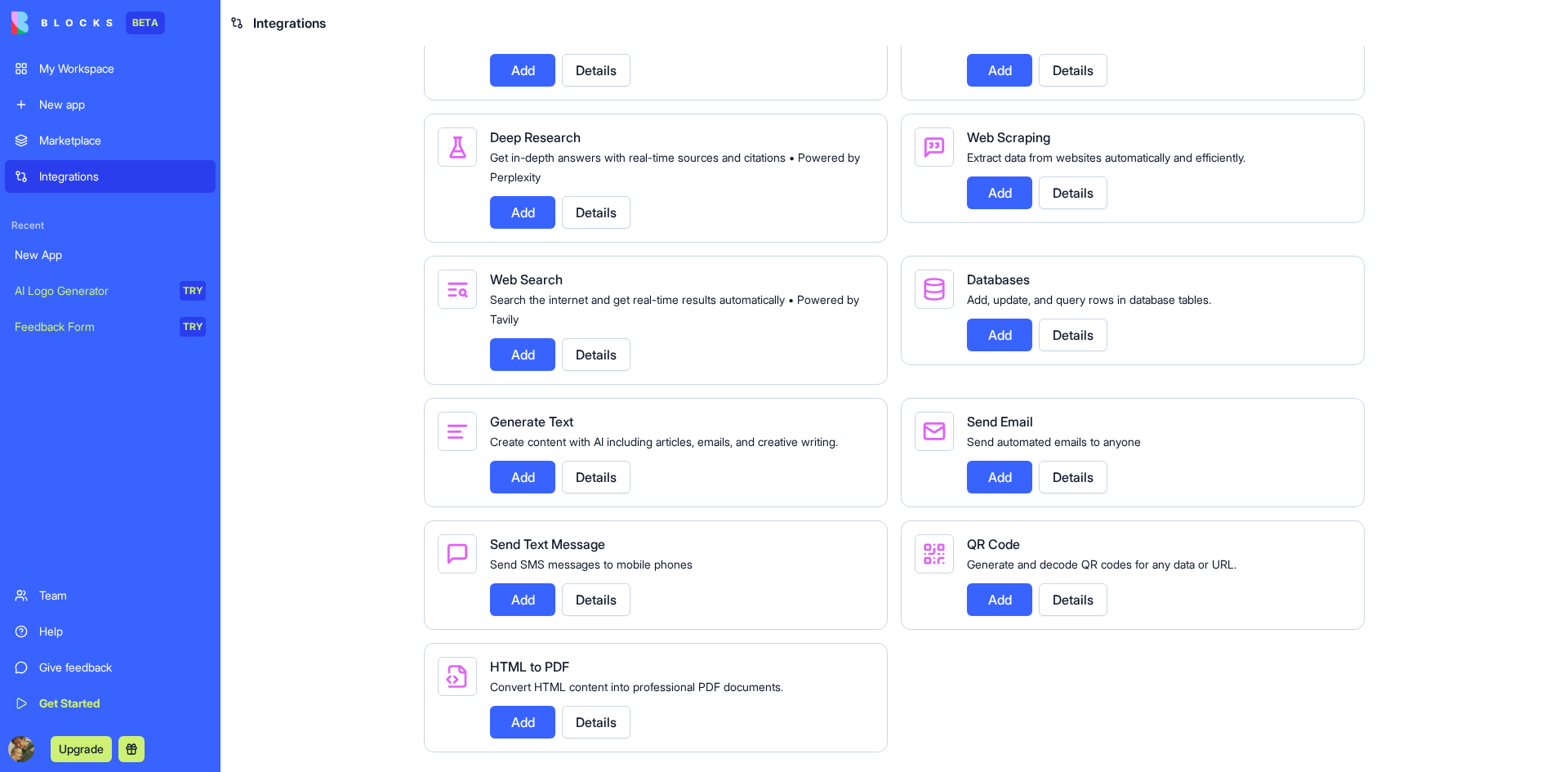
scroll to position [2234, 0]
click at [1435, 503] on main "Integrations Manage your connected services and discover new integrations Integ…" at bounding box center [894, 408] width 1348 height 726
